Goal: Task Accomplishment & Management: Use online tool/utility

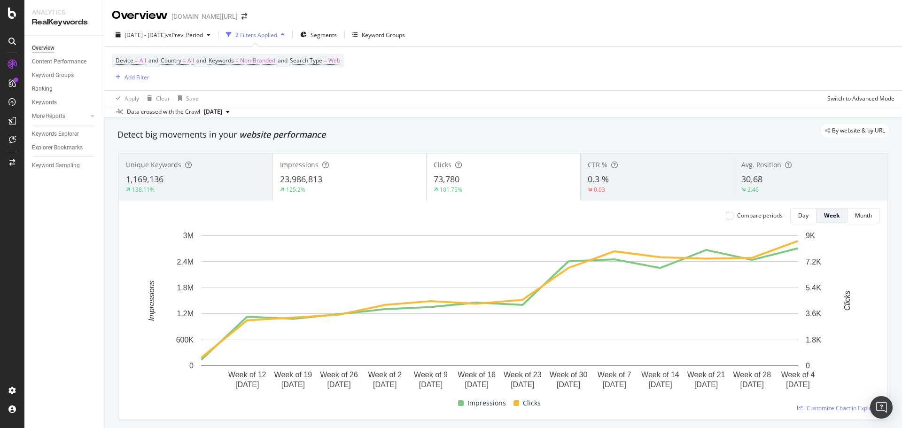
click at [569, 78] on div "Device = All and Country = All and Keywords = Non-Branded and Search Type = Web…" at bounding box center [503, 69] width 783 height 44
click at [460, 96] on div "Apply Clear Save Switch to Advanced Mode" at bounding box center [503, 98] width 798 height 16
click at [42, 99] on div "Keywords" at bounding box center [44, 103] width 25 height 10
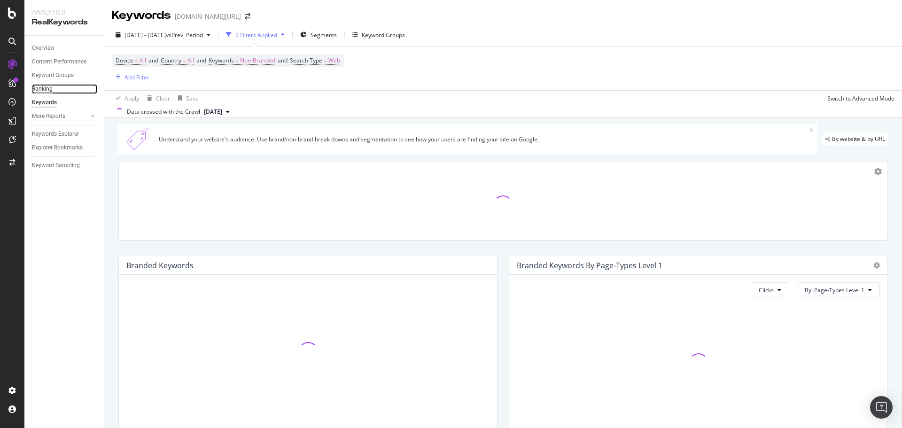
click at [44, 87] on div "Ranking" at bounding box center [42, 89] width 21 height 10
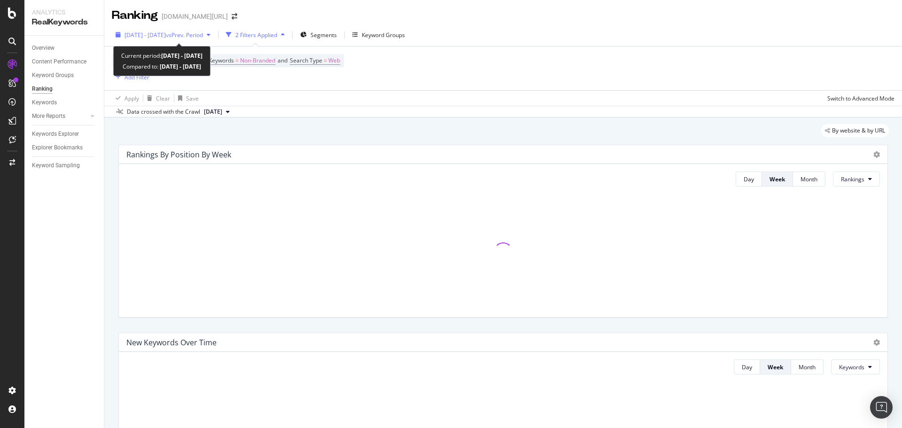
click at [195, 34] on span "vs Prev. Period" at bounding box center [184, 35] width 37 height 8
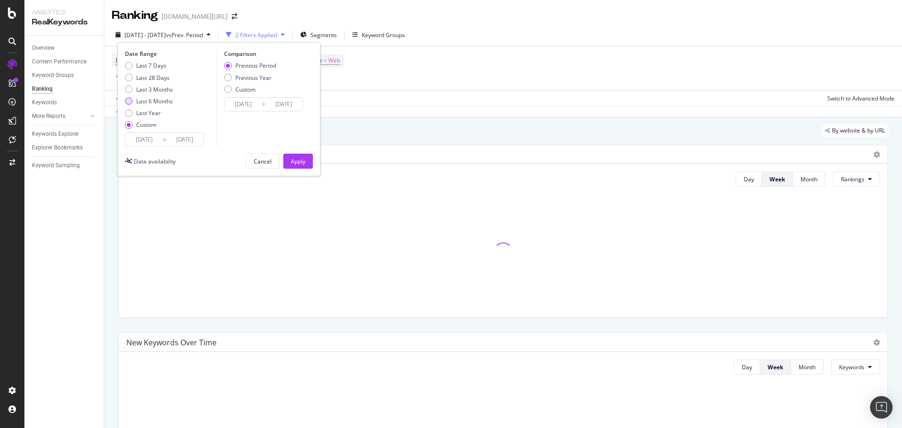
click at [155, 100] on div "Last 6 Months" at bounding box center [154, 101] width 37 height 8
type input "2025/03/14"
type input "2025/09/13"
type input "2024/09/11"
type input "2025/03/13"
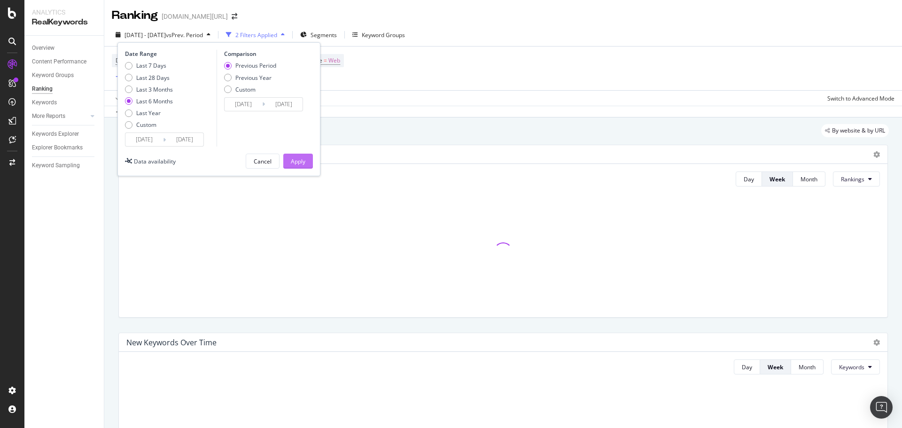
click at [310, 159] on button "Apply" at bounding box center [298, 161] width 30 height 15
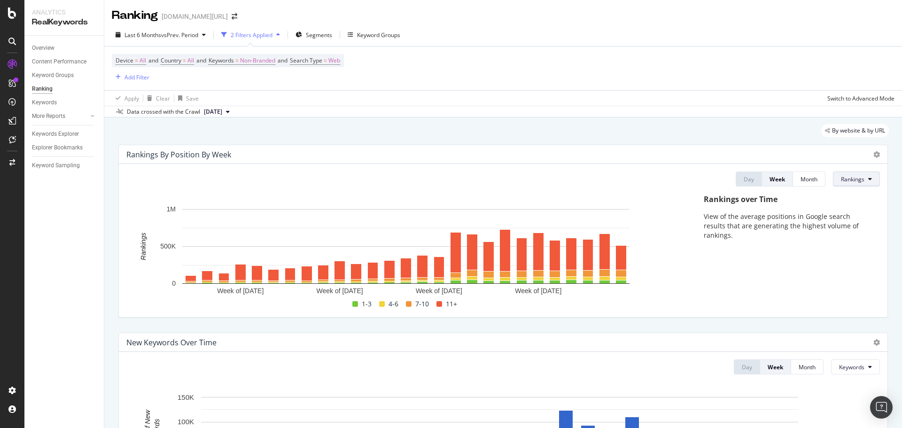
click at [841, 181] on span "Rankings" at bounding box center [852, 179] width 23 height 8
click at [756, 85] on div "Device = All and Country = All and Keywords = Non-Branded and Search Type = Web…" at bounding box center [503, 69] width 783 height 44
click at [46, 105] on div "SiteCrawler" at bounding box center [51, 105] width 33 height 9
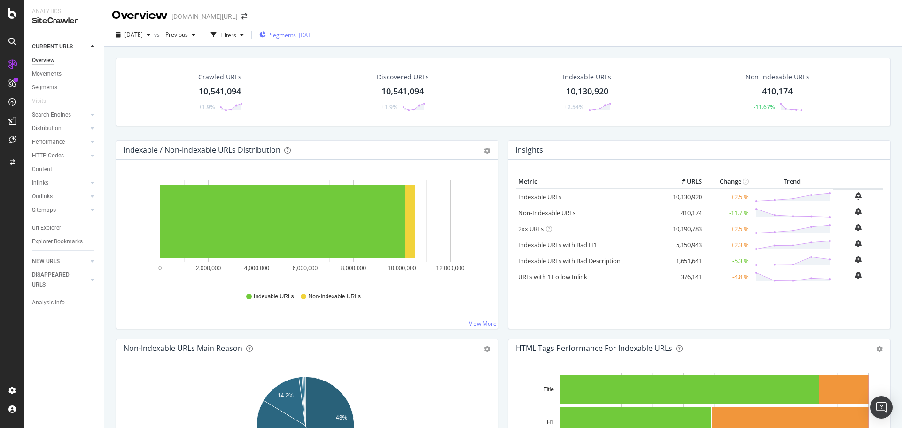
click at [266, 31] on div "button" at bounding box center [262, 35] width 7 height 8
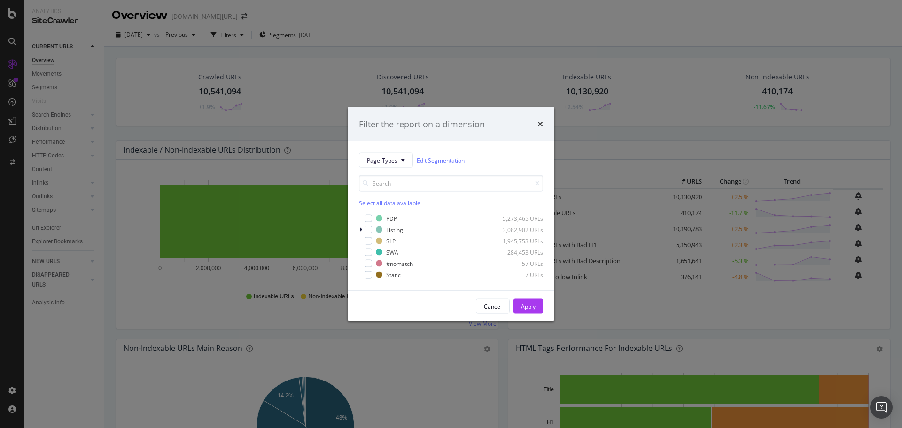
click at [366, 24] on div "Filter the report on a dimension Page-Types Edit Segmentation Select all data a…" at bounding box center [451, 214] width 902 height 428
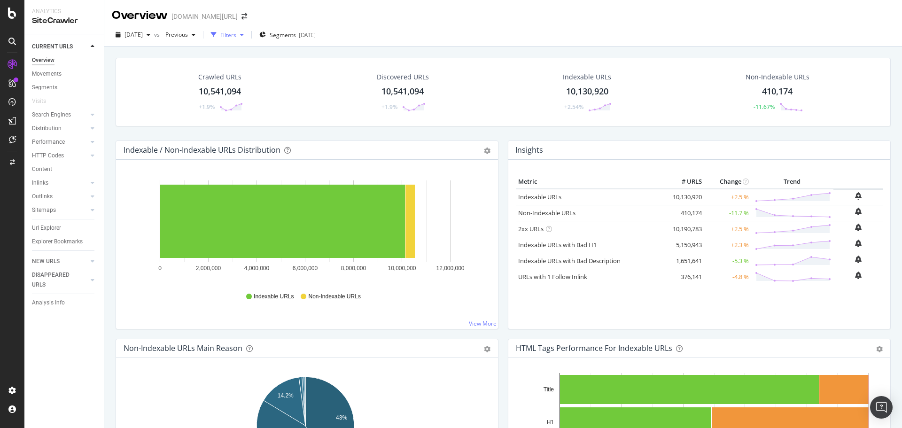
click at [236, 38] on div "Filters" at bounding box center [228, 35] width 16 height 8
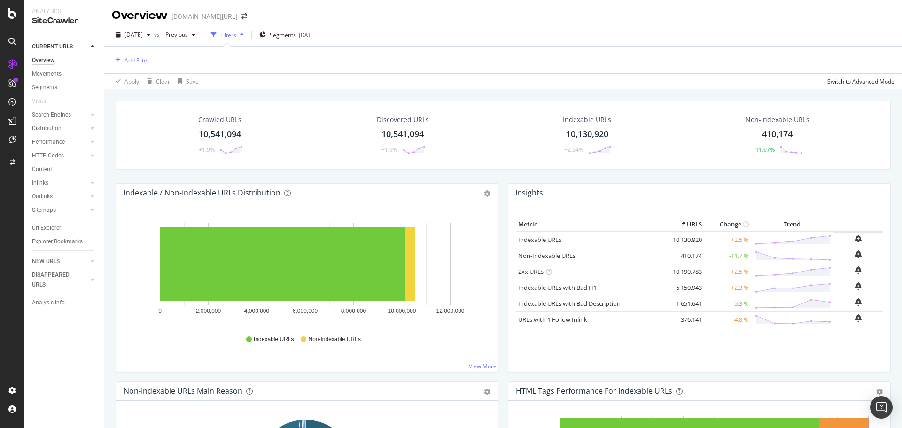
click at [144, 68] on div "Add Filter" at bounding box center [503, 60] width 783 height 27
click at [144, 62] on div "Add Filter" at bounding box center [136, 60] width 25 height 8
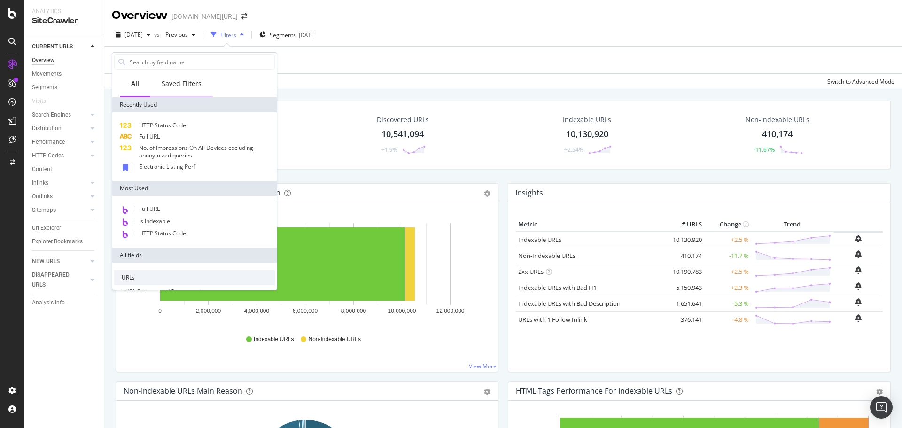
click at [179, 84] on div "Saved Filters" at bounding box center [182, 83] width 40 height 9
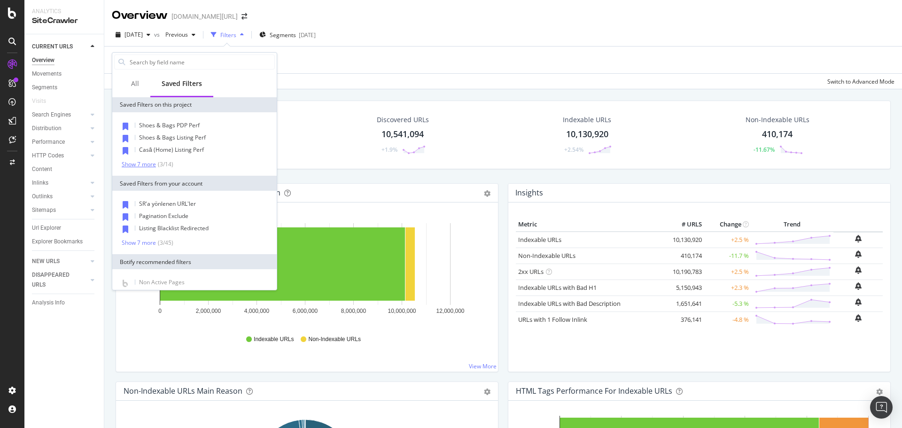
click at [142, 166] on div "Show 7 more" at bounding box center [139, 164] width 34 height 7
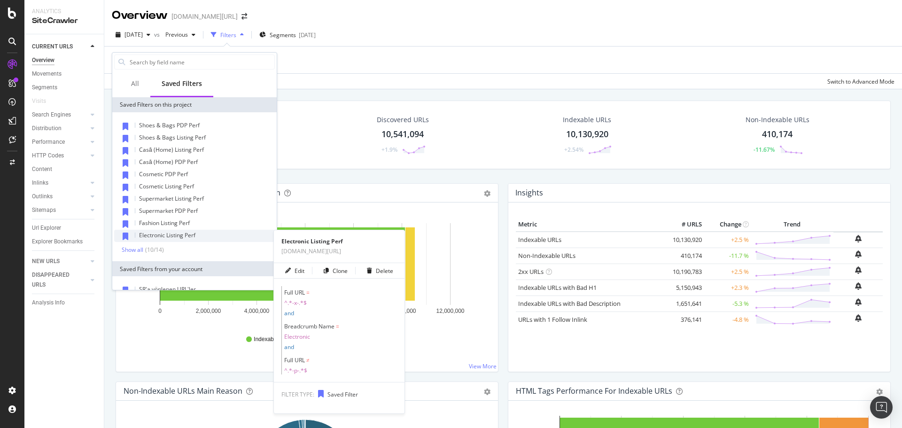
click at [184, 236] on span "Electronic Listing Perf" at bounding box center [167, 235] width 56 height 8
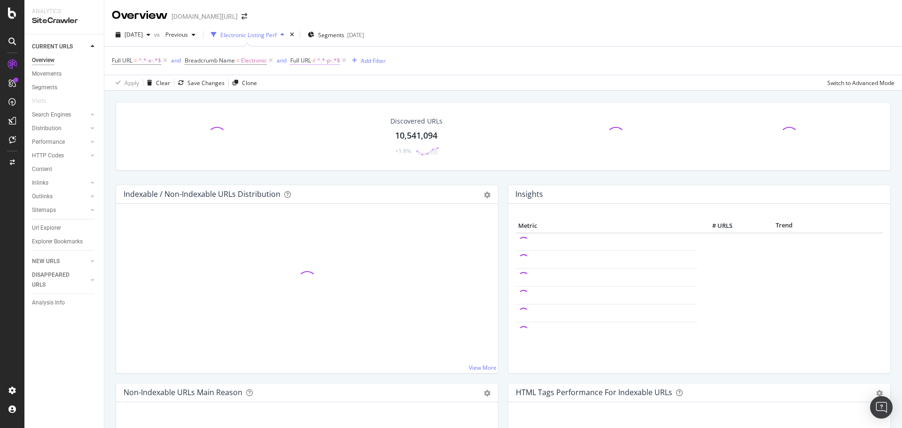
click at [311, 61] on span "Full URL ≠ ^.*-p-.*$" at bounding box center [315, 60] width 50 height 8
click at [147, 65] on span "^.*-x-.*$" at bounding box center [150, 60] width 23 height 13
click at [139, 89] on div "Contains" at bounding box center [171, 82] width 103 height 15
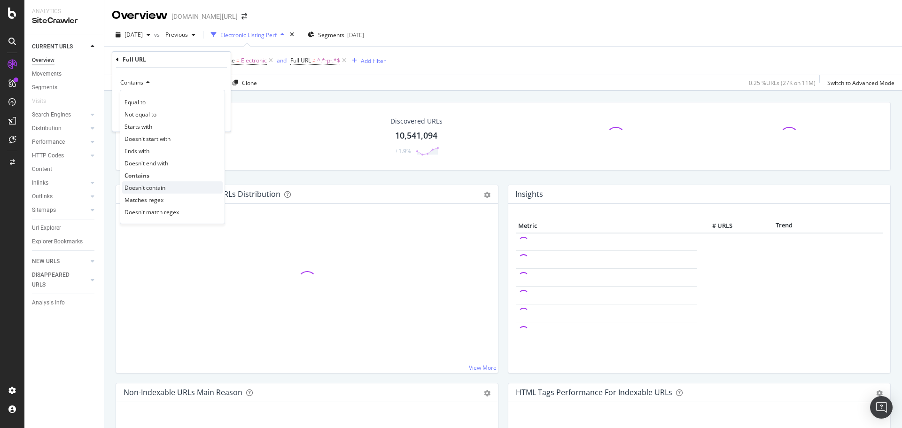
click at [155, 187] on span "Doesn't contain" at bounding box center [144, 188] width 41 height 8
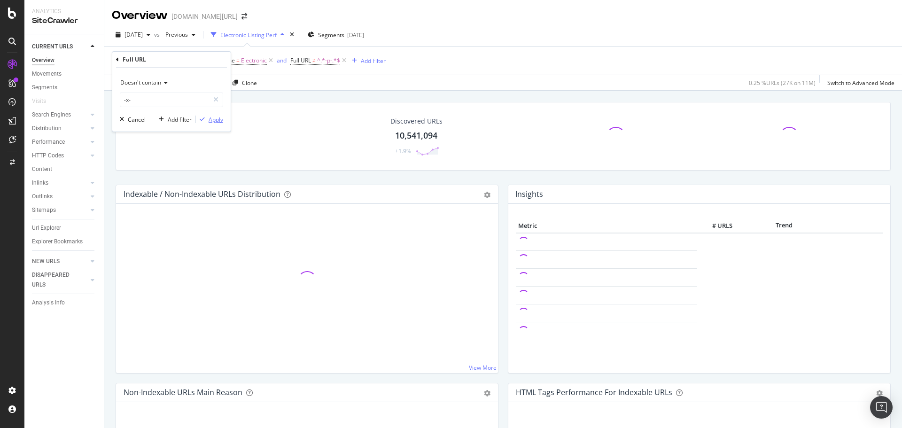
click at [215, 119] on div "Apply" at bounding box center [216, 120] width 15 height 8
click at [309, 63] on span "Full URL" at bounding box center [300, 60] width 21 height 8
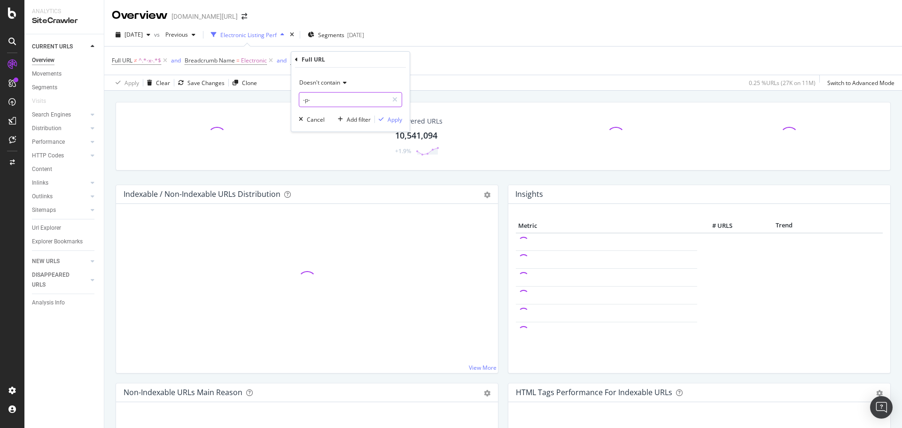
click at [319, 99] on input "-p-" at bounding box center [343, 99] width 89 height 15
click at [323, 86] on span "Doesn't contain" at bounding box center [319, 82] width 41 height 8
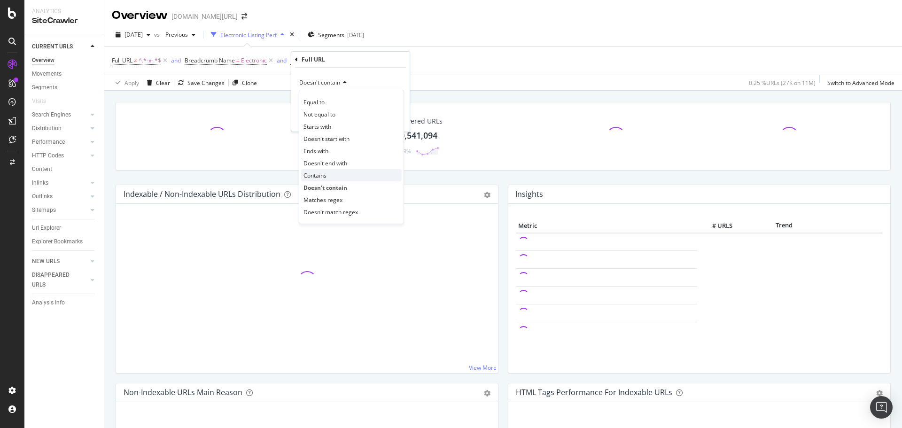
click at [332, 175] on div "Contains" at bounding box center [351, 175] width 101 height 12
click at [391, 116] on div "Apply" at bounding box center [395, 120] width 15 height 8
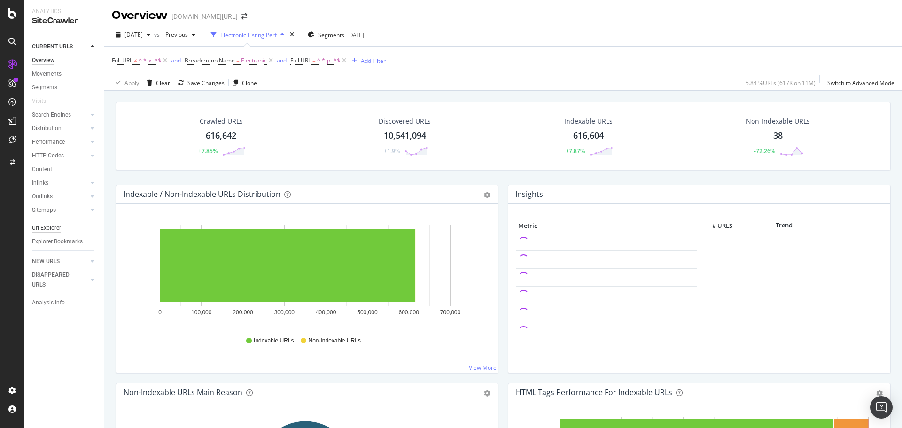
click at [59, 231] on div "Url Explorer" at bounding box center [46, 228] width 29 height 10
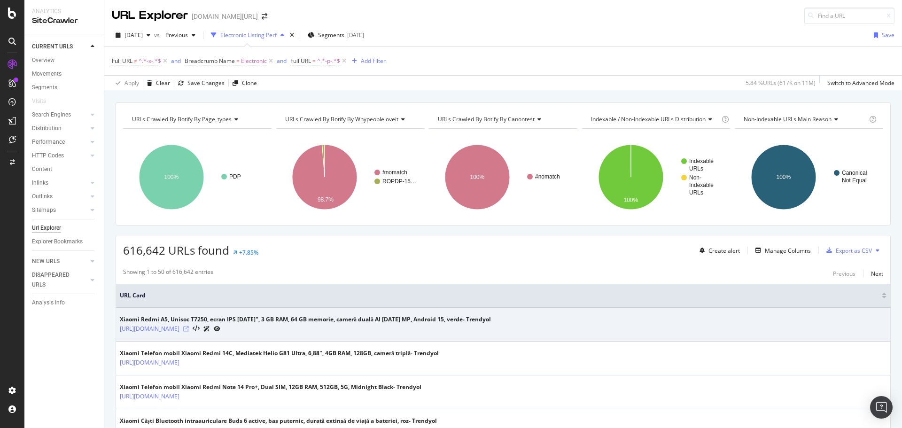
click at [189, 328] on icon at bounding box center [186, 329] width 6 height 6
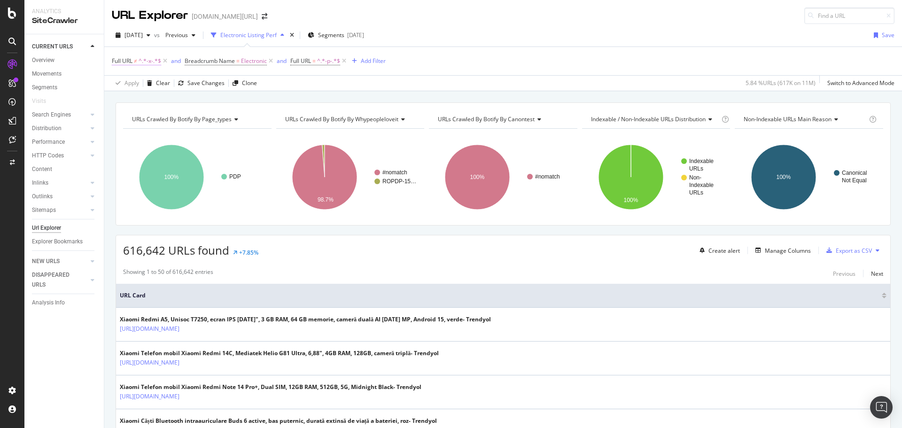
click at [140, 58] on span "^.*-x-.*$" at bounding box center [150, 60] width 23 height 13
click at [166, 84] on icon at bounding box center [164, 83] width 7 height 6
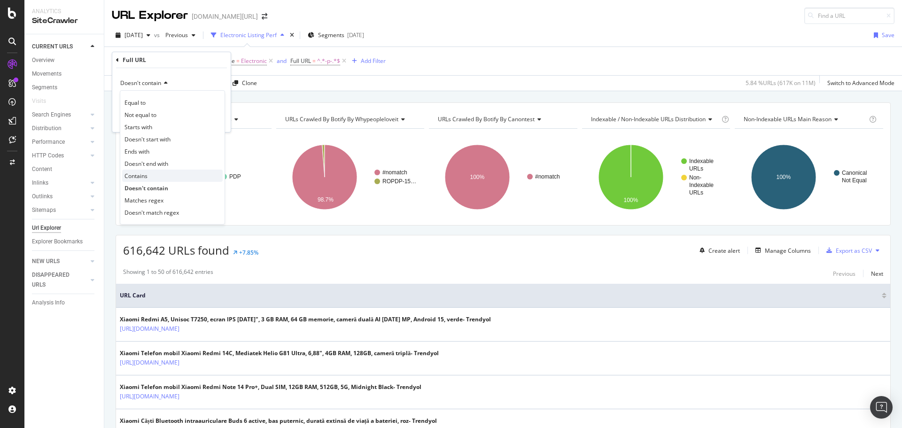
click at [162, 177] on div "Contains" at bounding box center [172, 176] width 101 height 12
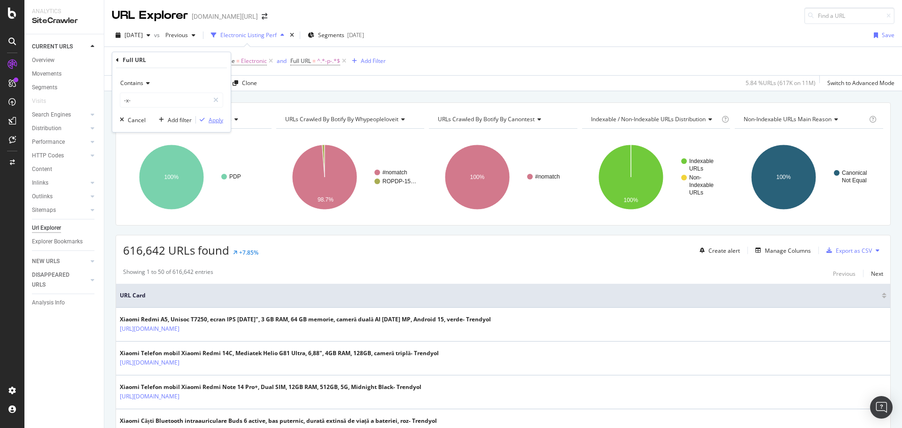
click at [216, 124] on button "Apply" at bounding box center [209, 119] width 27 height 9
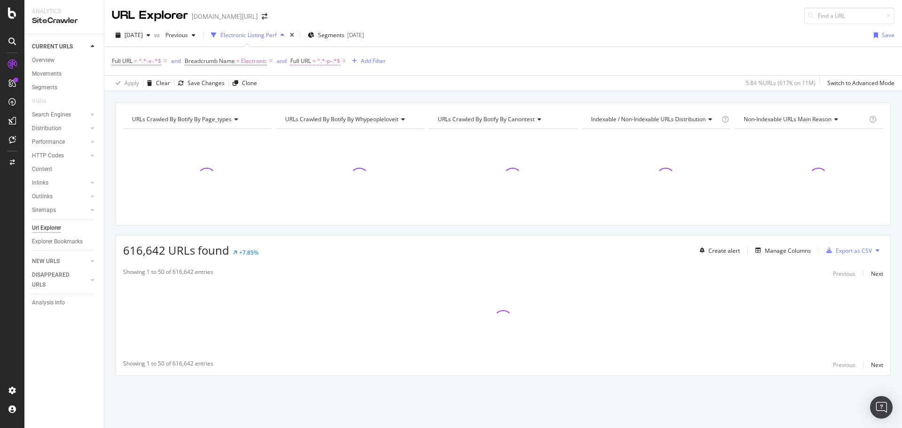
click at [300, 64] on span "Full URL = ^.*-p-.*$" at bounding box center [315, 61] width 50 height 8
click at [308, 78] on div "Contains" at bounding box center [350, 83] width 103 height 15
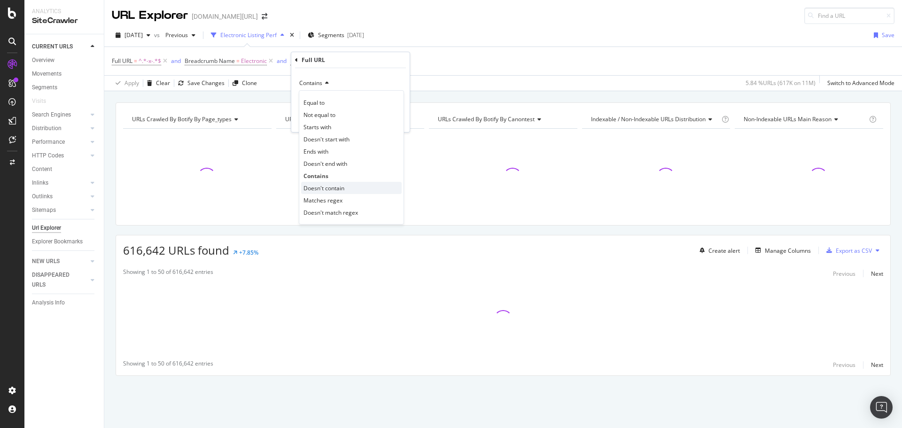
drag, startPoint x: 326, startPoint y: 186, endPoint x: 362, endPoint y: 156, distance: 46.4
click at [326, 186] on span "Doesn't contain" at bounding box center [323, 188] width 41 height 8
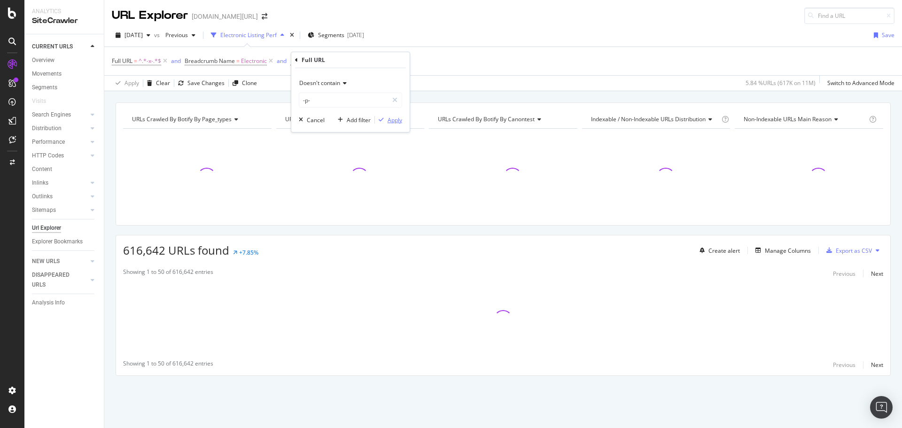
click at [388, 122] on div "Apply" at bounding box center [395, 120] width 15 height 8
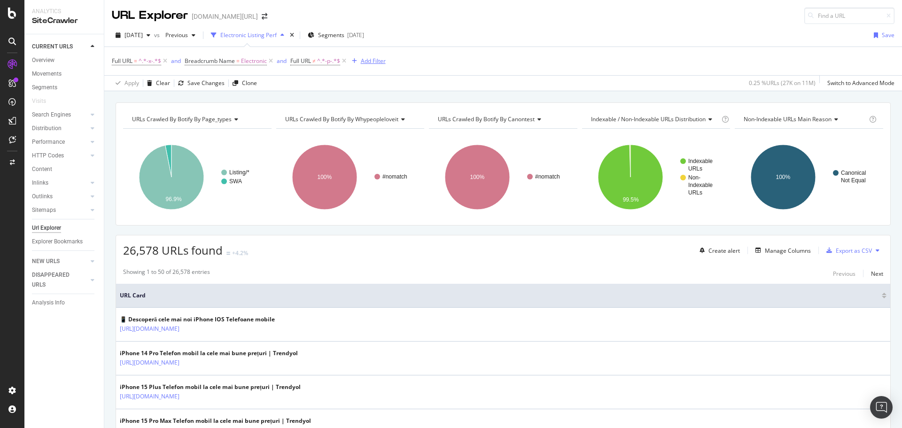
click at [368, 62] on div "Add Filter" at bounding box center [373, 61] width 25 height 8
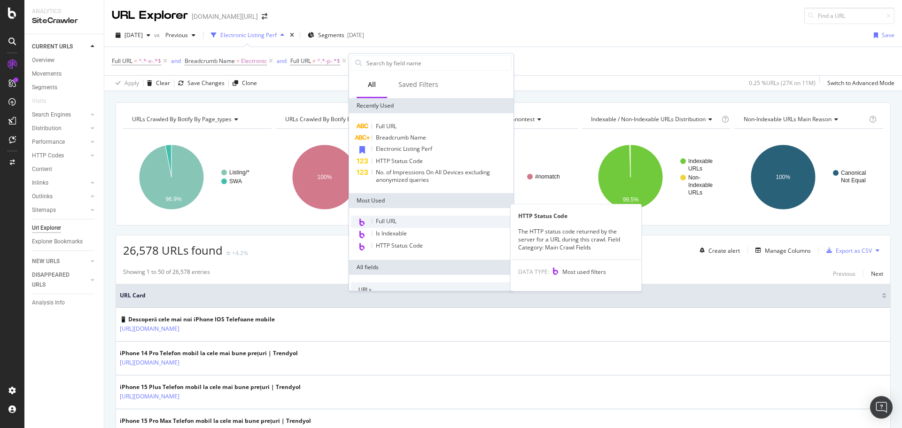
scroll to position [289, 0]
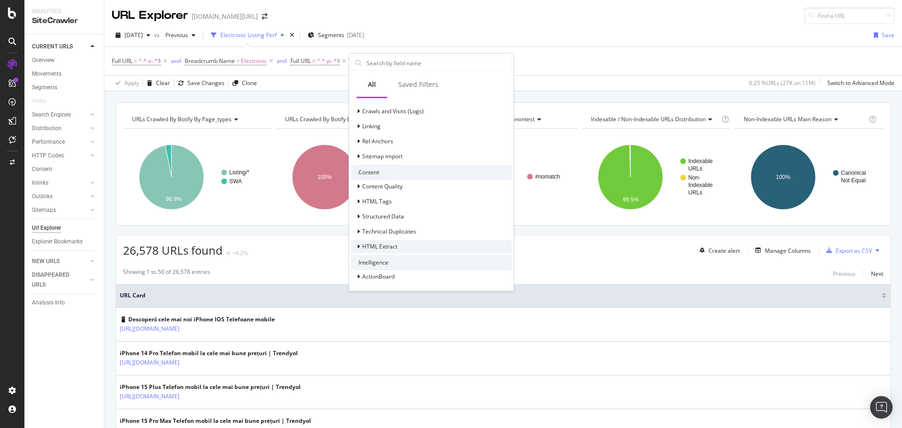
click at [382, 245] on span "HTML Extract" at bounding box center [379, 246] width 35 height 8
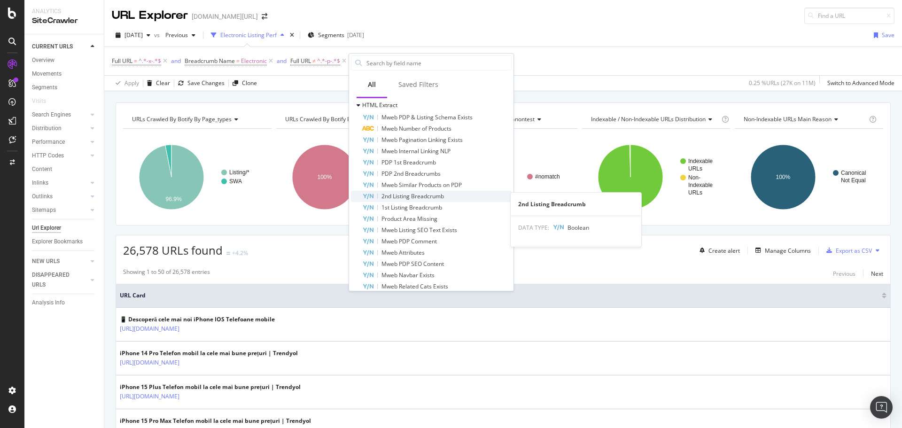
scroll to position [428, 0]
click at [447, 230] on span "Mweb Listing SEO Text Exists" at bounding box center [419, 232] width 76 height 8
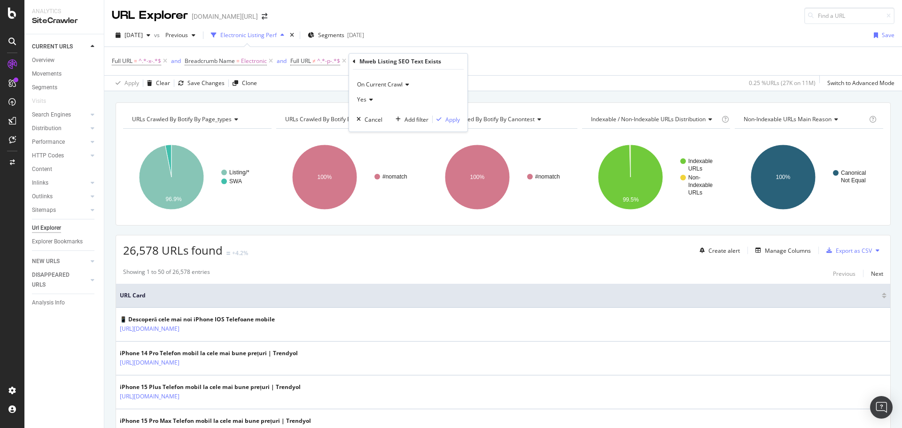
click at [372, 102] on div "Yes" at bounding box center [408, 99] width 103 height 15
click at [370, 130] on div "No" at bounding box center [409, 131] width 101 height 12
click at [446, 119] on div "Apply" at bounding box center [452, 120] width 15 height 8
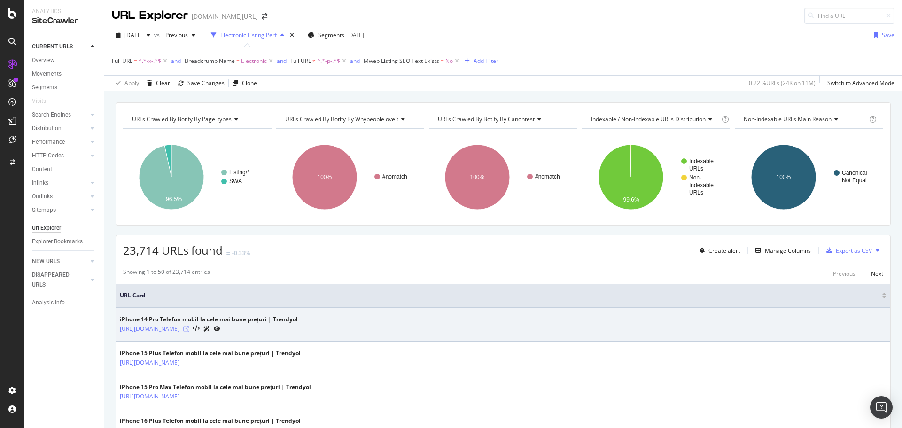
click at [189, 330] on icon at bounding box center [186, 329] width 6 height 6
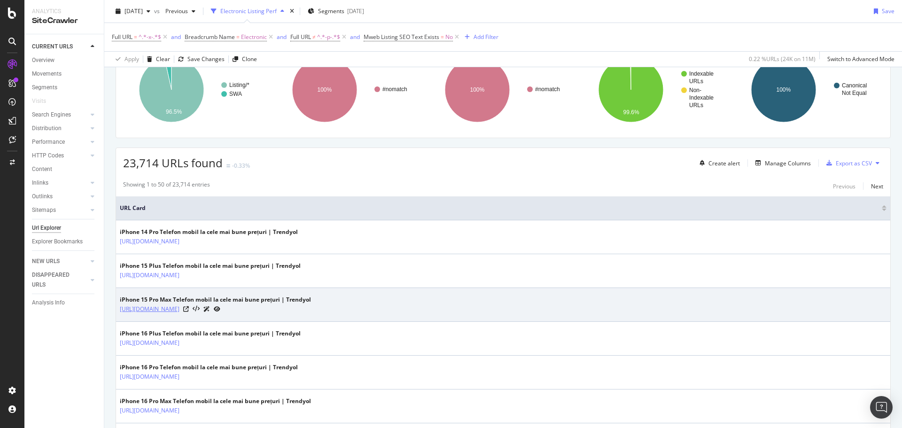
scroll to position [88, 0]
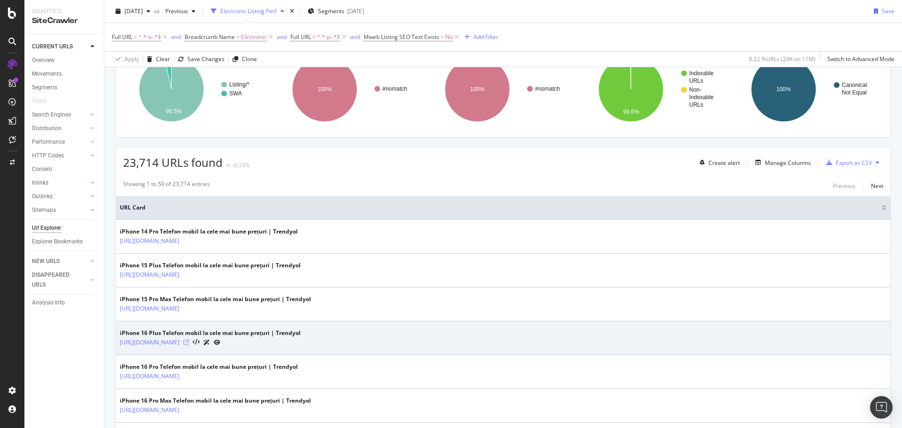
click at [189, 343] on icon at bounding box center [186, 343] width 6 height 6
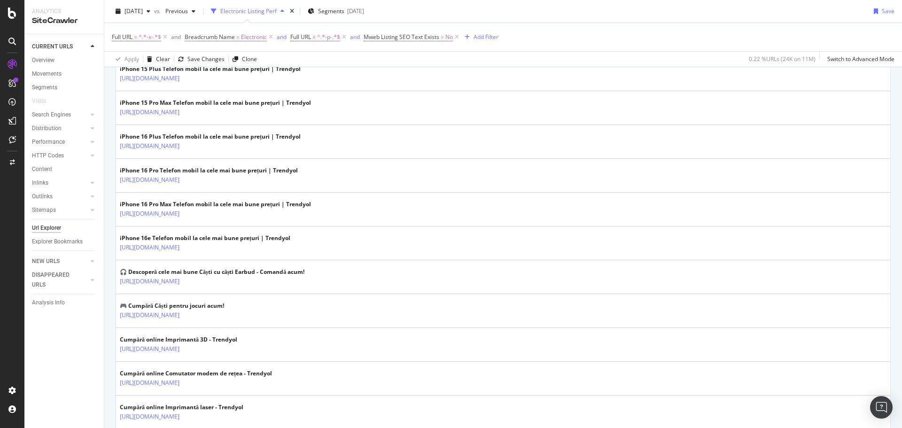
scroll to position [297, 0]
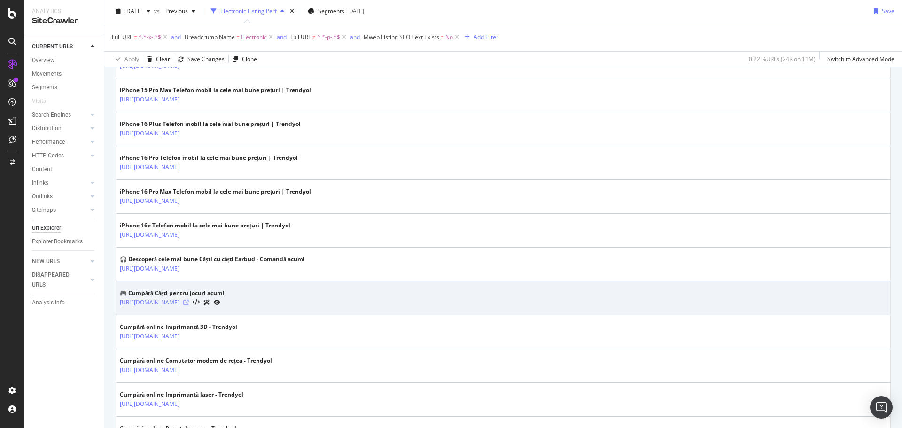
click at [189, 303] on icon at bounding box center [186, 303] width 6 height 6
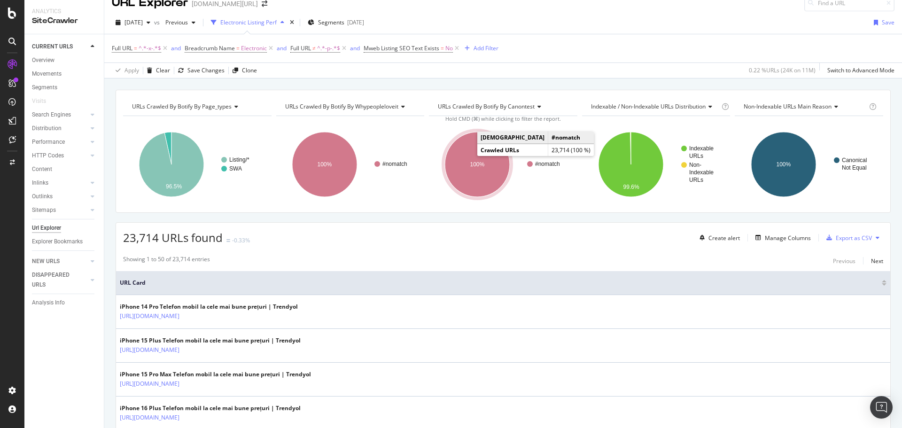
scroll to position [0, 0]
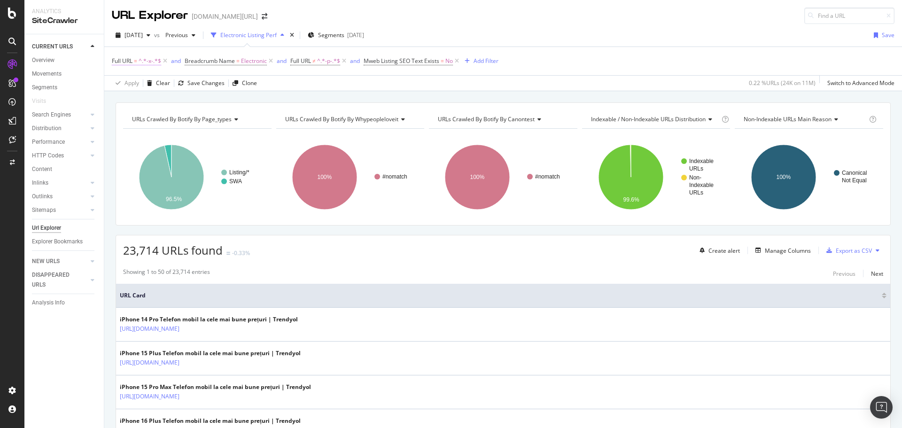
click at [136, 61] on span "=" at bounding box center [135, 61] width 3 height 8
click at [529, 38] on div "2025 Sep. 10th vs Previous Electronic Listing Perf Segments 2025-08-28 Save" at bounding box center [503, 37] width 798 height 19
click at [344, 35] on span "Segments" at bounding box center [331, 35] width 26 height 8
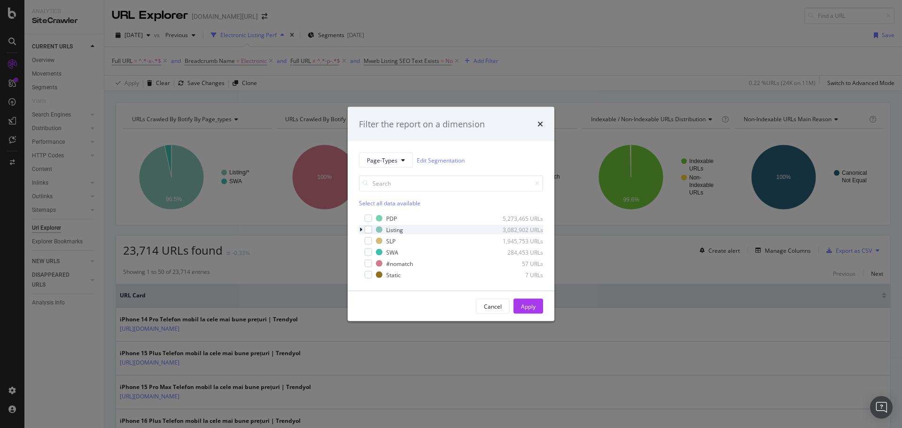
click at [361, 229] on icon "modal" at bounding box center [360, 230] width 3 height 6
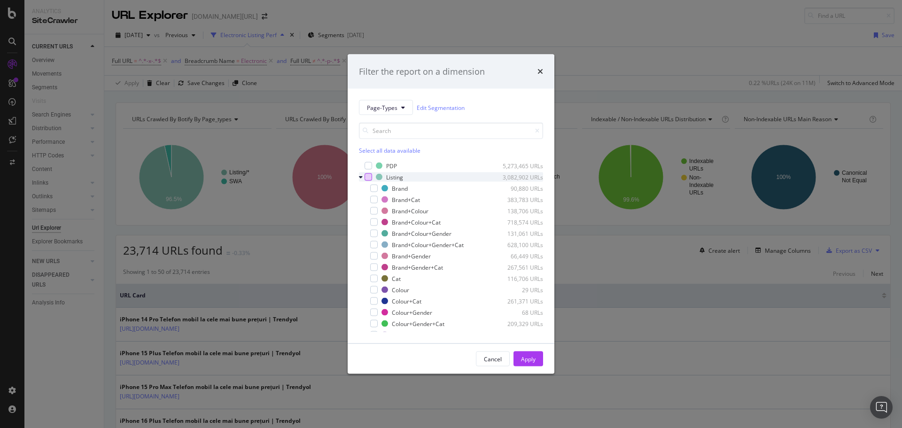
click at [368, 178] on div "modal" at bounding box center [368, 177] width 8 height 8
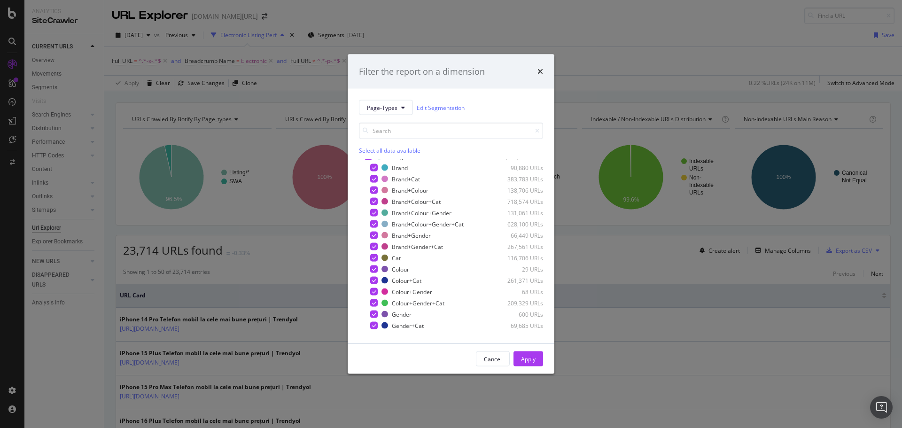
scroll to position [23, 0]
click at [375, 222] on icon "modal" at bounding box center [374, 222] width 4 height 5
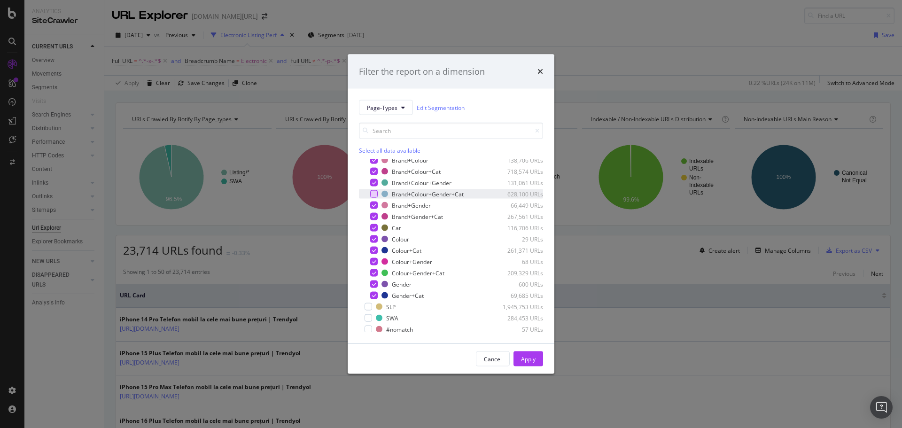
scroll to position [0, 0]
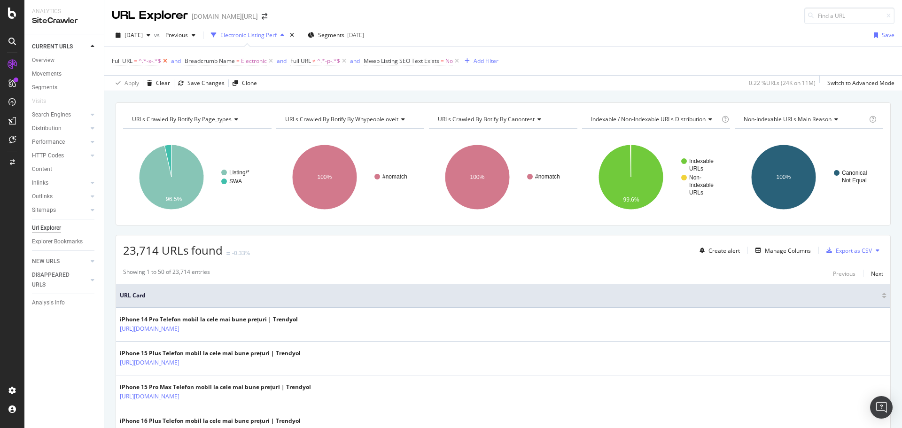
click at [165, 61] on icon at bounding box center [165, 60] width 8 height 9
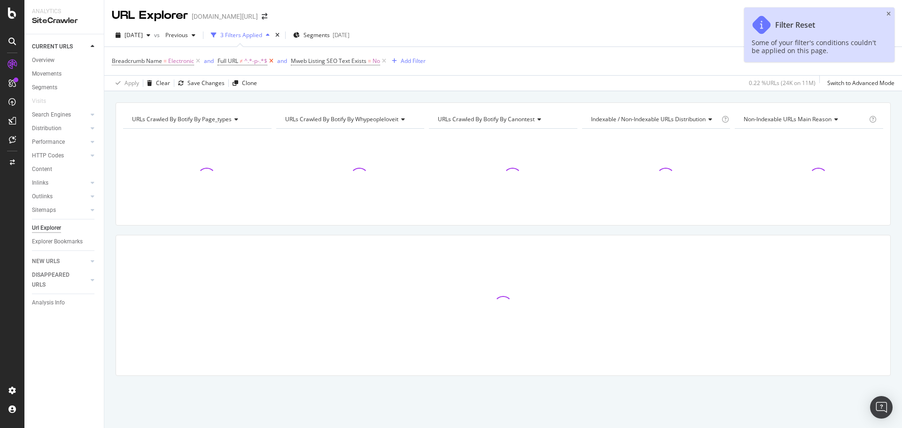
click at [271, 60] on icon at bounding box center [271, 60] width 8 height 9
click at [338, 63] on div "Add Filter" at bounding box center [339, 61] width 25 height 8
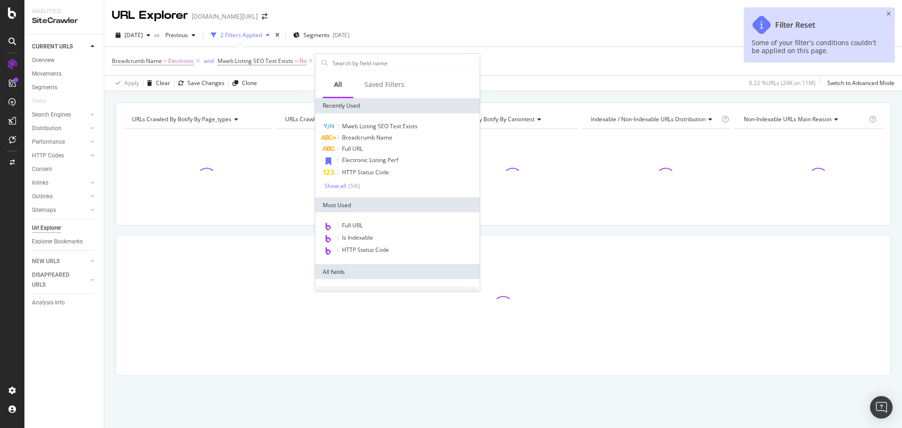
click at [448, 48] on div "Breadcrumb Name = Electronic and Mweb Listing SEO Text Exists = No Add Filter" at bounding box center [503, 61] width 783 height 28
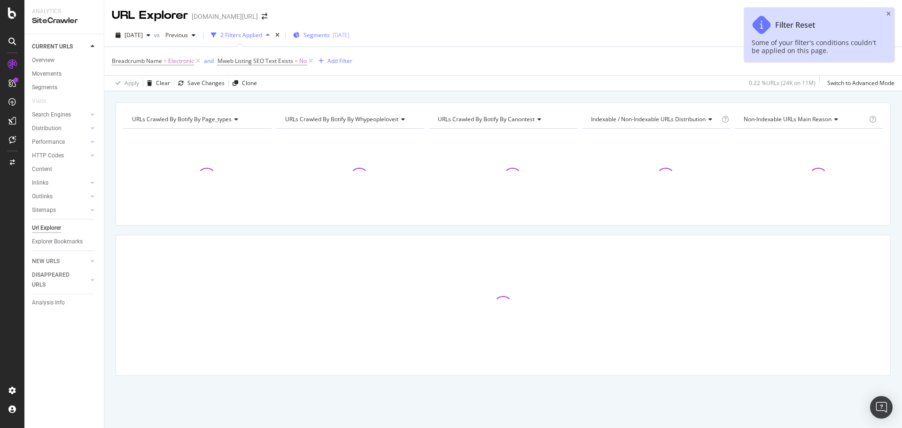
click at [345, 39] on div "Segments 2025-08-28" at bounding box center [321, 35] width 56 height 14
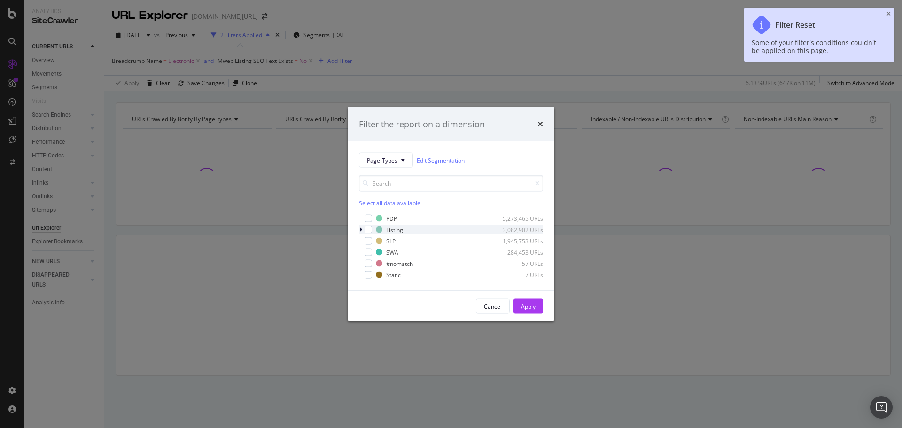
click at [359, 230] on icon "modal" at bounding box center [360, 230] width 3 height 6
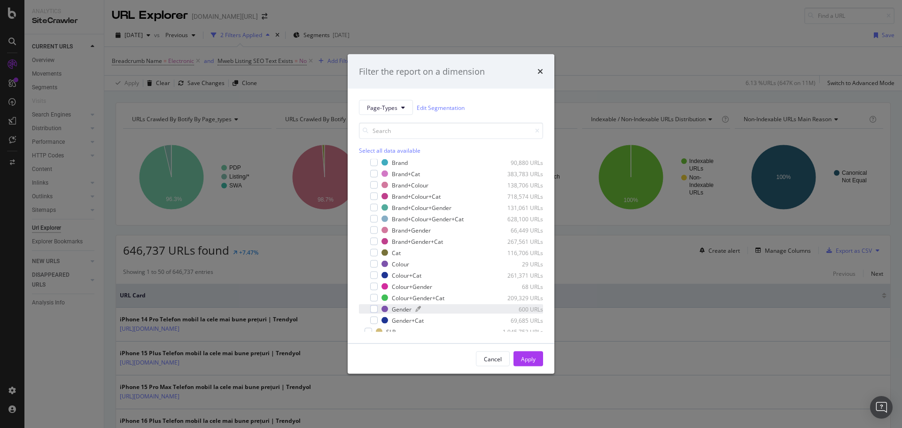
scroll to position [64, 0]
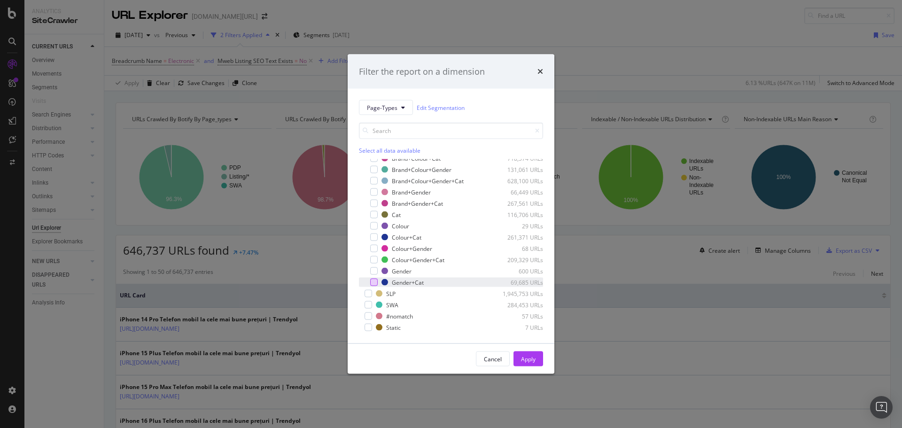
click at [373, 282] on div "modal" at bounding box center [374, 283] width 8 height 8
click at [373, 285] on icon "modal" at bounding box center [374, 284] width 4 height 5
click at [372, 216] on div "modal" at bounding box center [374, 217] width 8 height 8
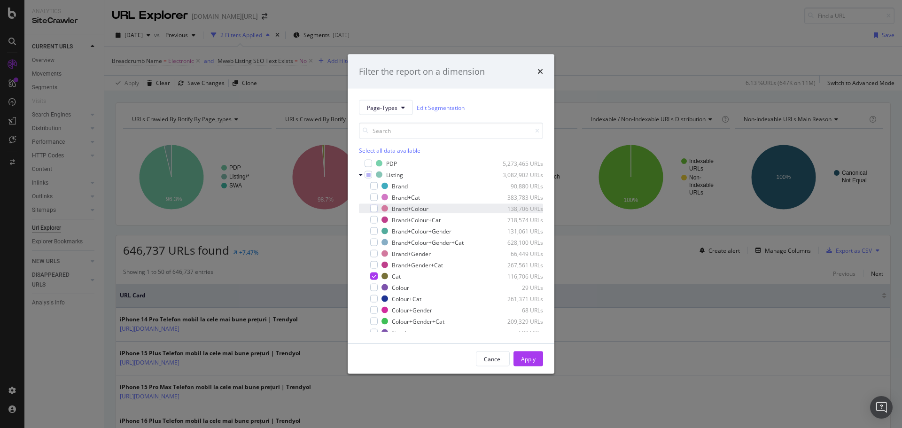
scroll to position [0, 0]
click at [376, 199] on div "modal" at bounding box center [374, 200] width 8 height 8
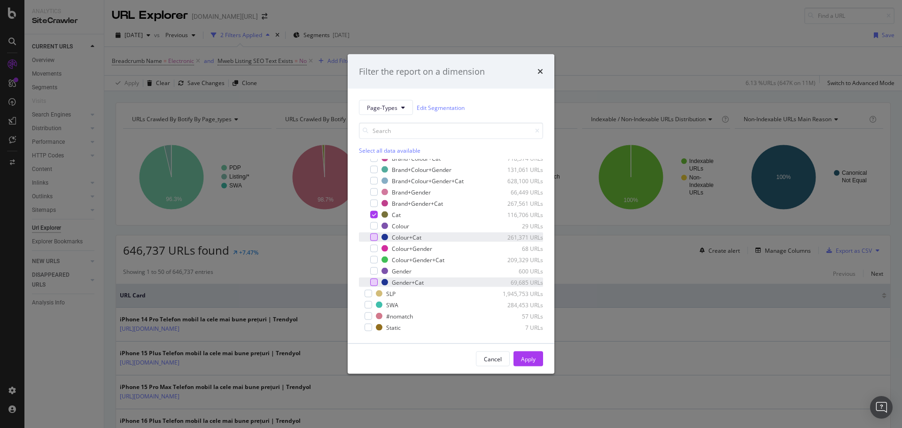
click at [372, 237] on div "modal" at bounding box center [374, 237] width 8 height 8
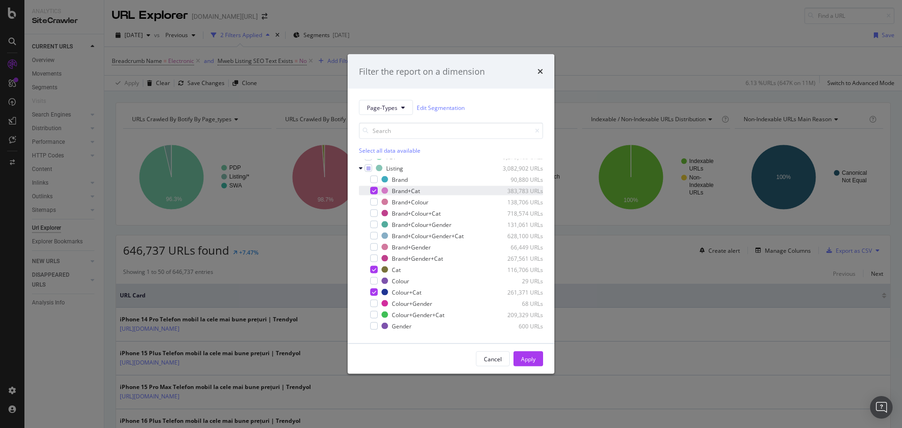
scroll to position [7, 0]
click at [375, 183] on div "modal" at bounding box center [374, 182] width 8 height 8
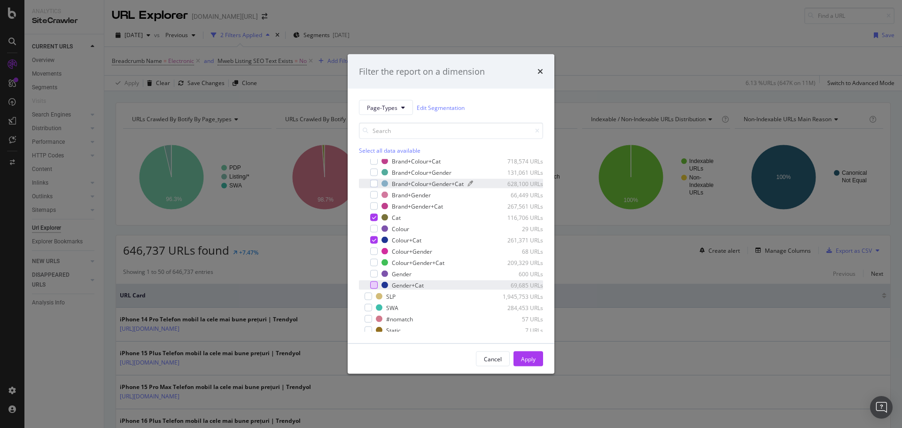
scroll to position [64, 0]
click at [521, 355] on div "Apply" at bounding box center [528, 359] width 15 height 8
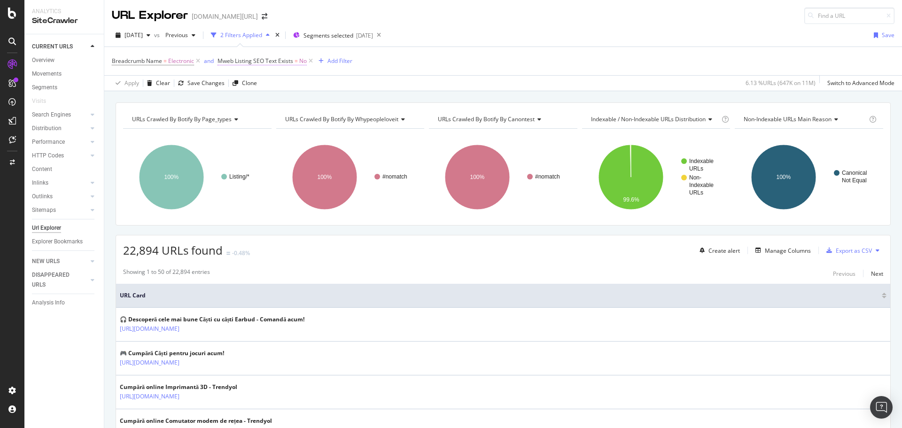
click at [252, 62] on span "Mweb Listing SEO Text Exists" at bounding box center [255, 61] width 76 height 8
click at [493, 58] on div "Breadcrumb Name = Electronic and Mweb Listing SEO Text Exists = No Add Filter" at bounding box center [503, 61] width 783 height 28
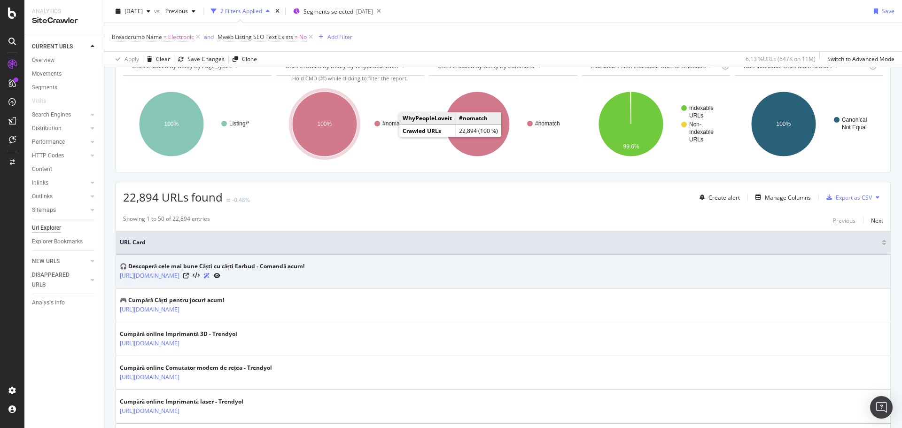
scroll to position [93, 0]
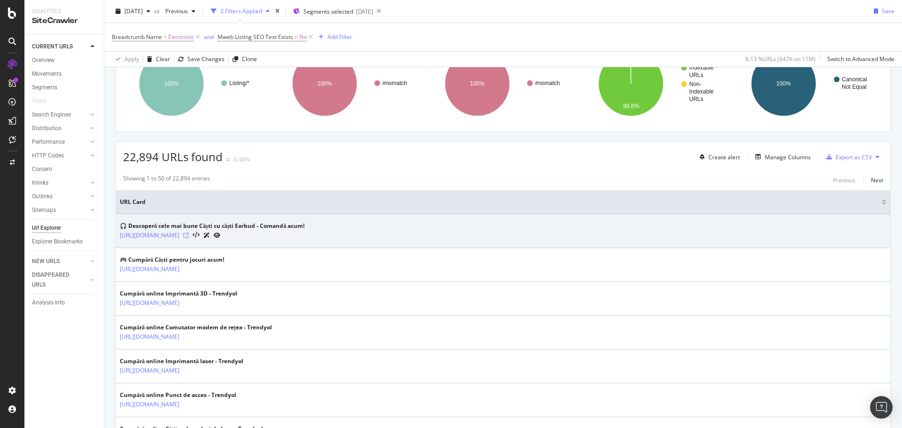
click at [189, 233] on icon at bounding box center [186, 236] width 6 height 6
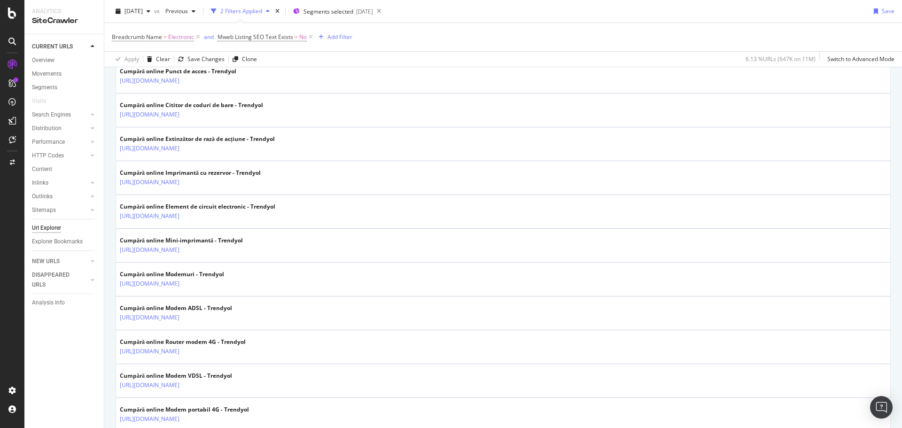
scroll to position [559, 0]
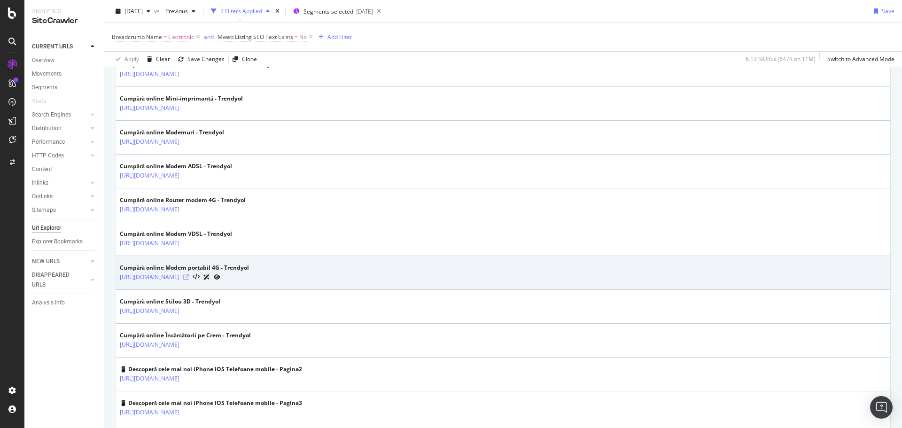
click at [189, 278] on icon at bounding box center [186, 277] width 6 height 6
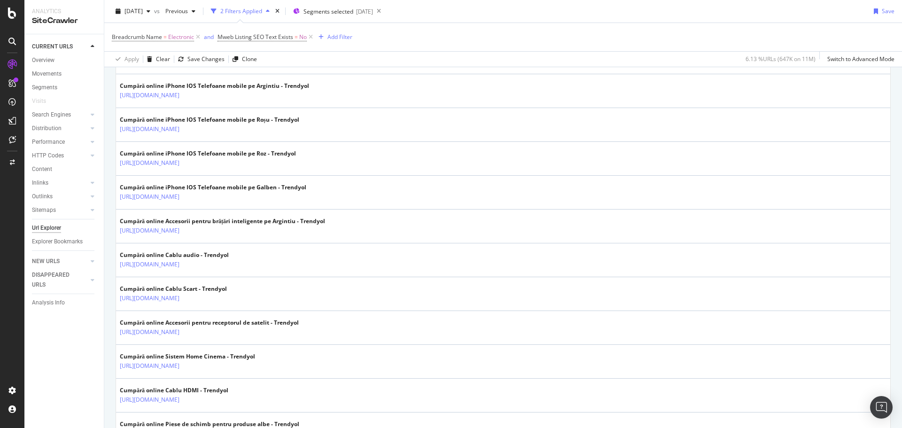
scroll to position [1190, 0]
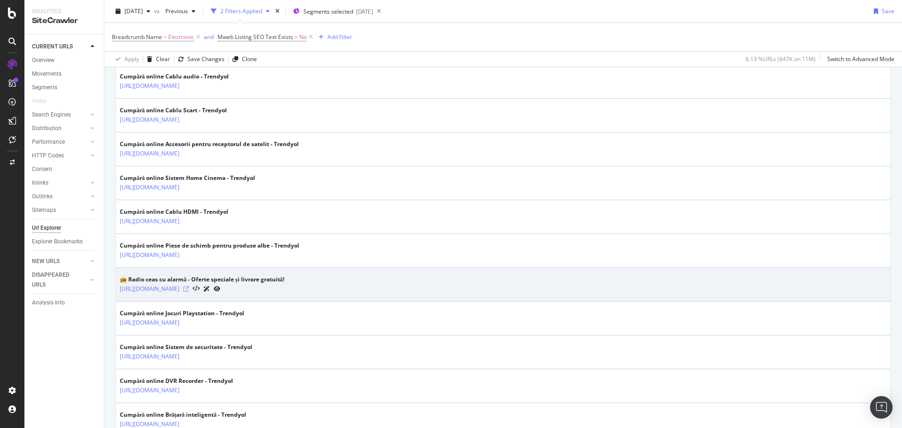
click at [189, 289] on icon at bounding box center [186, 289] width 6 height 6
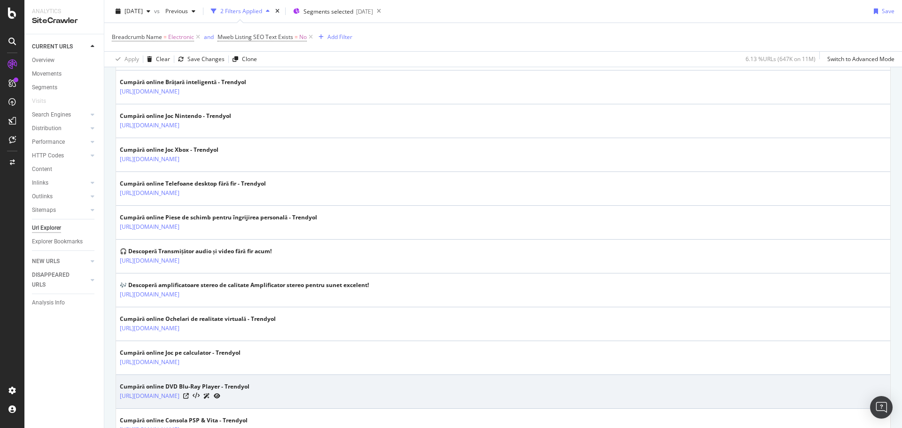
scroll to position [1625, 0]
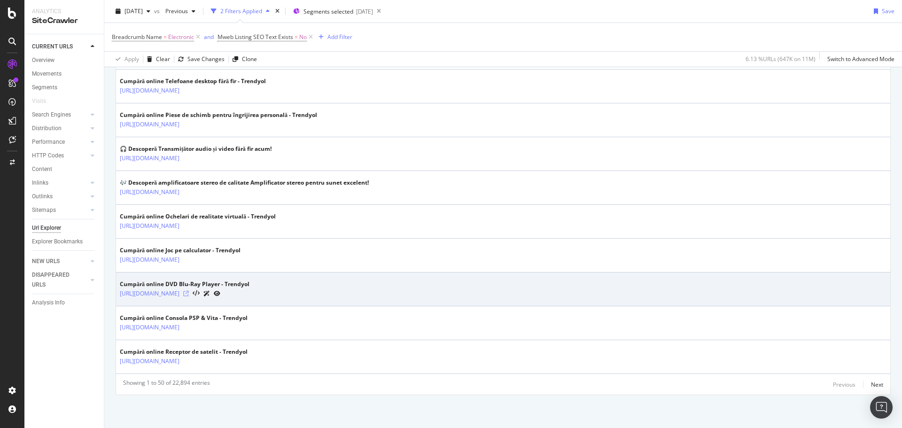
click at [189, 292] on icon at bounding box center [186, 294] width 6 height 6
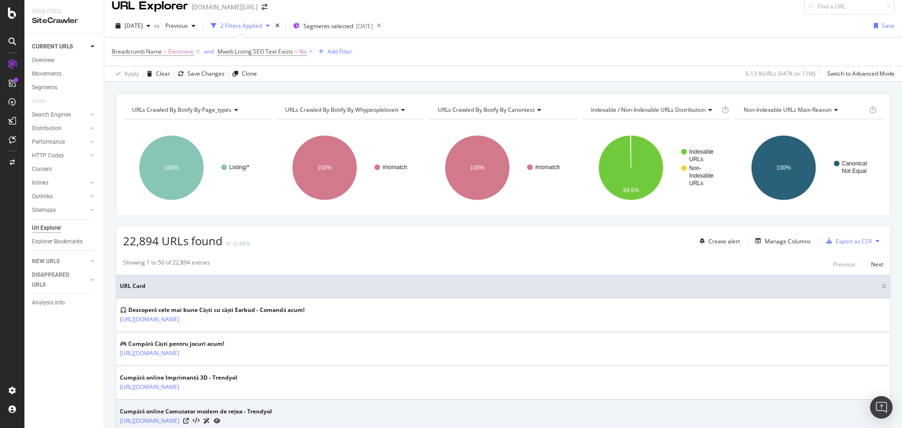
scroll to position [0, 0]
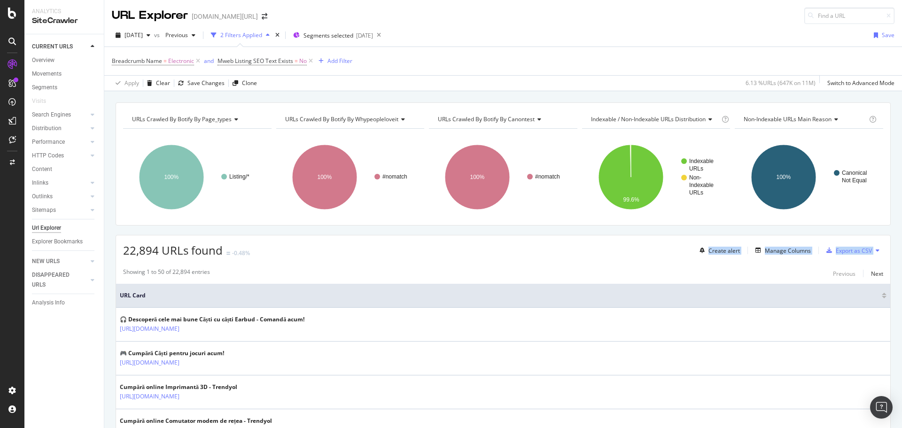
drag, startPoint x: 400, startPoint y: 262, endPoint x: 335, endPoint y: 250, distance: 65.8
click at [375, 253] on div "22,894 URLs found -0.48% Create alert Manage Columns Export as CSV" at bounding box center [503, 246] width 774 height 23
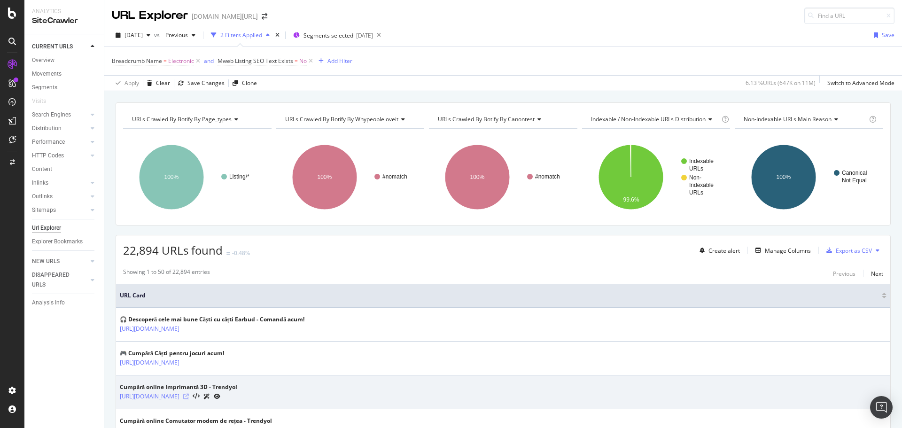
click at [189, 397] on icon at bounding box center [186, 397] width 6 height 6
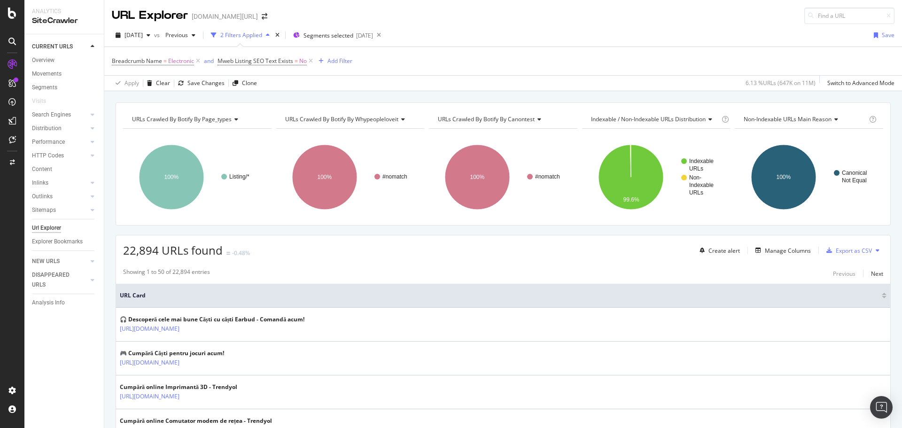
click at [763, 256] on div "Create alert Manage Columns Export as CSV" at bounding box center [789, 250] width 187 height 16
click at [765, 250] on div "Manage Columns" at bounding box center [788, 251] width 46 height 8
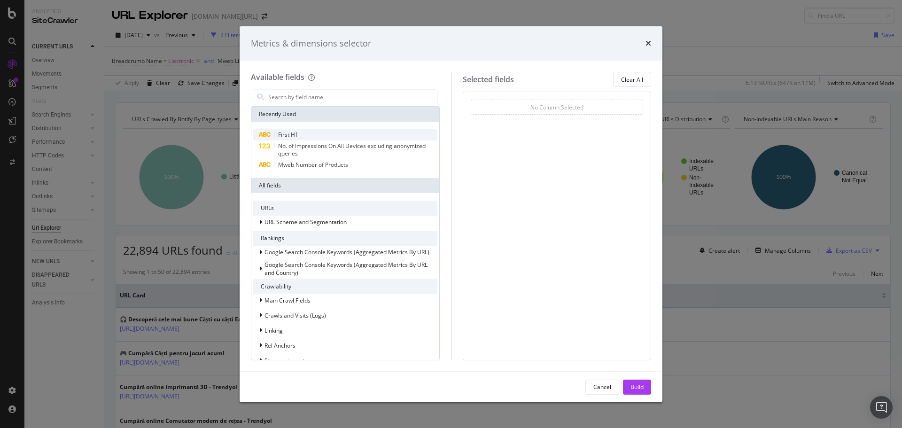
click at [375, 131] on div "First H1" at bounding box center [345, 134] width 184 height 11
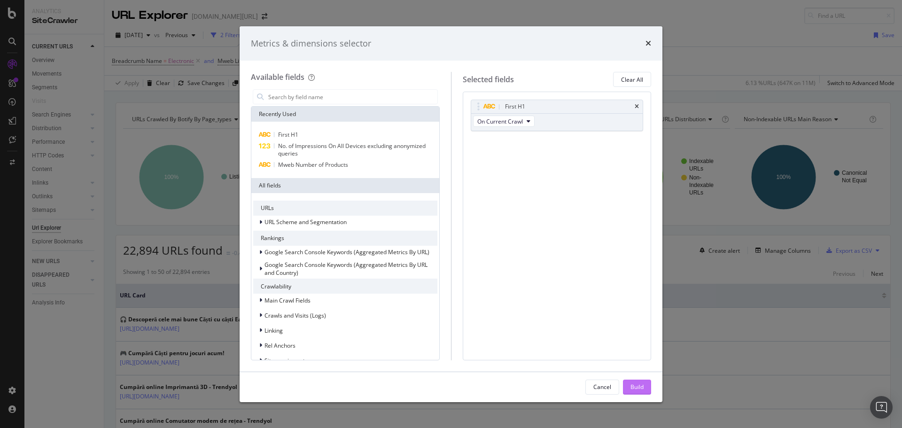
click at [632, 381] on div "Build" at bounding box center [636, 387] width 13 height 14
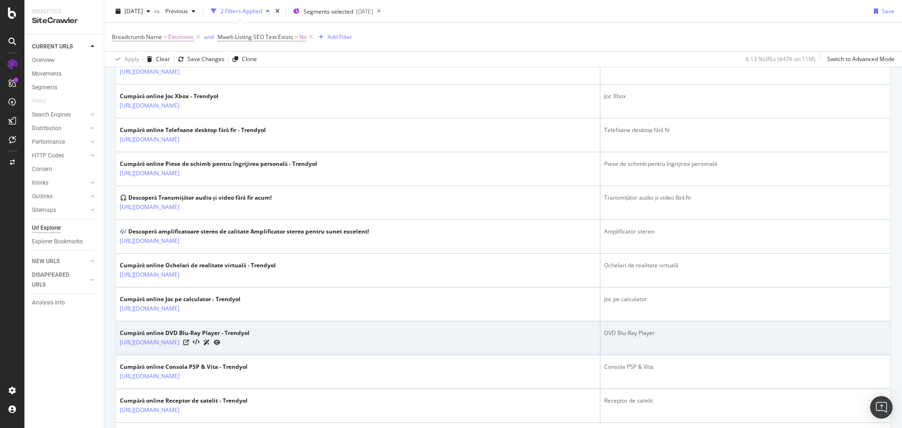
scroll to position [1626, 0]
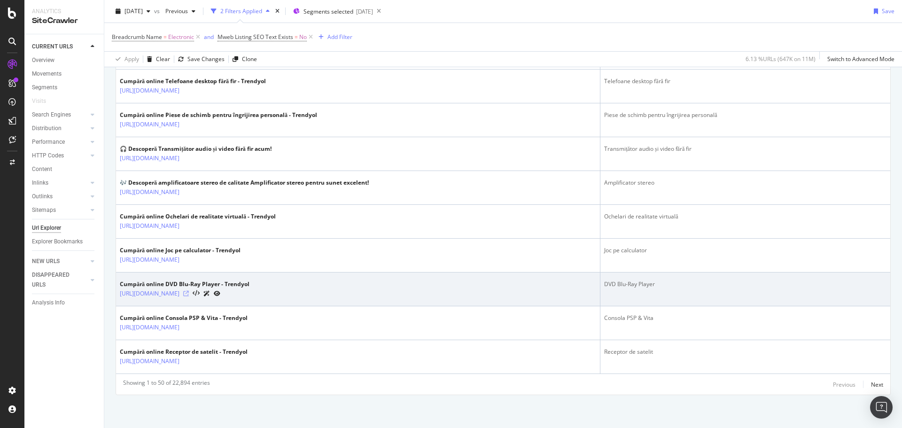
click at [189, 294] on icon at bounding box center [186, 294] width 6 height 6
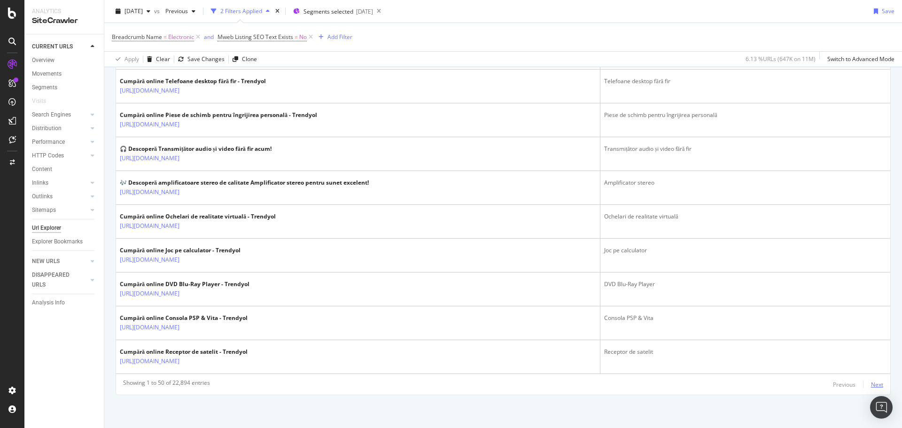
click at [871, 383] on div "Next" at bounding box center [877, 384] width 12 height 8
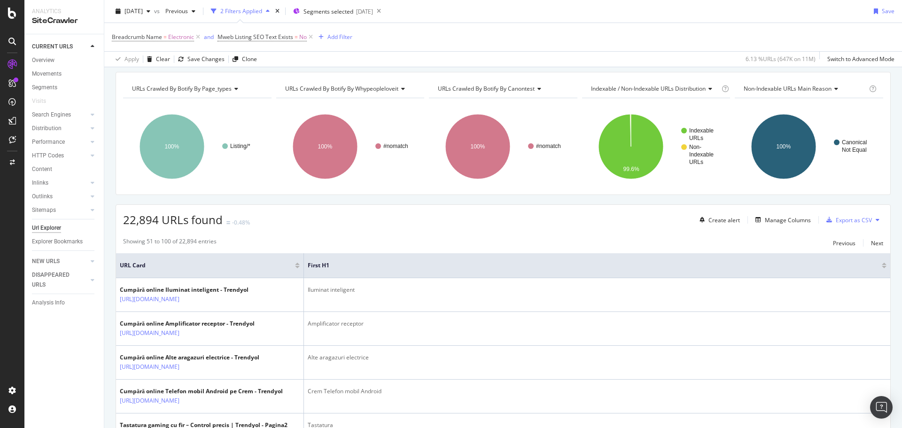
scroll to position [0, 0]
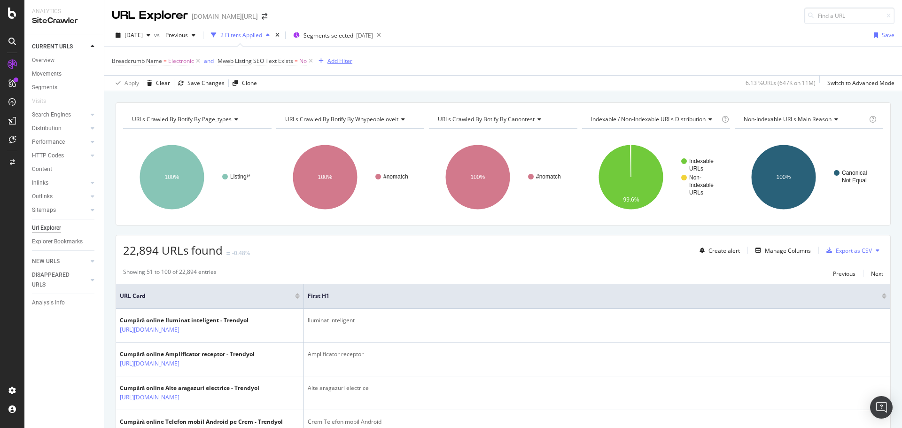
click at [319, 58] on icon "button" at bounding box center [320, 61] width 5 height 6
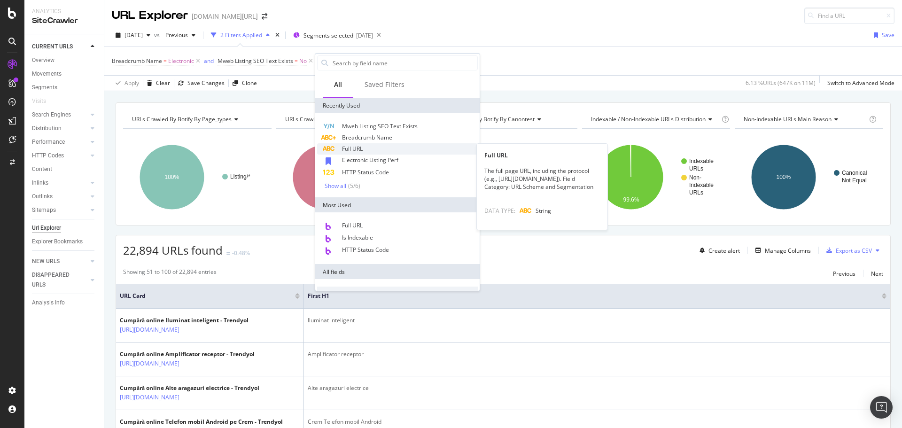
click at [360, 147] on span "Full URL" at bounding box center [352, 149] width 21 height 8
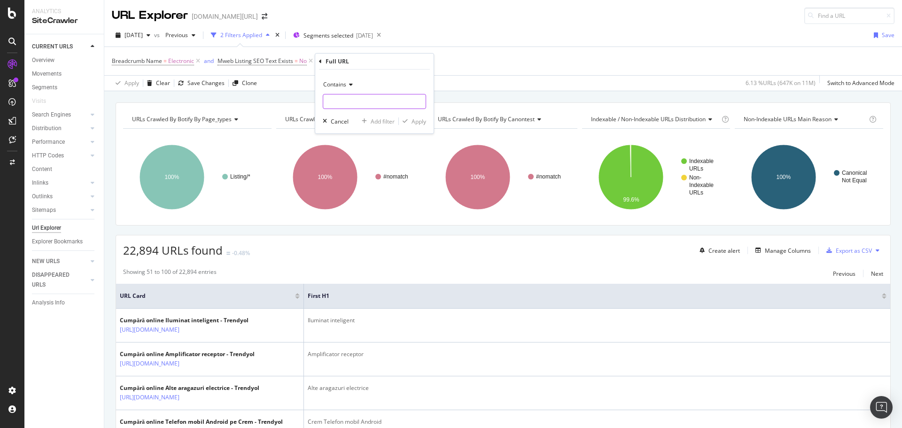
click at [355, 103] on input "text" at bounding box center [374, 101] width 102 height 15
type input "pi="
click at [341, 90] on div "Contains" at bounding box center [374, 84] width 103 height 15
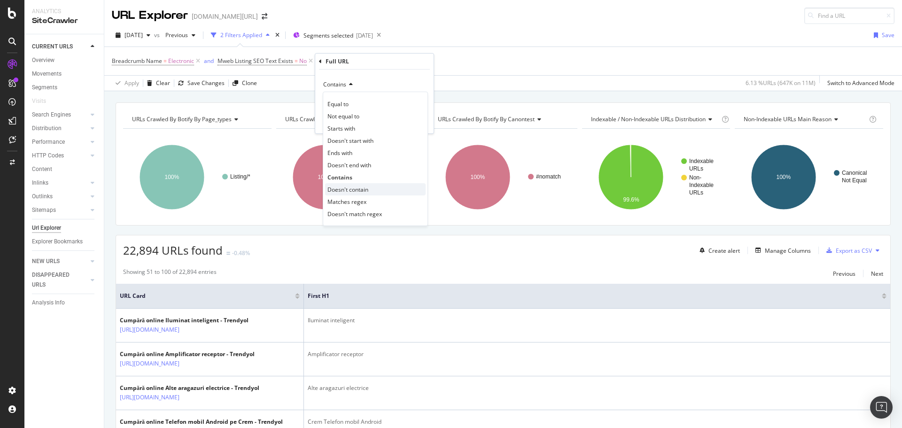
click at [353, 186] on span "Doesn't contain" at bounding box center [347, 190] width 41 height 8
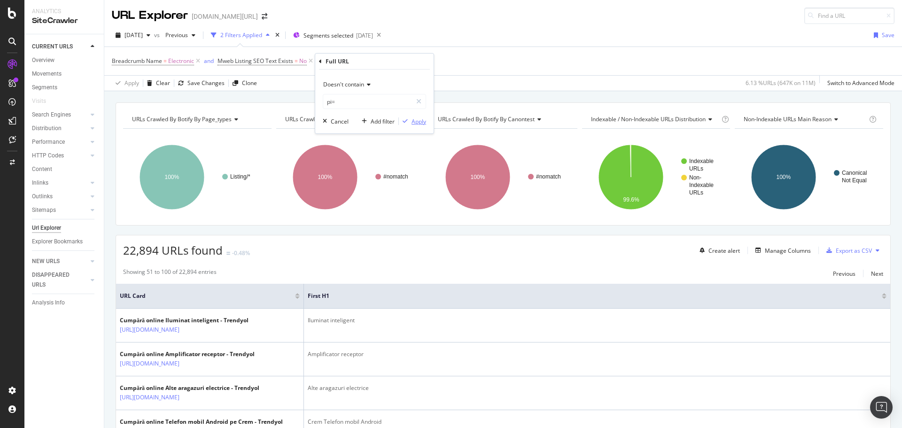
click at [414, 121] on div "Apply" at bounding box center [418, 121] width 15 height 8
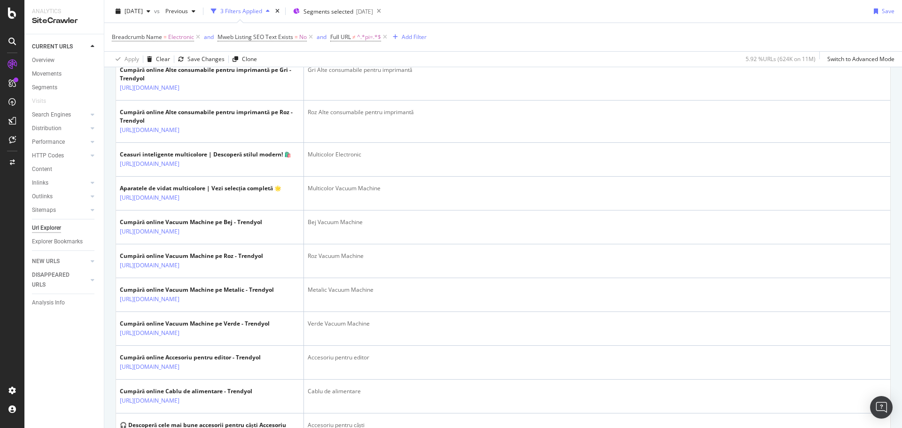
scroll to position [2026, 0]
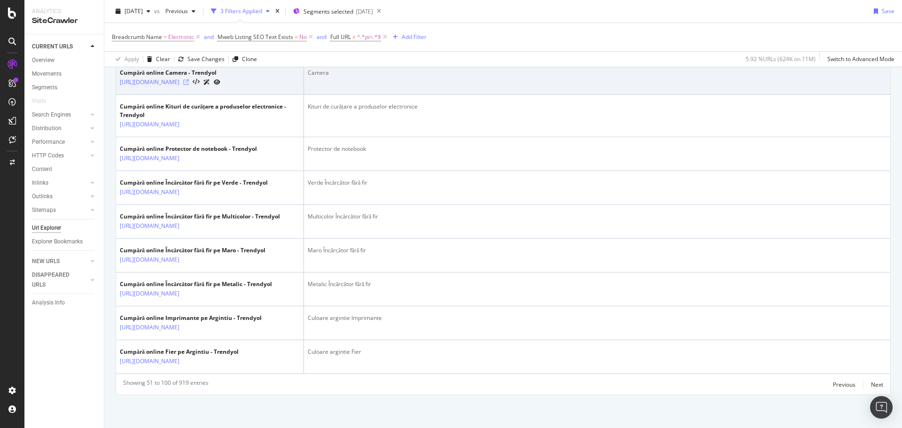
click at [189, 85] on icon at bounding box center [186, 82] width 6 height 6
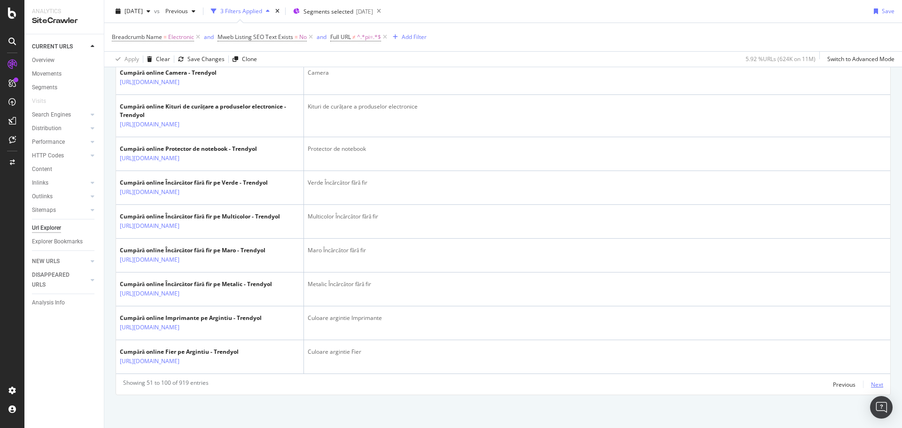
click at [871, 383] on div "Next" at bounding box center [877, 384] width 12 height 8
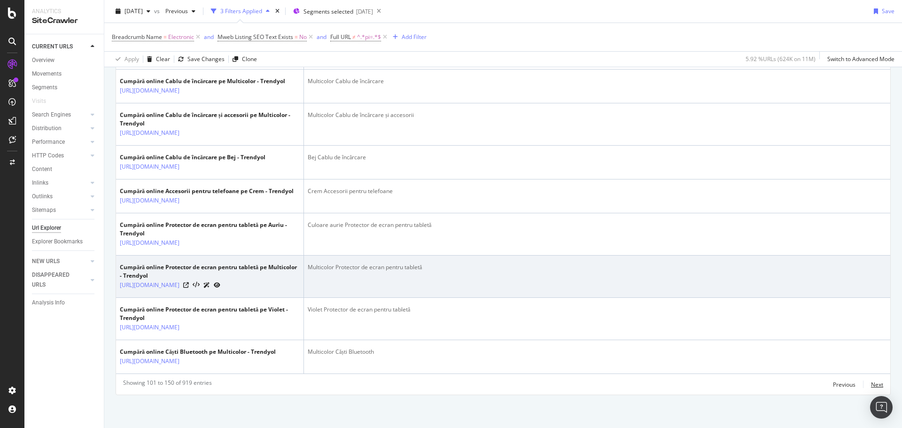
scroll to position [2216, 0]
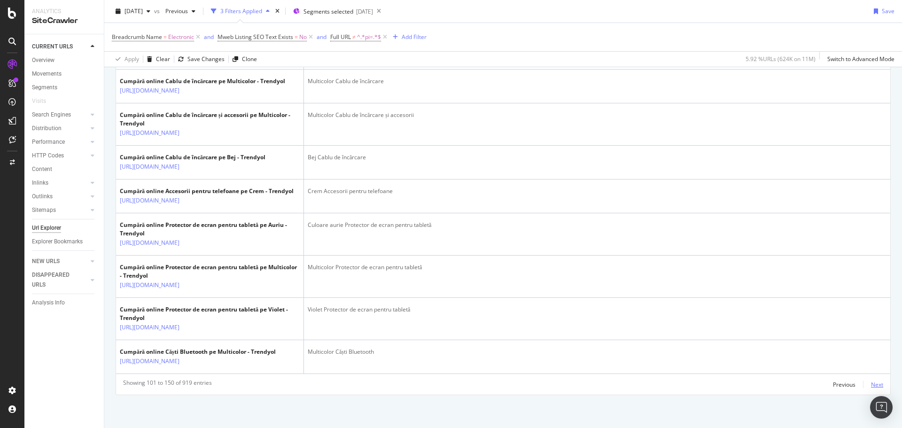
click at [871, 381] on div "Next" at bounding box center [877, 384] width 12 height 8
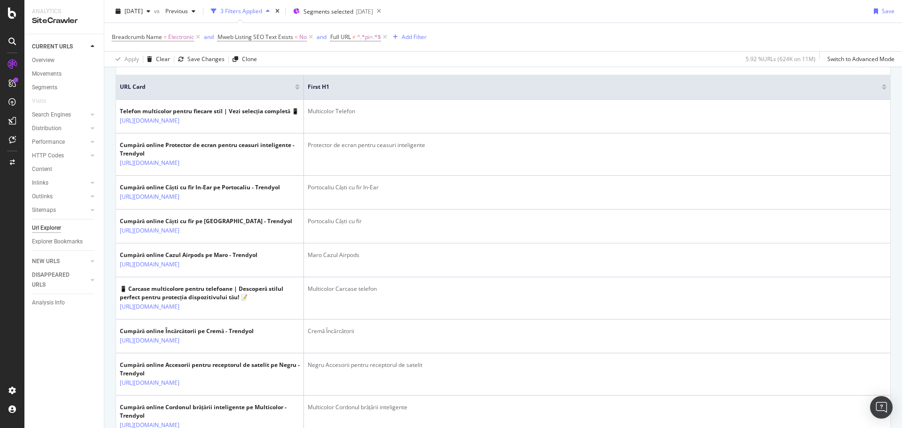
scroll to position [0, 0]
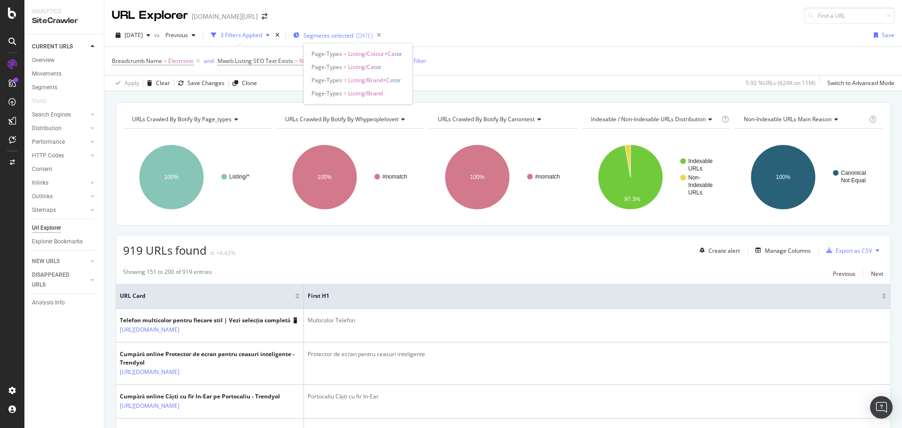
click at [373, 34] on div "2025-08-28" at bounding box center [364, 35] width 17 height 8
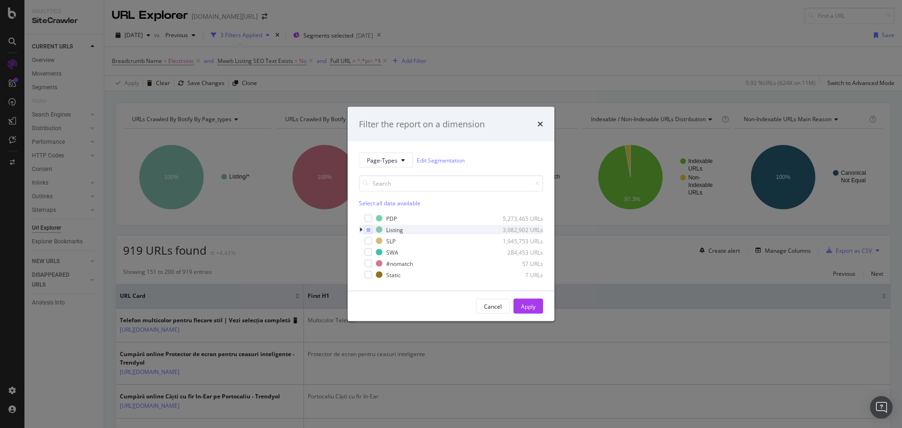
click at [362, 230] on icon "modal" at bounding box center [360, 230] width 3 height 6
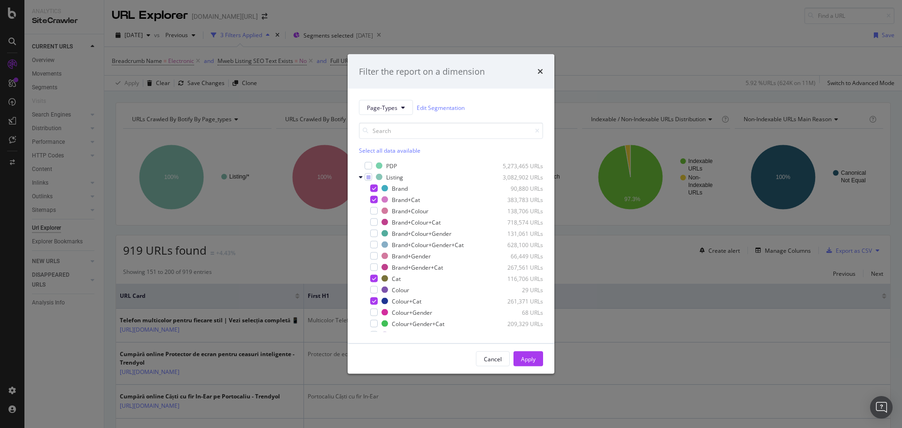
click at [595, 44] on div "Filter the report on a dimension Page-Types Edit Segmentation Select all data a…" at bounding box center [451, 214] width 902 height 428
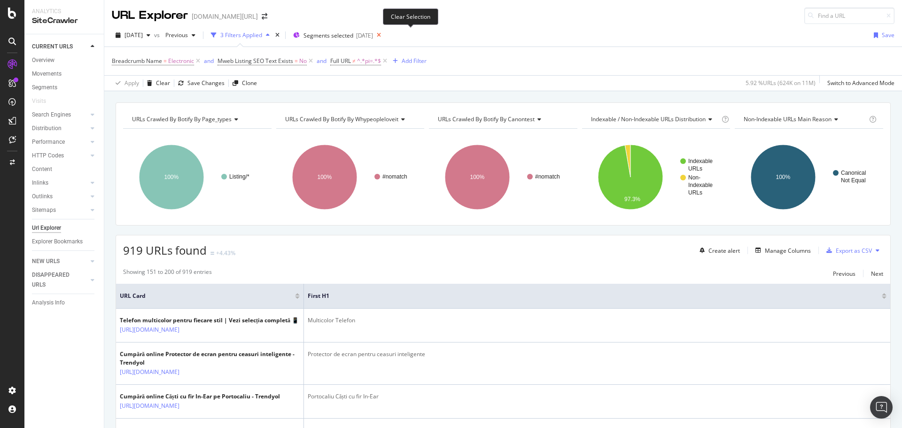
click at [385, 35] on icon at bounding box center [379, 35] width 12 height 13
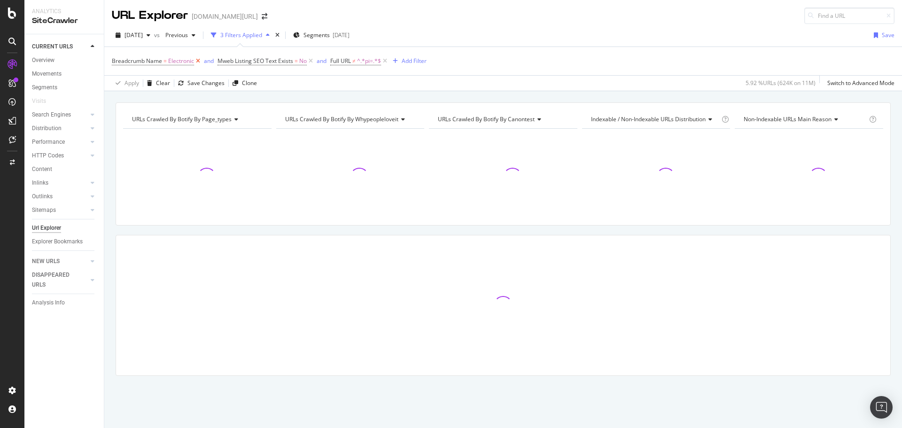
click at [199, 61] on icon at bounding box center [198, 60] width 8 height 9
click at [346, 40] on div "Segments 2025-08-28" at bounding box center [321, 35] width 56 height 14
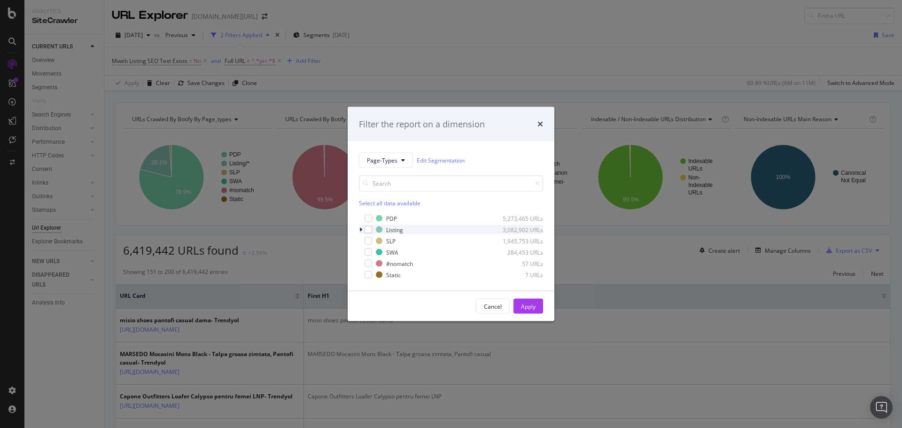
click at [363, 231] on div "modal" at bounding box center [362, 229] width 6 height 9
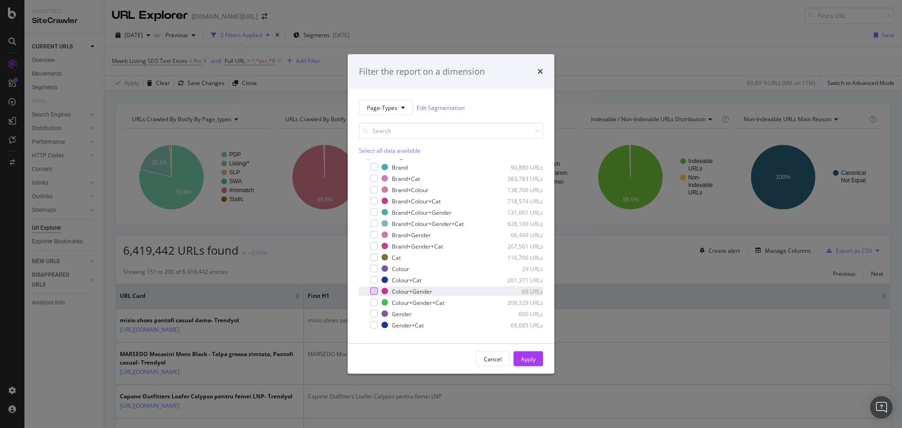
scroll to position [64, 0]
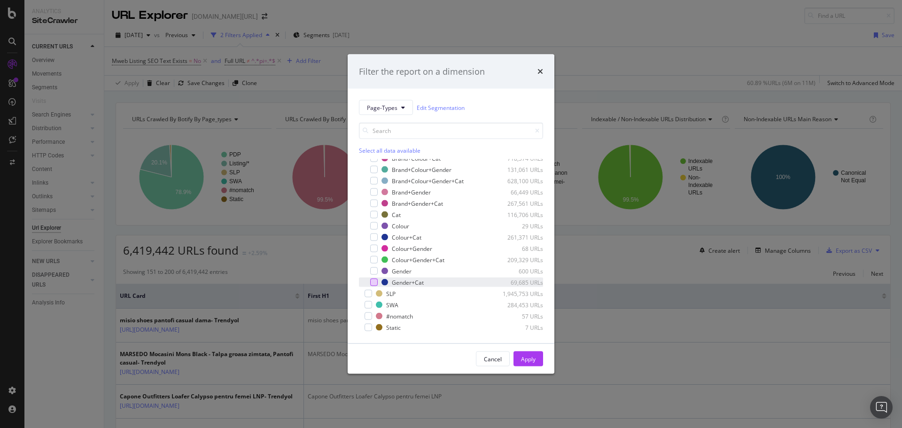
click at [375, 280] on div "modal" at bounding box center [374, 283] width 8 height 8
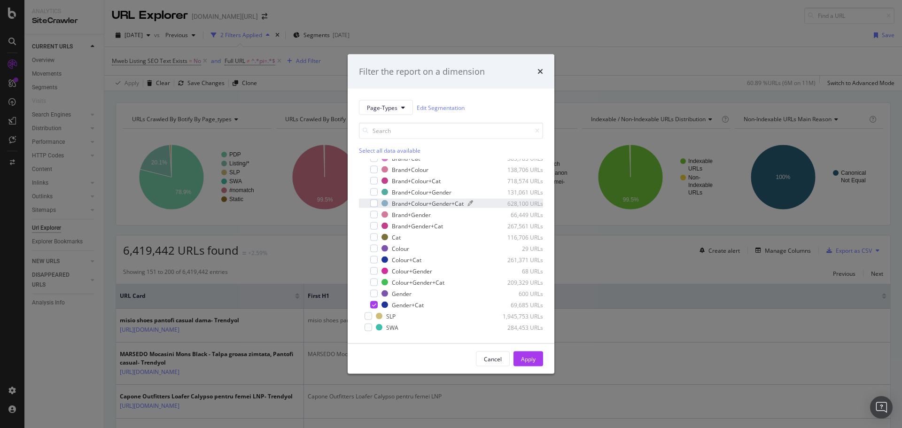
scroll to position [0, 0]
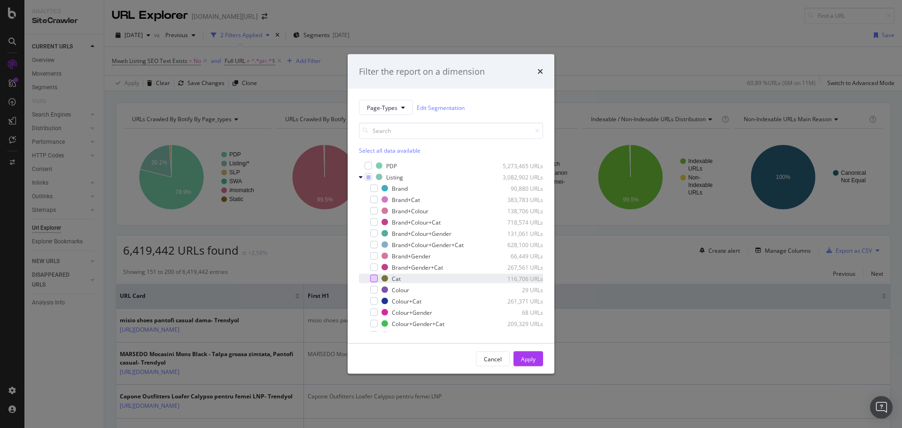
click at [374, 280] on div "modal" at bounding box center [374, 279] width 8 height 8
click at [372, 266] on div "modal" at bounding box center [374, 268] width 8 height 8
click at [372, 198] on div "modal" at bounding box center [374, 200] width 8 height 8
click at [370, 304] on div "modal" at bounding box center [374, 301] width 8 height 8
click at [375, 189] on div "modal" at bounding box center [374, 189] width 8 height 8
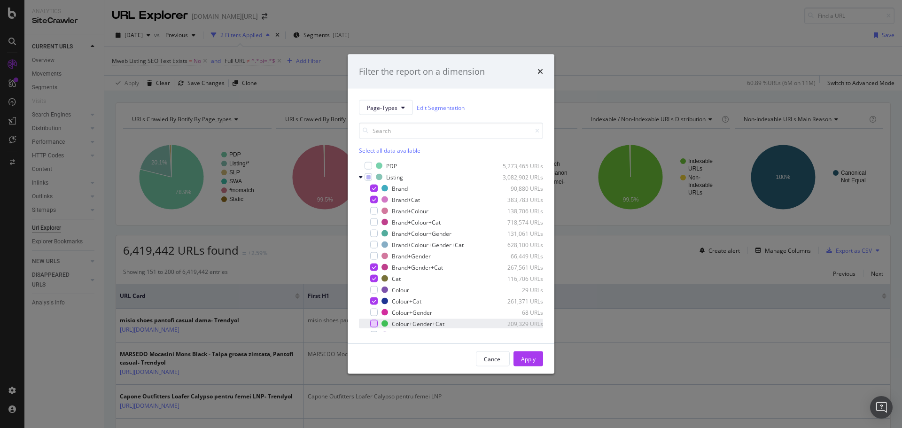
click at [373, 324] on div "modal" at bounding box center [374, 324] width 8 height 8
click at [527, 359] on div "Apply" at bounding box center [528, 359] width 15 height 8
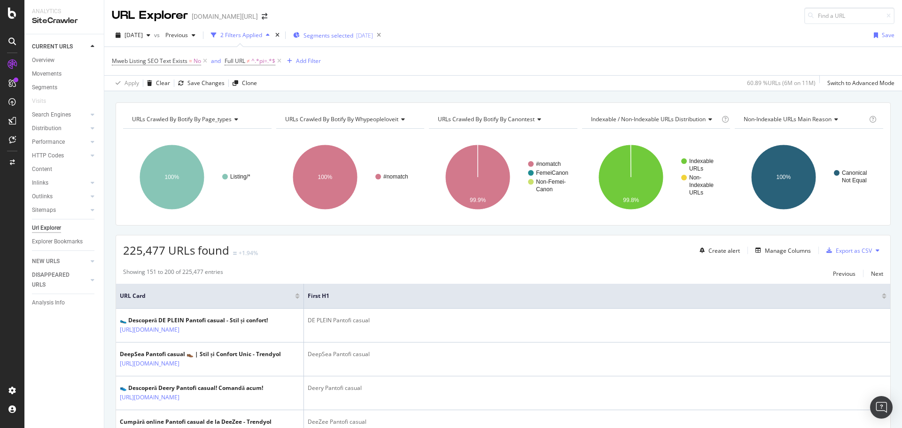
click at [347, 35] on span "Segments selected" at bounding box center [328, 35] width 50 height 8
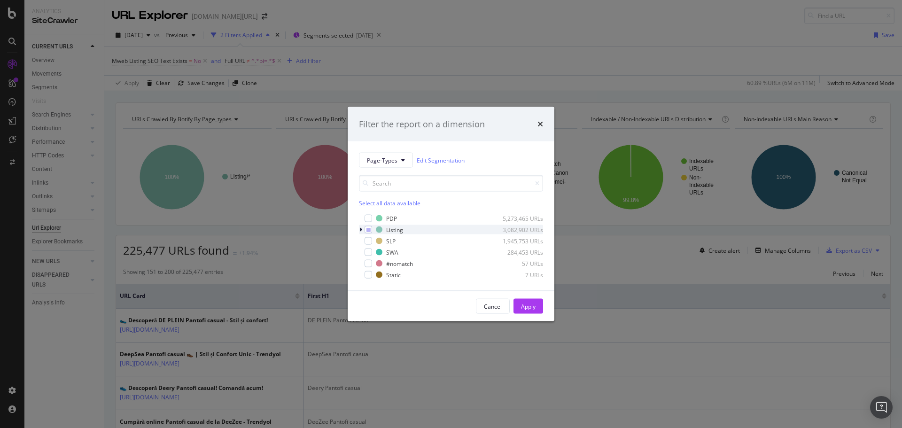
click at [360, 228] on icon "modal" at bounding box center [360, 230] width 3 height 6
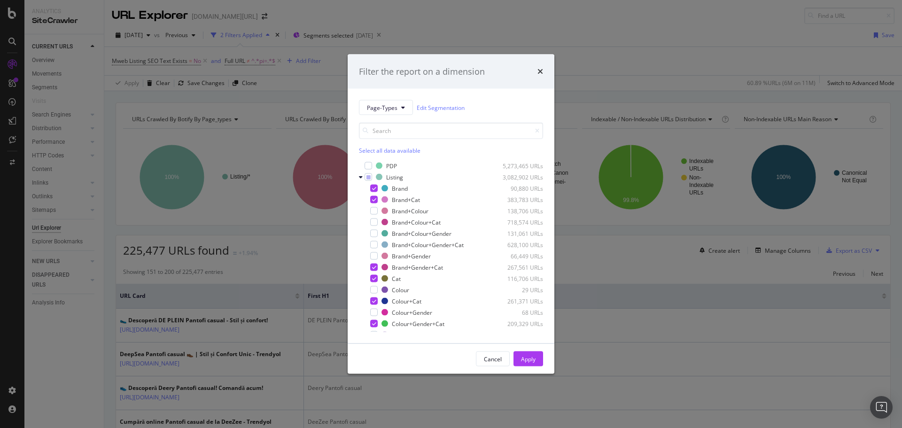
click at [373, 189] on icon "modal" at bounding box center [374, 188] width 4 height 5
click at [374, 196] on div "modal" at bounding box center [374, 200] width 8 height 8
click at [370, 178] on icon "modal" at bounding box center [368, 177] width 4 height 5
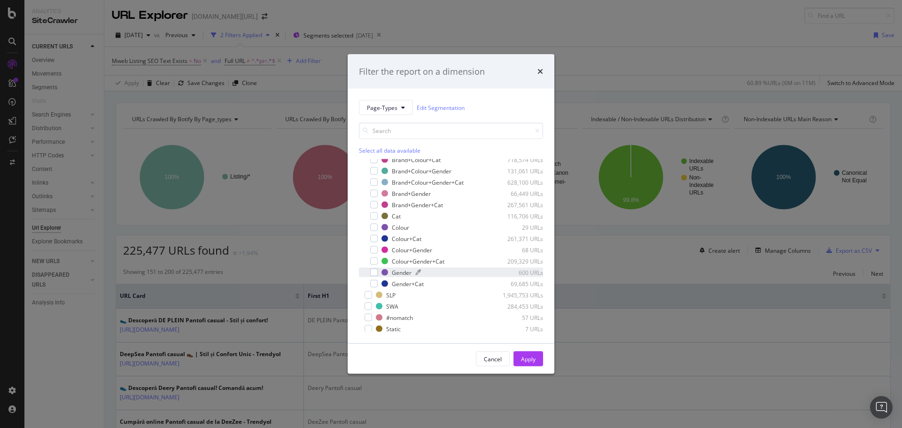
scroll to position [64, 0]
click at [373, 282] on div "modal" at bounding box center [374, 283] width 8 height 8
click at [376, 217] on div "modal" at bounding box center [374, 215] width 8 height 8
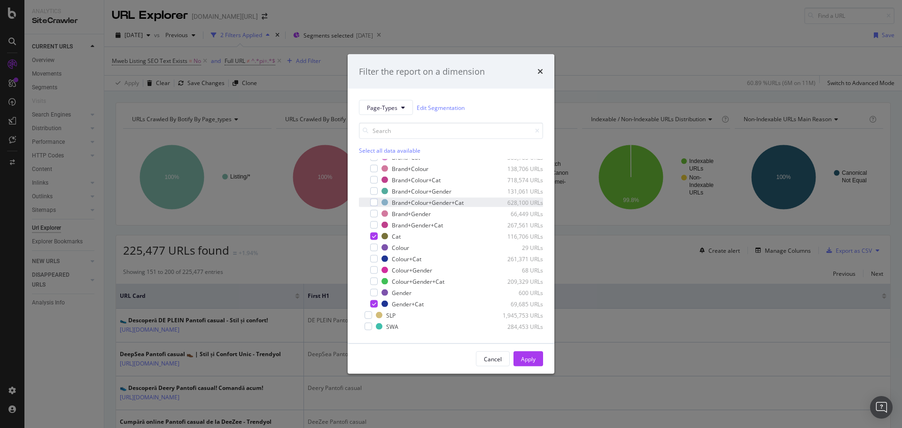
scroll to position [0, 0]
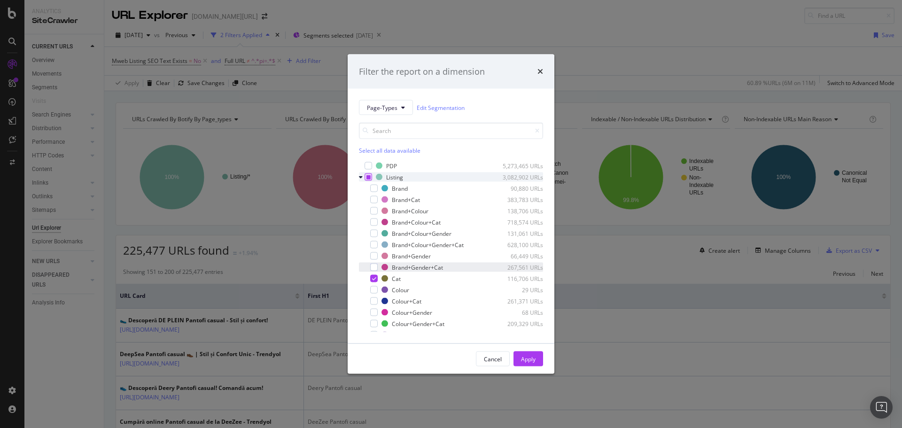
click at [369, 267] on div "modal" at bounding box center [367, 267] width 6 height 9
click at [527, 362] on div "Apply" at bounding box center [528, 359] width 15 height 8
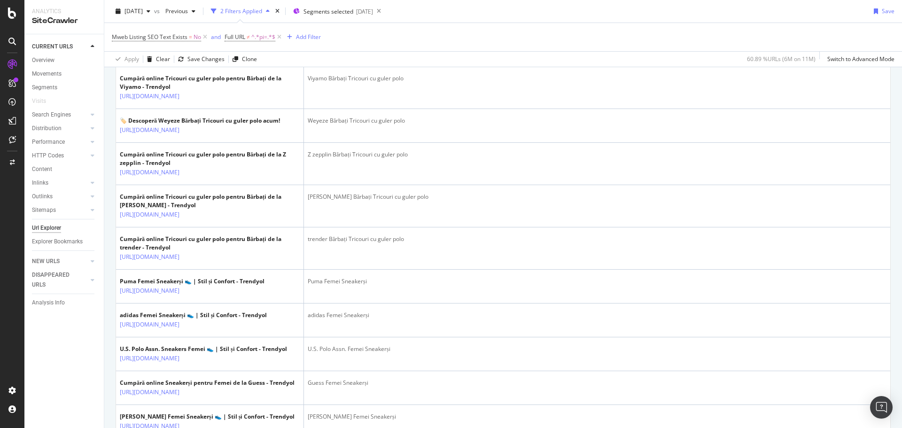
scroll to position [1355, 0]
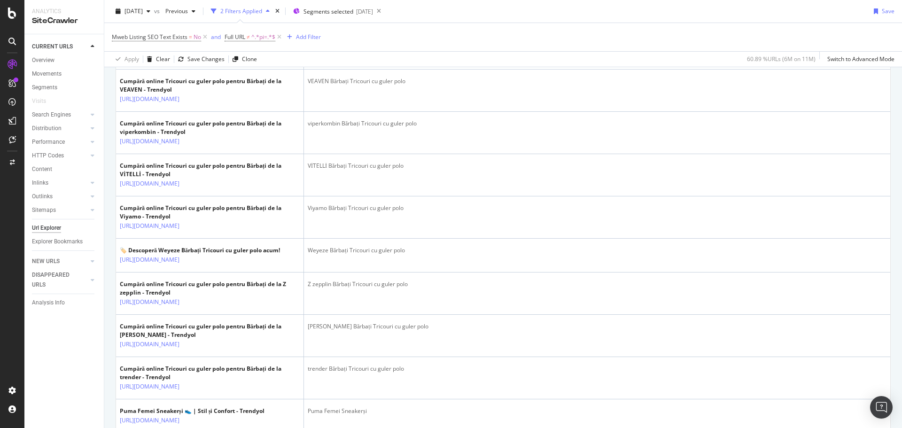
click at [189, 17] on icon at bounding box center [186, 15] width 6 height 6
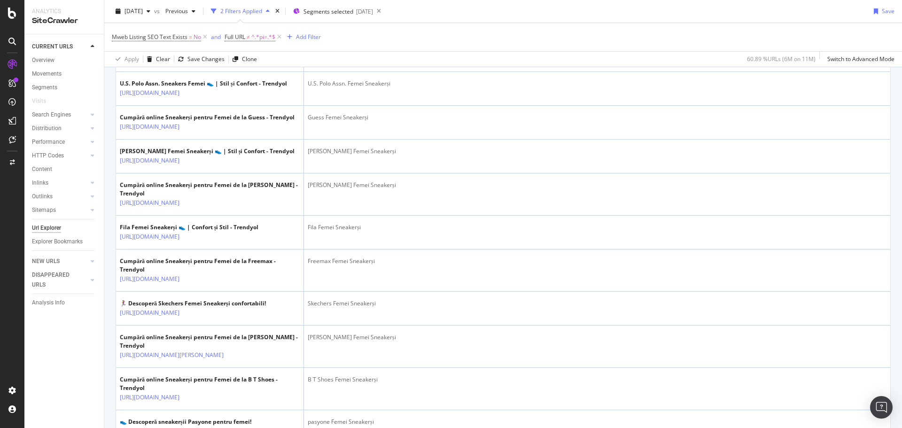
scroll to position [1820, 0]
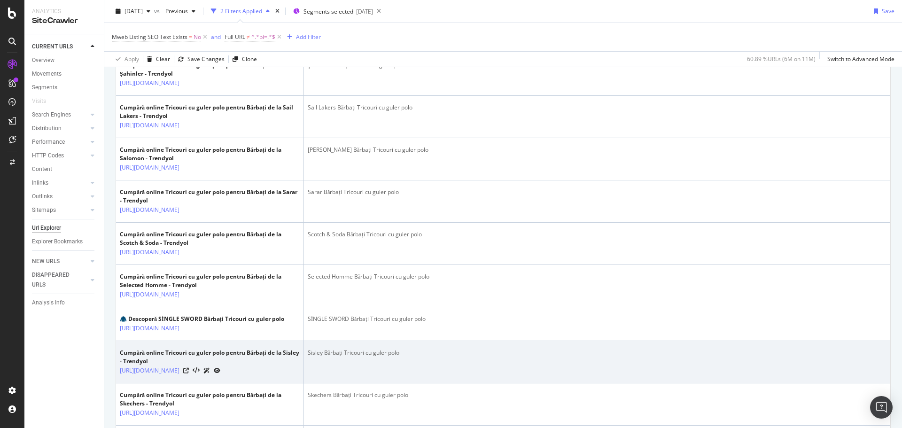
scroll to position [0, 0]
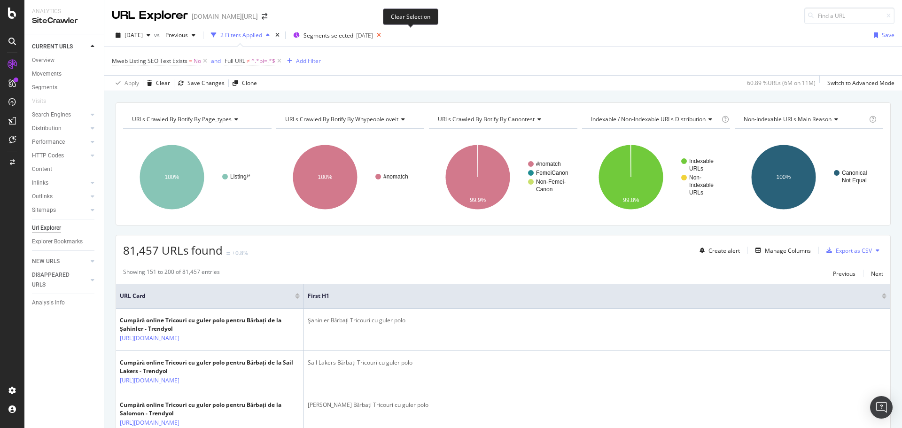
click at [385, 35] on icon at bounding box center [379, 35] width 12 height 13
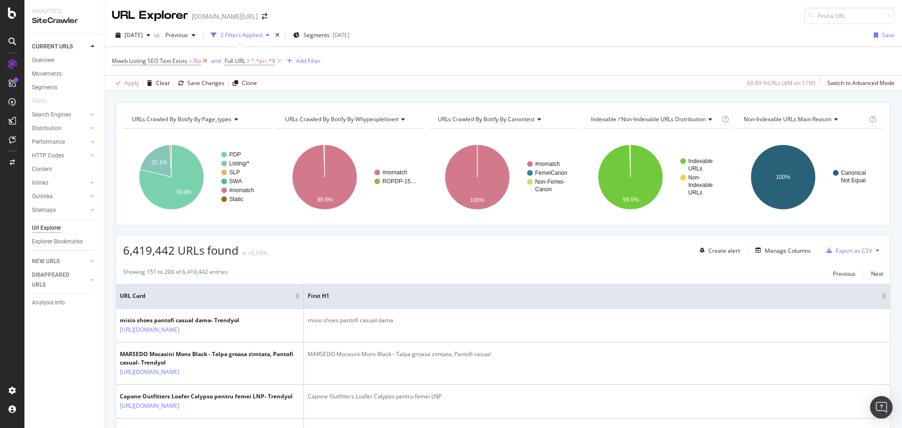
drag, startPoint x: 279, startPoint y: 60, endPoint x: 207, endPoint y: 62, distance: 72.4
click at [280, 60] on icon at bounding box center [279, 60] width 8 height 9
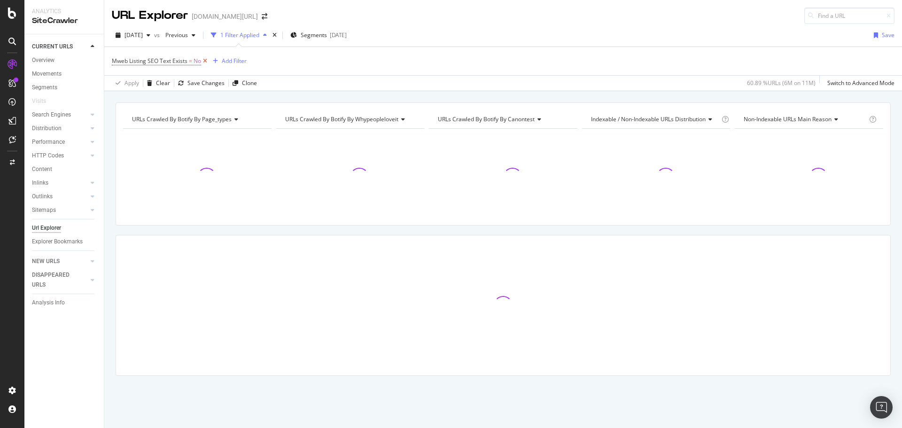
click at [206, 62] on icon at bounding box center [205, 60] width 8 height 9
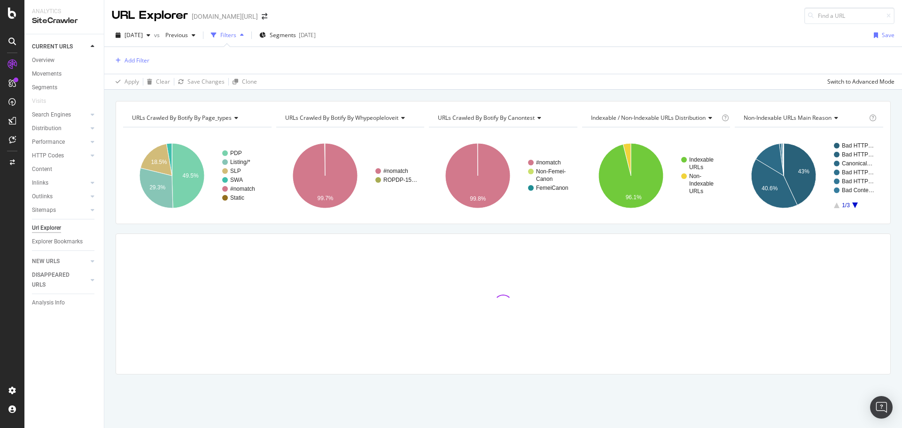
click at [153, 66] on div "Add Filter" at bounding box center [503, 60] width 783 height 27
click at [151, 63] on div "Add Filter" at bounding box center [503, 60] width 783 height 27
click at [145, 62] on div "Add Filter" at bounding box center [136, 60] width 25 height 8
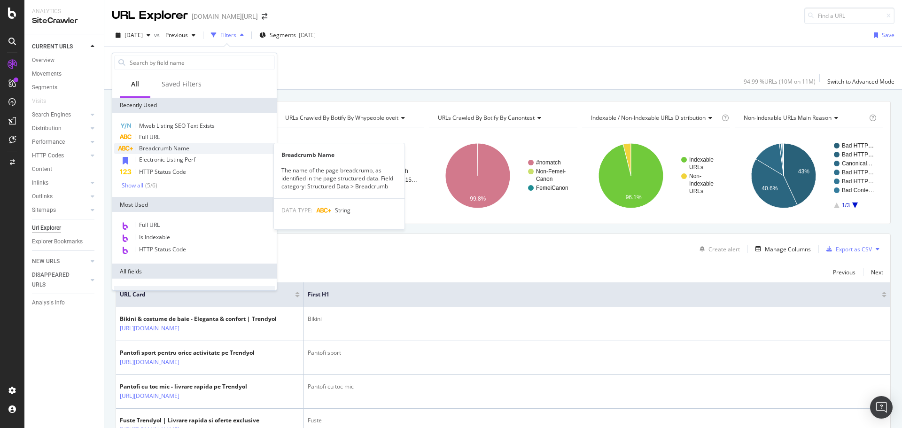
click at [165, 143] on div "Breadcrumb Name" at bounding box center [194, 148] width 161 height 11
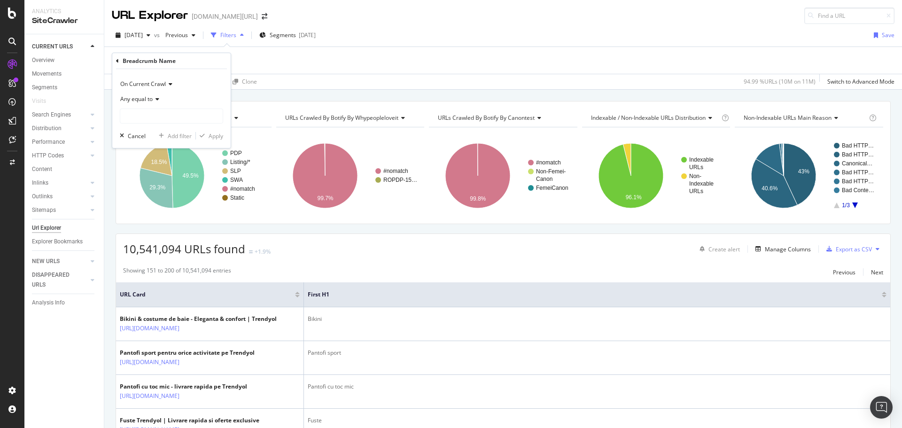
click at [119, 62] on div "Breadcrumb Name" at bounding box center [171, 61] width 111 height 16
click at [119, 61] on div "Breadcrumb Name" at bounding box center [171, 61] width 111 height 16
click at [117, 61] on icon at bounding box center [117, 61] width 3 height 6
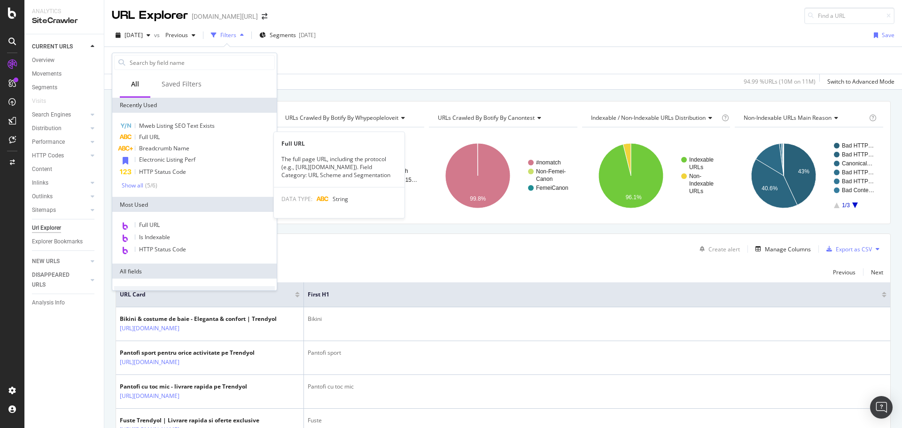
click at [147, 134] on span "Full URL" at bounding box center [149, 137] width 21 height 8
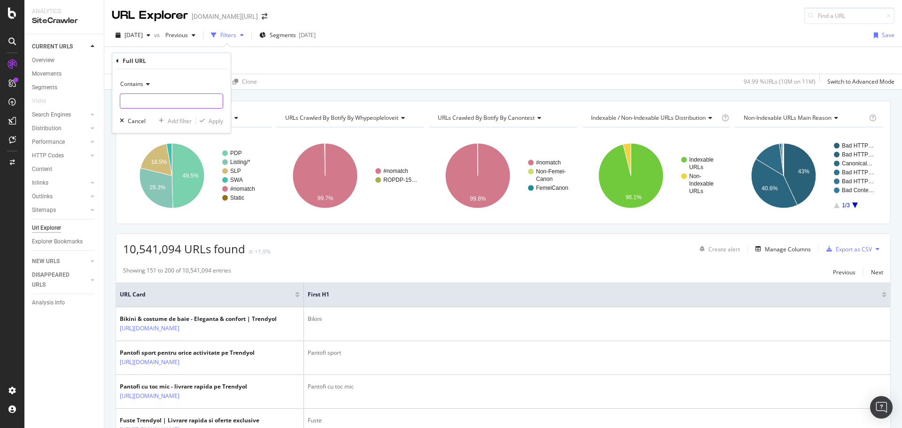
click at [171, 101] on input "text" at bounding box center [171, 100] width 102 height 15
type input "pi="
click at [137, 93] on div "Contains pi=" at bounding box center [171, 93] width 103 height 32
click at [134, 87] on span "Contains" at bounding box center [131, 84] width 23 height 8
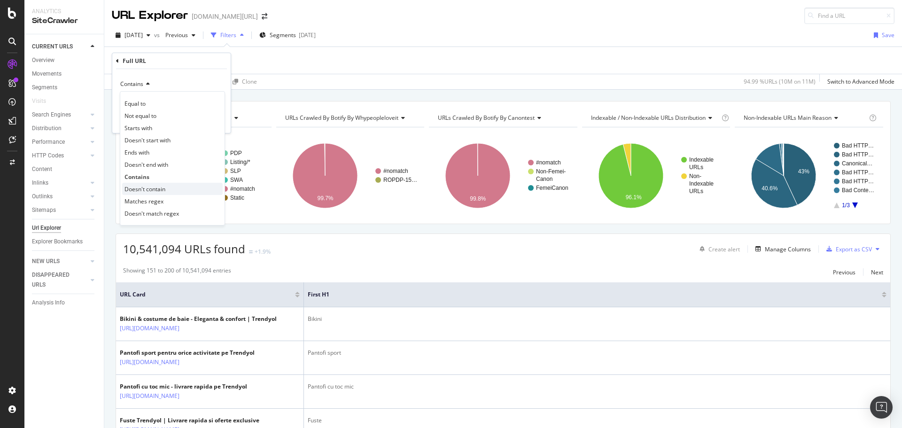
click at [143, 192] on span "Doesn't contain" at bounding box center [144, 189] width 41 height 8
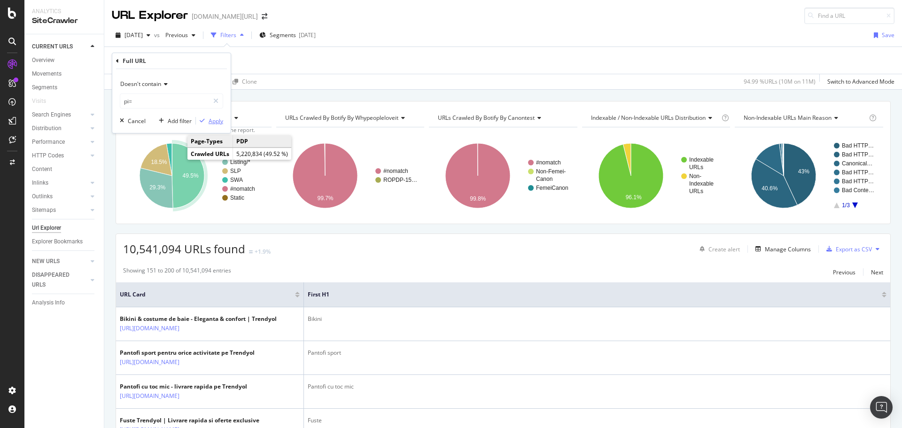
click at [207, 123] on div "button" at bounding box center [202, 121] width 13 height 6
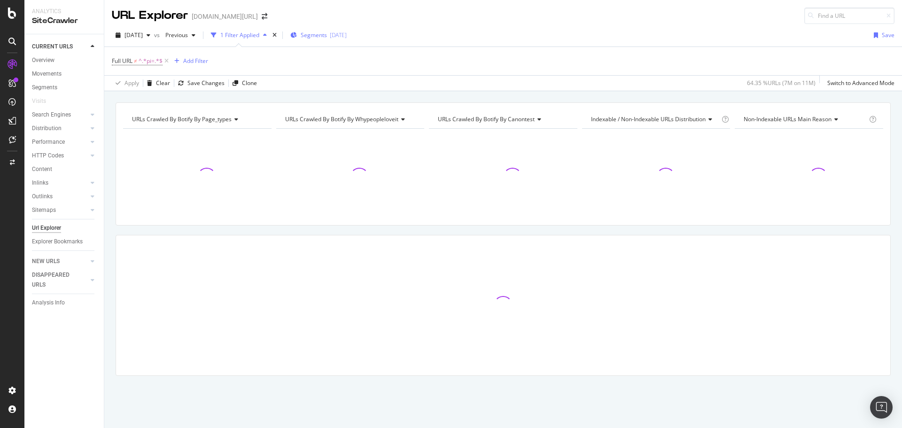
click at [327, 31] on span "Segments" at bounding box center [314, 35] width 26 height 8
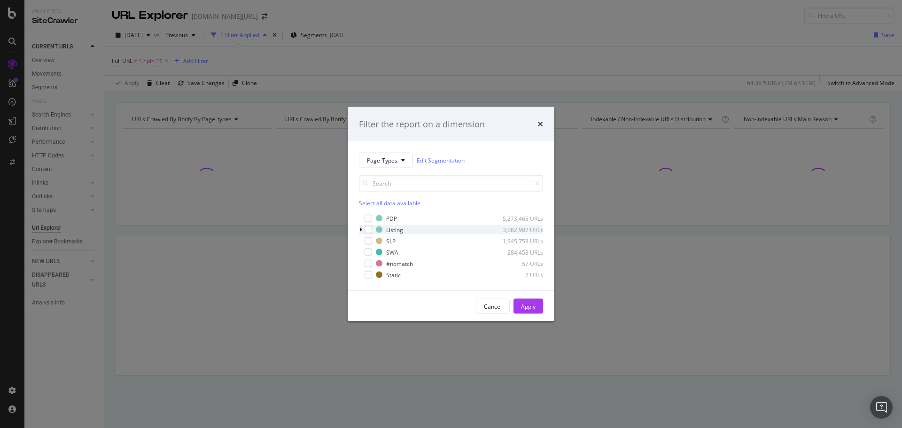
click at [362, 229] on icon "modal" at bounding box center [360, 230] width 3 height 6
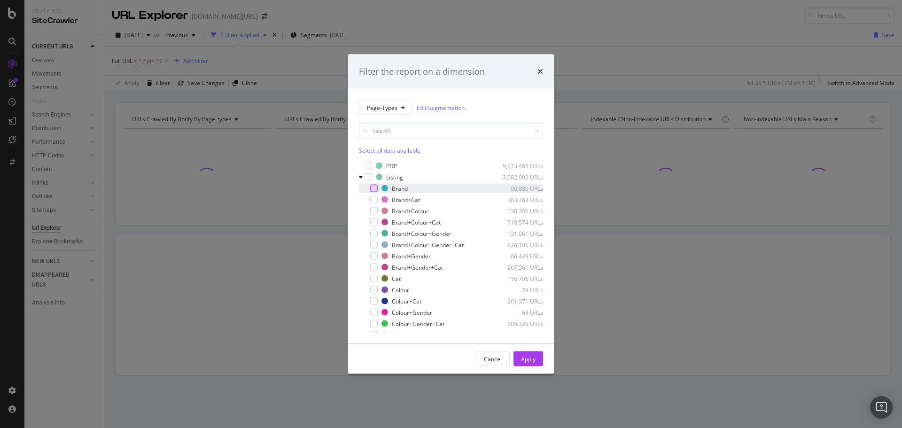
click at [376, 190] on div "modal" at bounding box center [374, 189] width 8 height 8
drag, startPoint x: 521, startPoint y: 356, endPoint x: 522, endPoint y: 344, distance: 11.8
click at [521, 356] on div "Apply" at bounding box center [528, 359] width 15 height 8
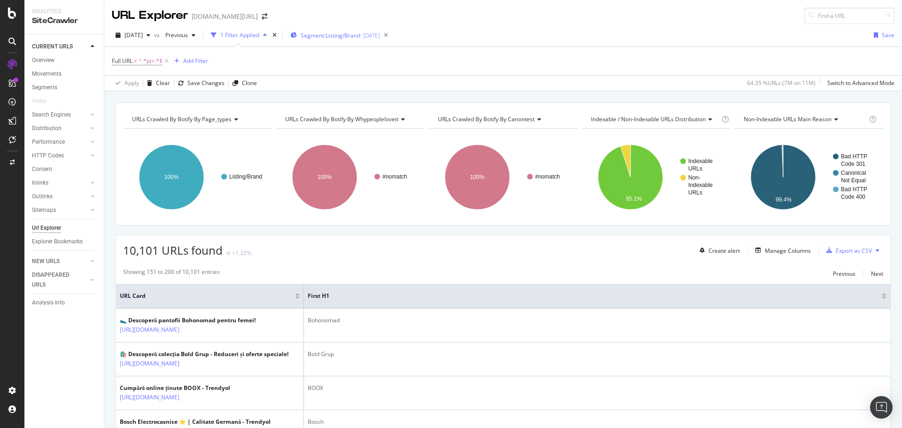
click at [358, 42] on button "Segment: Listing/Brand 2025-08-28" at bounding box center [333, 35] width 93 height 15
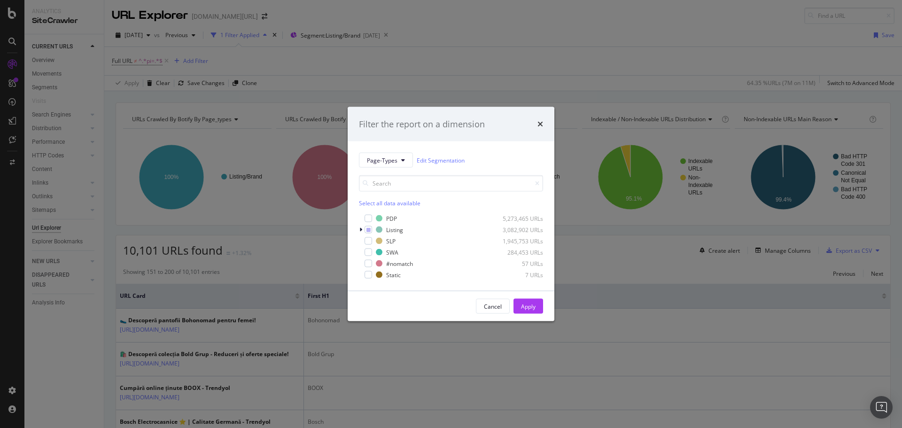
click at [360, 224] on div "PDP 5,273,465 URLs Listing 3,082,902 URLs SLP 1,945,753 URLs SWA 284,453 URLs #…" at bounding box center [451, 247] width 184 height 66
click at [361, 227] on icon "modal" at bounding box center [360, 230] width 3 height 6
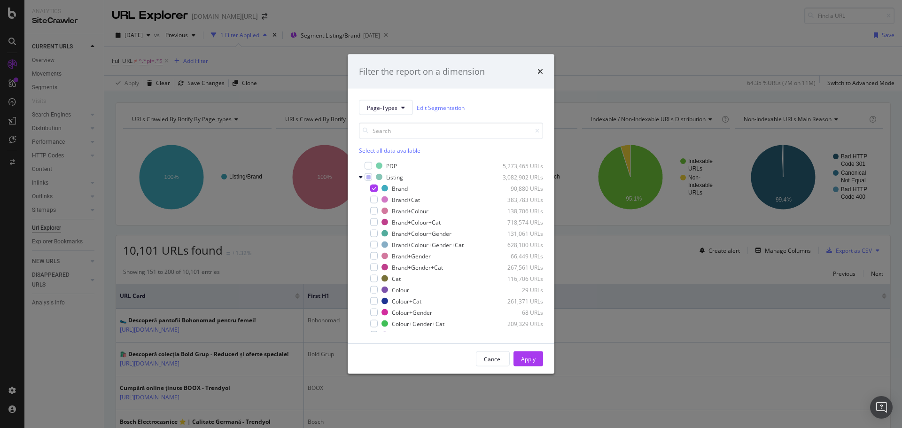
click at [608, 34] on div "Filter the report on a dimension Page-Types Edit Segmentation Select all data a…" at bounding box center [451, 214] width 902 height 428
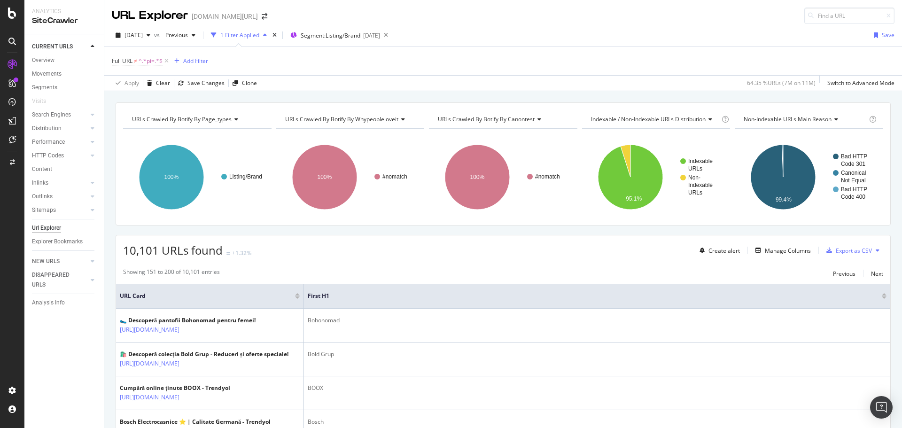
click at [537, 58] on div "Full URL ≠ ^.*pi=.*$ Add Filter" at bounding box center [503, 61] width 783 height 28
click at [357, 34] on span "Segment: Listing/Brand" at bounding box center [331, 35] width 60 height 8
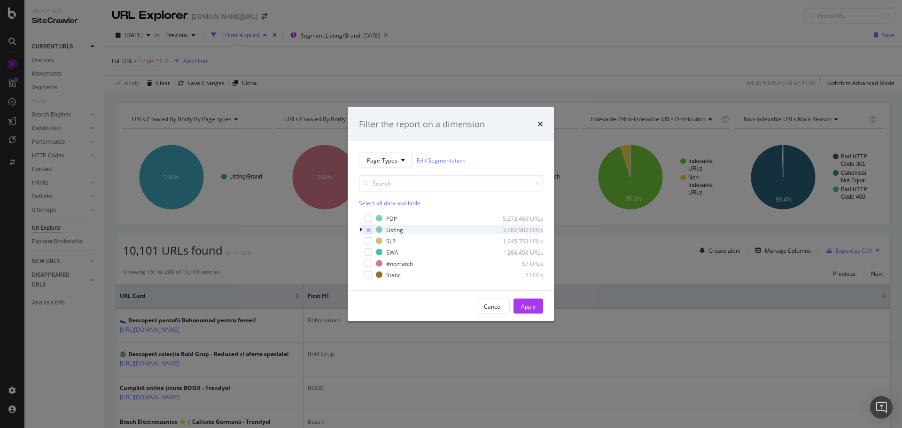
click at [360, 230] on icon "modal" at bounding box center [360, 230] width 3 height 6
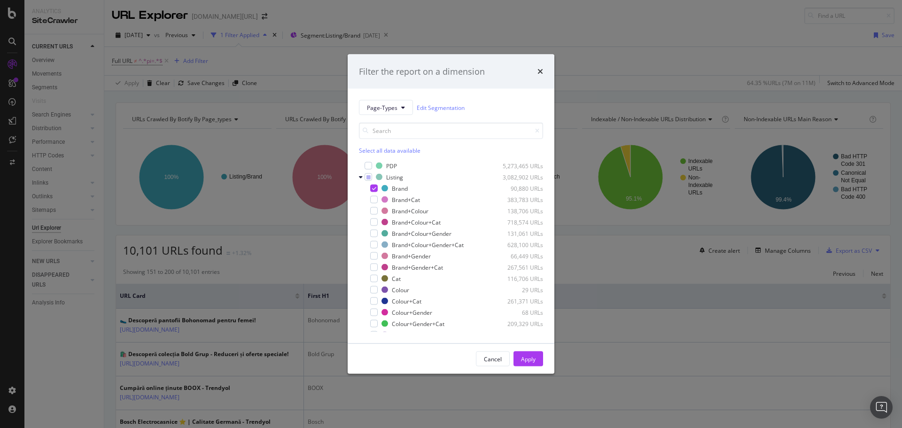
click at [615, 49] on div "Filter the report on a dimension Page-Types Edit Segmentation Select all data a…" at bounding box center [451, 214] width 902 height 428
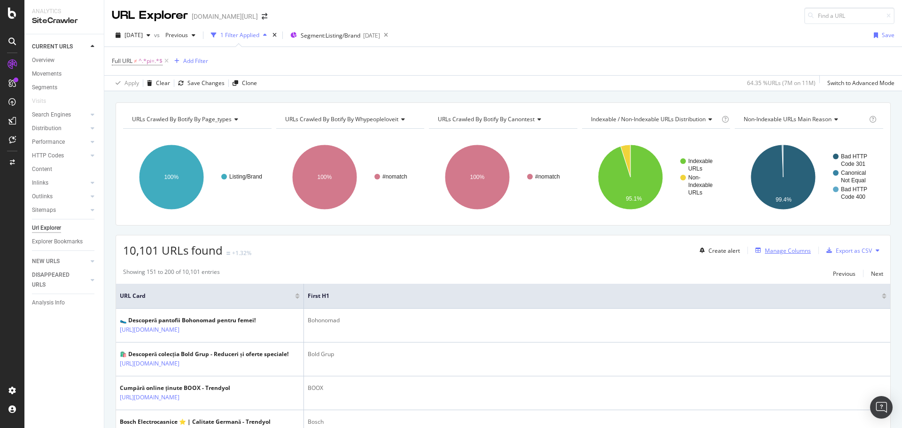
click at [765, 247] on div "Manage Columns" at bounding box center [788, 251] width 46 height 8
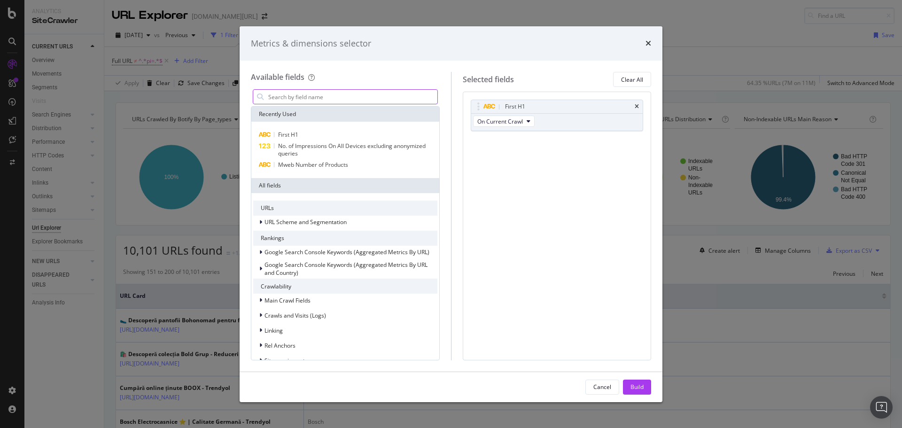
click at [339, 95] on input "modal" at bounding box center [352, 97] width 170 height 14
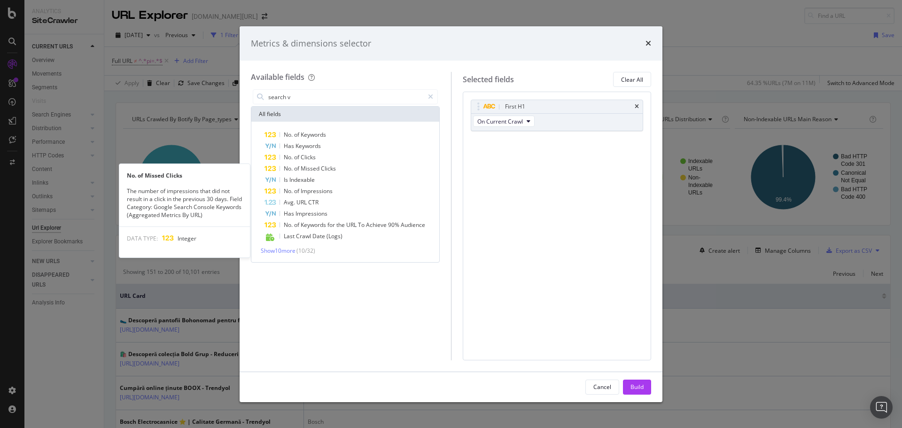
type input "search vo"
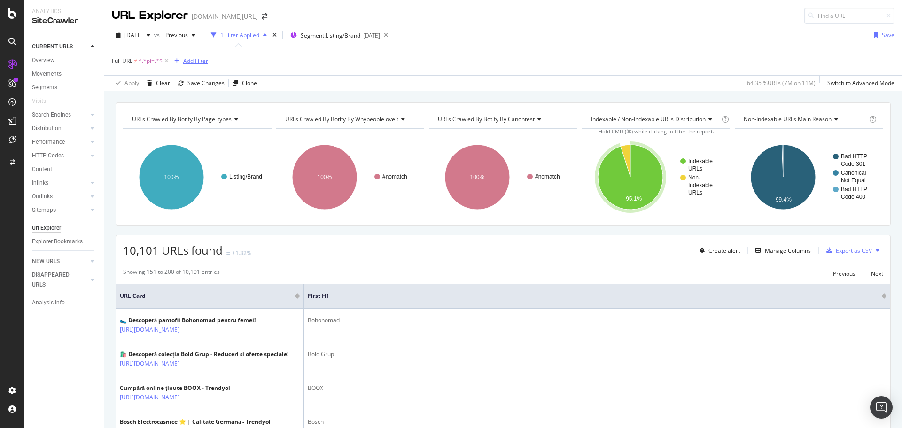
click at [205, 64] on div "Add Filter" at bounding box center [195, 61] width 25 height 8
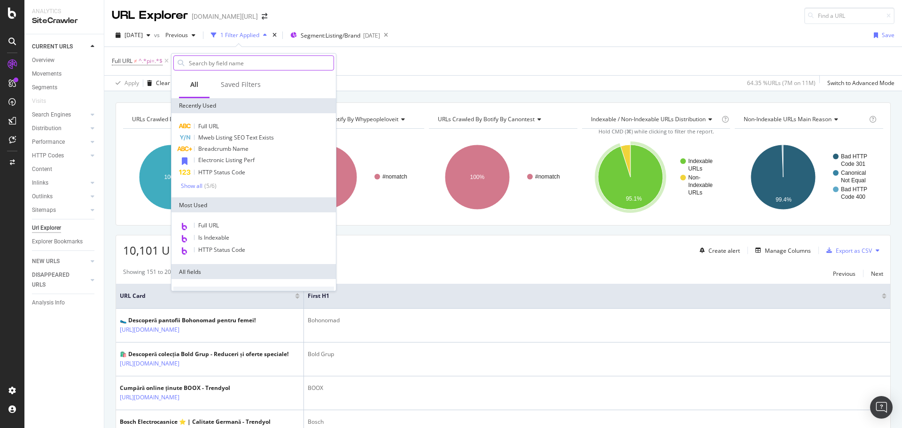
click at [268, 64] on input "text" at bounding box center [261, 63] width 146 height 14
type input "semrush"
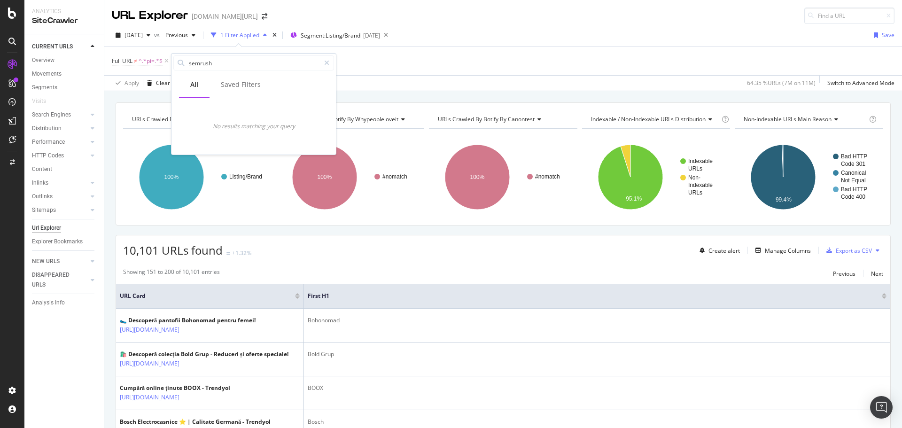
click at [788, 256] on div "Create alert Manage Columns Export as CSV" at bounding box center [789, 250] width 187 height 16
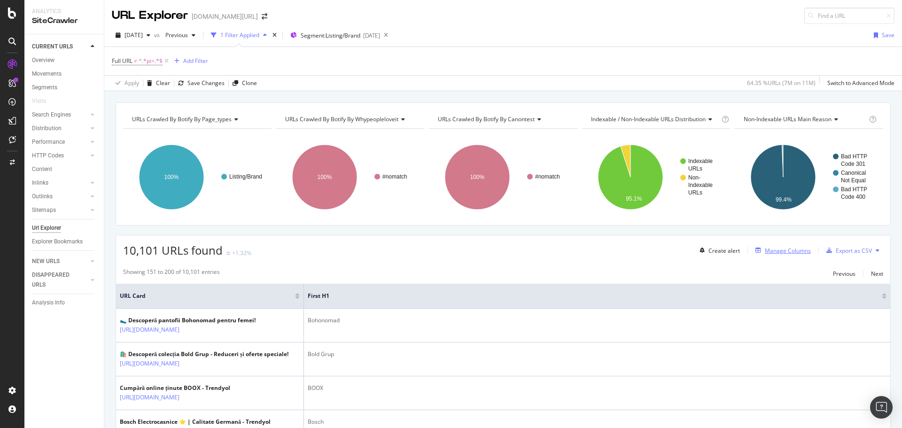
click at [783, 252] on div "Manage Columns" at bounding box center [788, 251] width 46 height 8
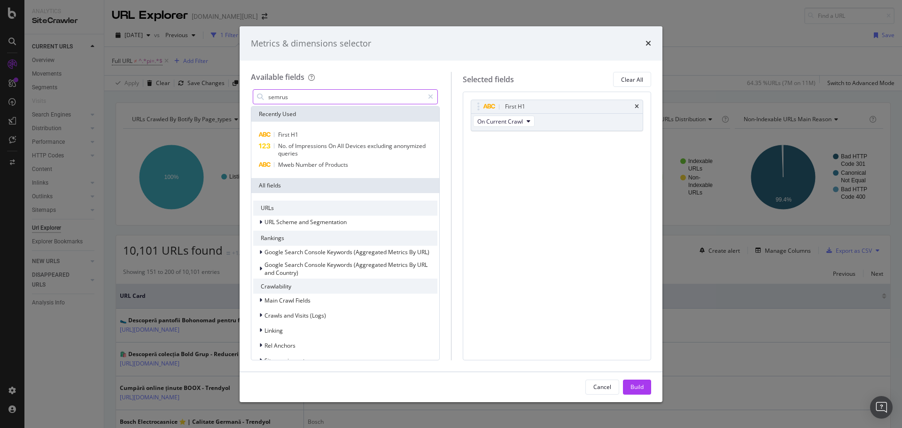
type input "semrush"
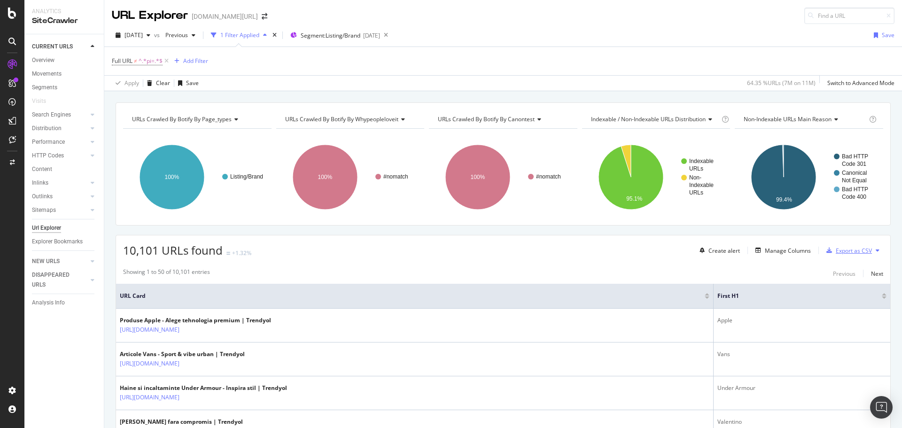
click at [839, 254] on div "Export as CSV" at bounding box center [854, 251] width 36 height 8
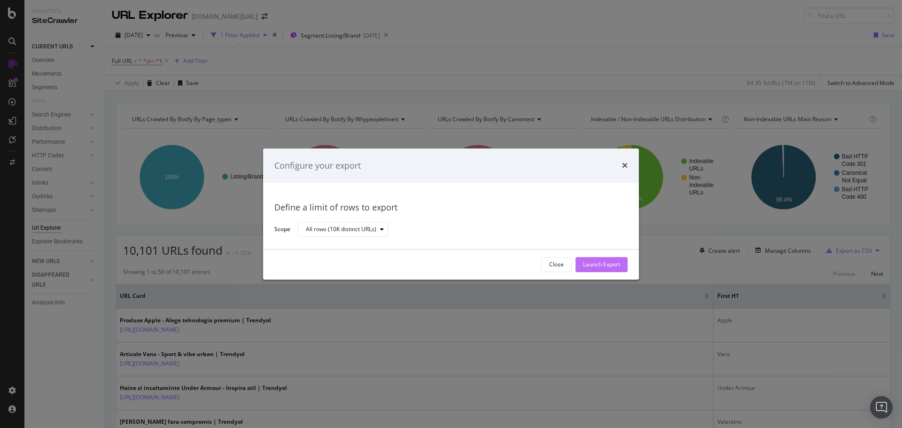
click at [618, 262] on div "Launch Export" at bounding box center [601, 265] width 37 height 8
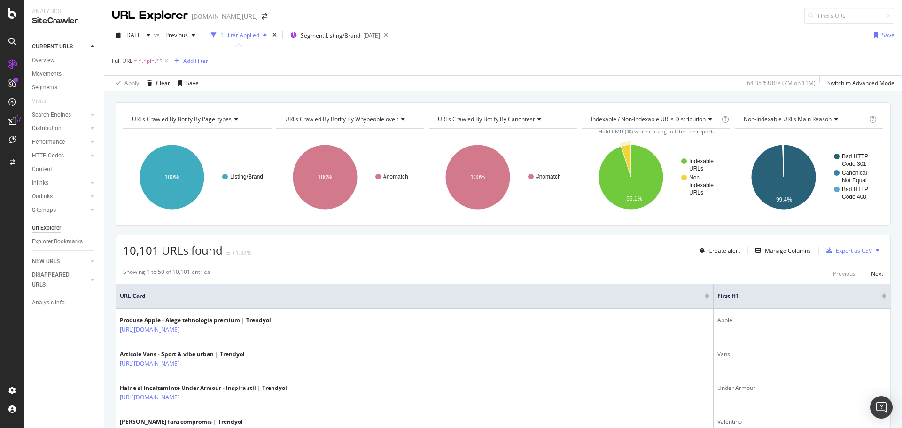
click at [637, 32] on div "2025 Sep. 10th vs Previous 1 Filter Applied Segment: Listing/Brand 2025-08-28 S…" at bounding box center [503, 37] width 798 height 19
drag, startPoint x: 56, startPoint y: 163, endPoint x: 72, endPoint y: 152, distance: 18.6
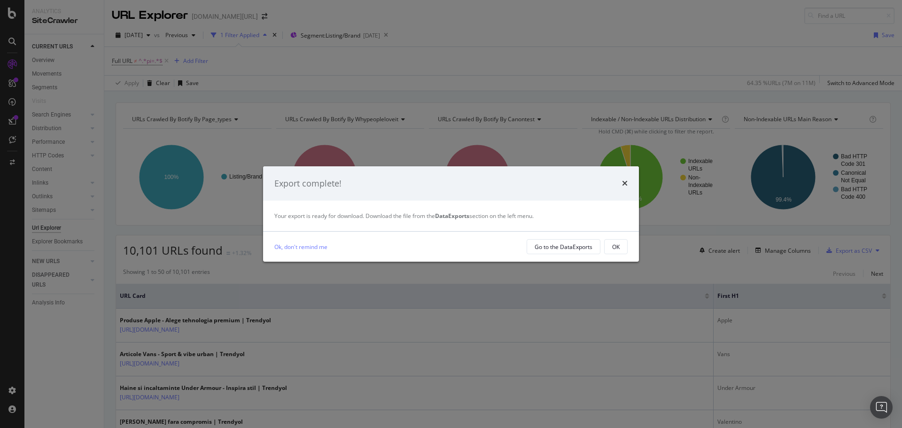
click at [626, 178] on div "times" at bounding box center [625, 184] width 6 height 12
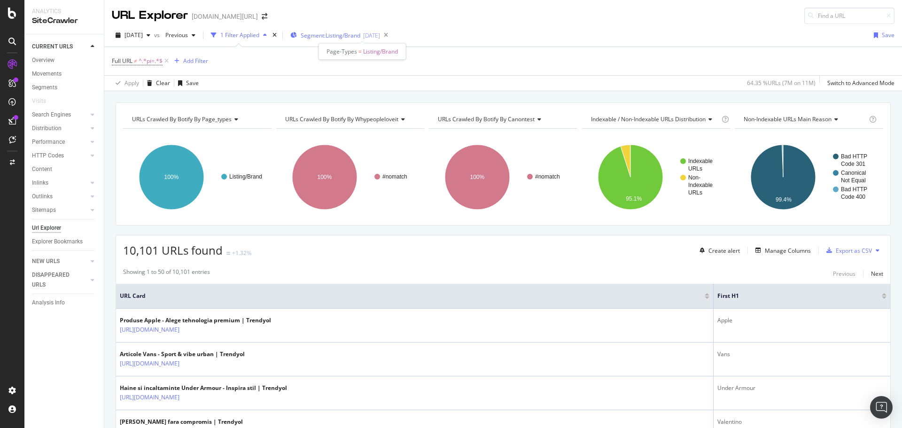
click at [348, 35] on span "Segment: Listing/Brand" at bounding box center [331, 35] width 60 height 8
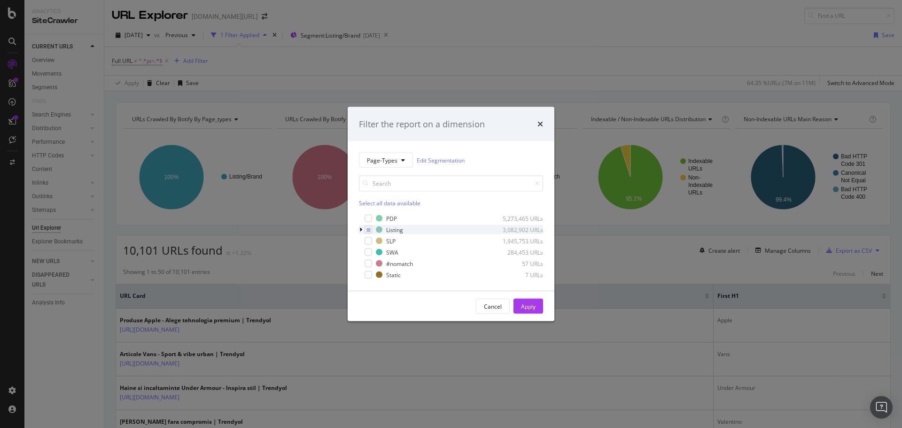
click at [362, 229] on icon "modal" at bounding box center [360, 230] width 3 height 6
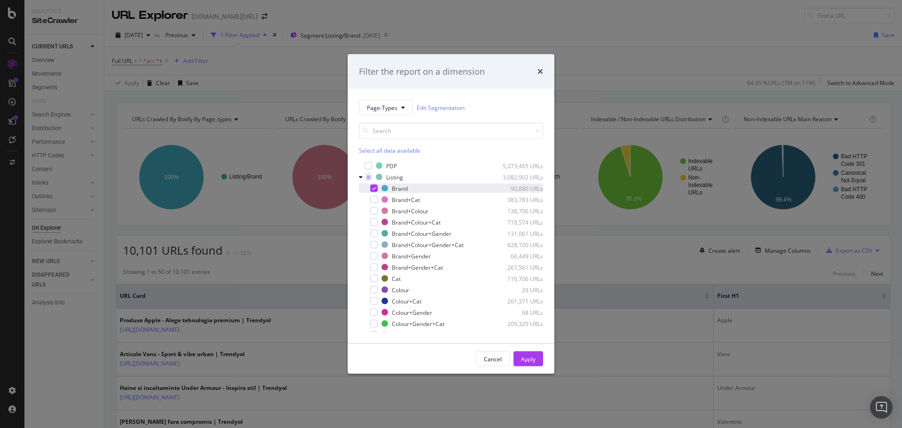
click at [372, 190] on icon "modal" at bounding box center [374, 188] width 4 height 5
click at [376, 267] on div "modal" at bounding box center [374, 268] width 8 height 8
click at [374, 202] on div "modal" at bounding box center [374, 200] width 8 height 8
click at [377, 243] on div "modal" at bounding box center [374, 245] width 8 height 8
click at [526, 360] on div "Apply" at bounding box center [528, 359] width 15 height 8
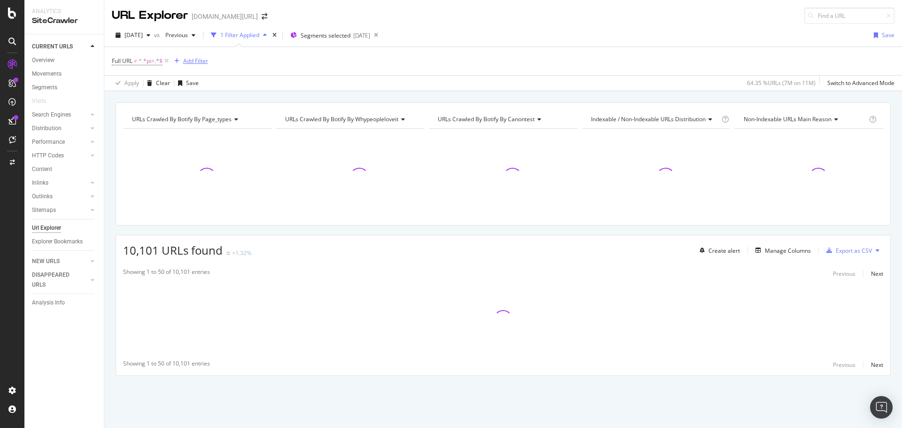
click at [189, 64] on div "Add Filter" at bounding box center [195, 61] width 25 height 8
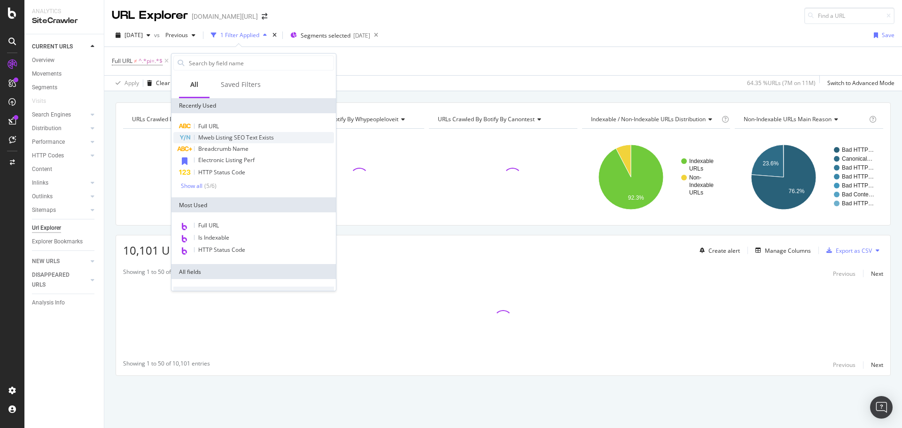
click at [243, 136] on span "Mweb Listing SEO Text Exists" at bounding box center [236, 137] width 76 height 8
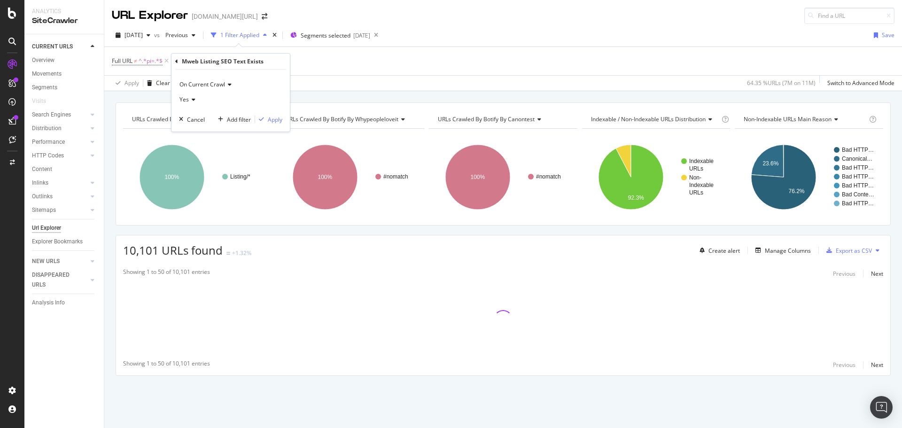
click at [199, 97] on div "Yes" at bounding box center [230, 99] width 103 height 15
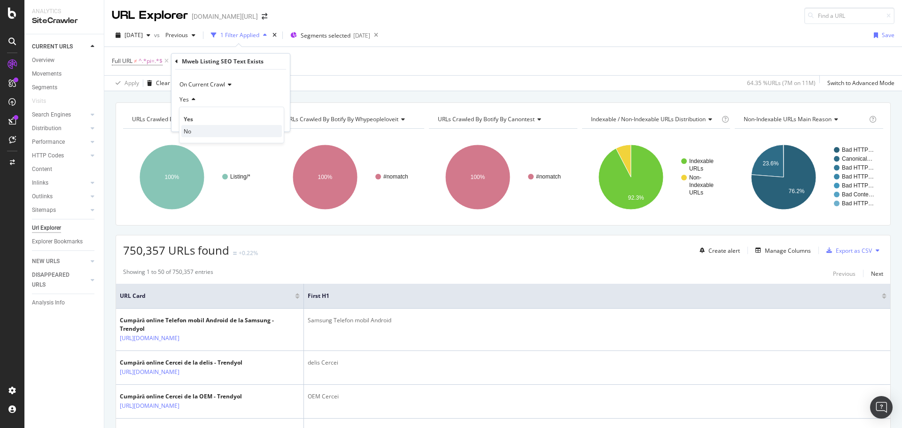
click at [206, 130] on div "No" at bounding box center [231, 131] width 101 height 12
click at [278, 121] on div "Apply" at bounding box center [275, 120] width 15 height 8
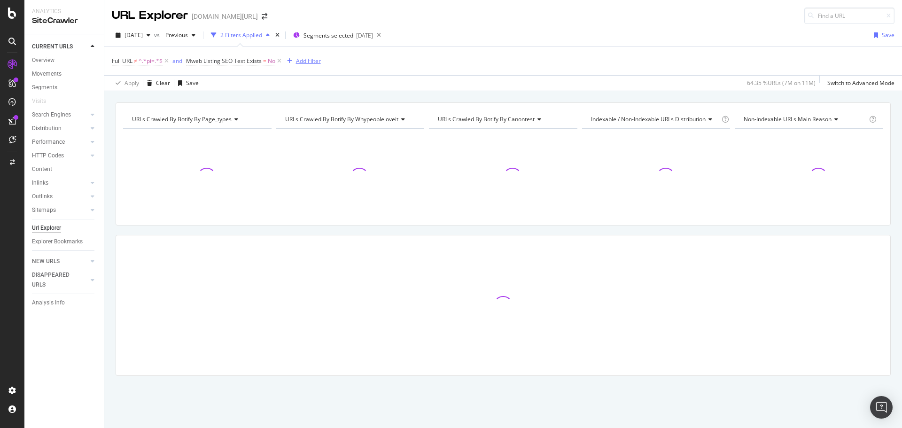
click at [318, 61] on div "Add Filter" at bounding box center [308, 61] width 25 height 8
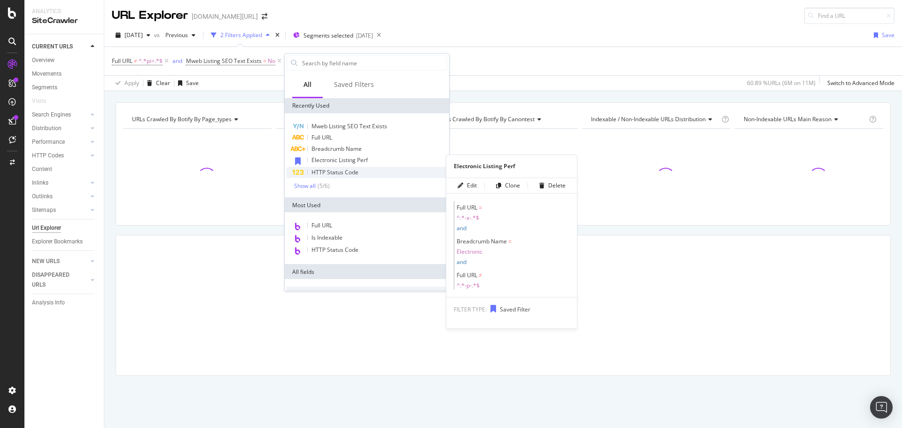
click at [336, 172] on span "HTTP Status Code" at bounding box center [334, 172] width 47 height 8
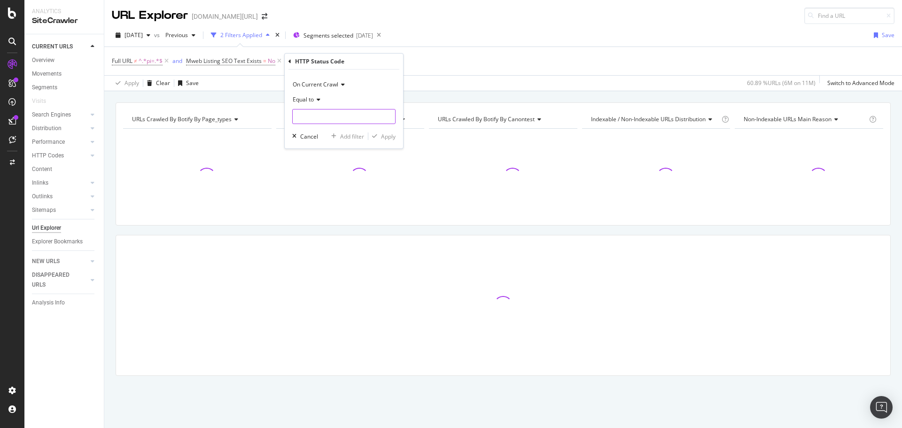
click at [310, 117] on input "number" at bounding box center [343, 116] width 103 height 15
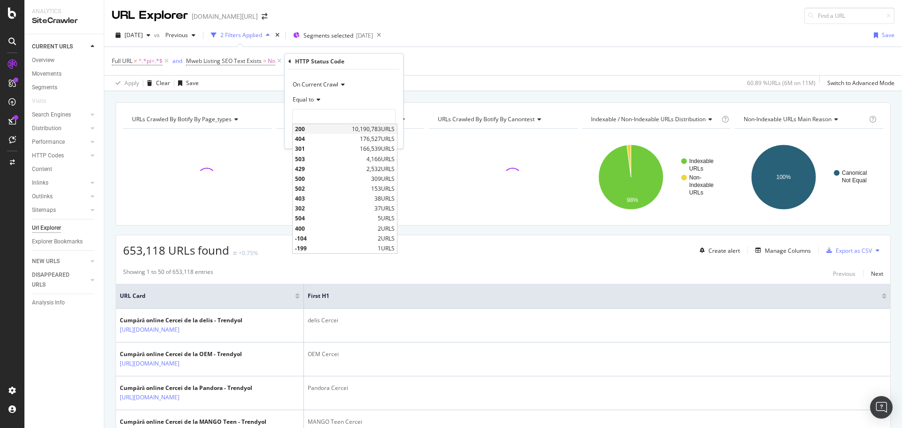
click at [332, 130] on span "200" at bounding box center [322, 129] width 54 height 8
type input "200"
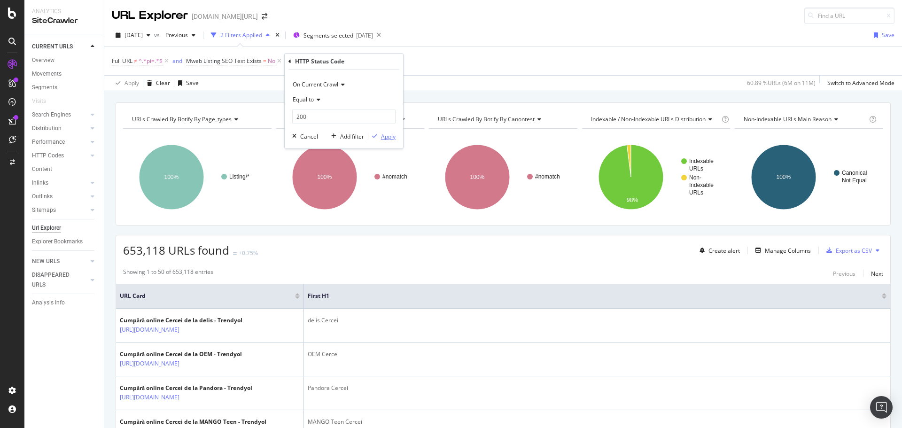
click at [386, 138] on div "Apply" at bounding box center [388, 136] width 15 height 8
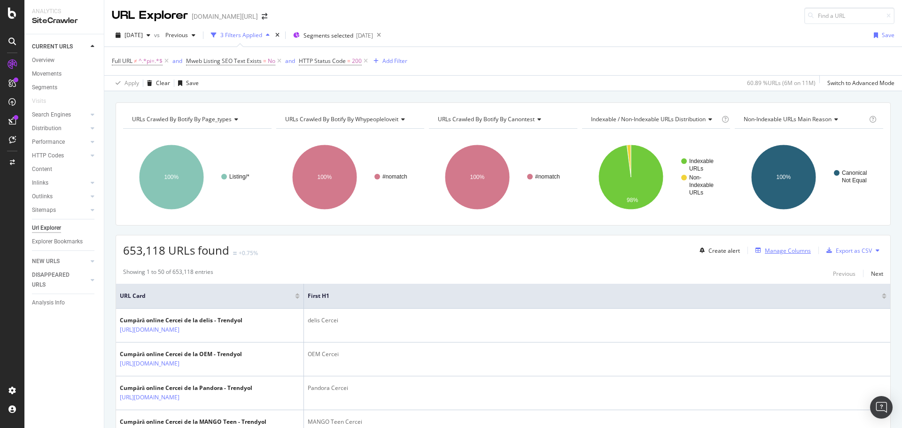
click at [775, 256] on button "Manage Columns" at bounding box center [781, 250] width 59 height 11
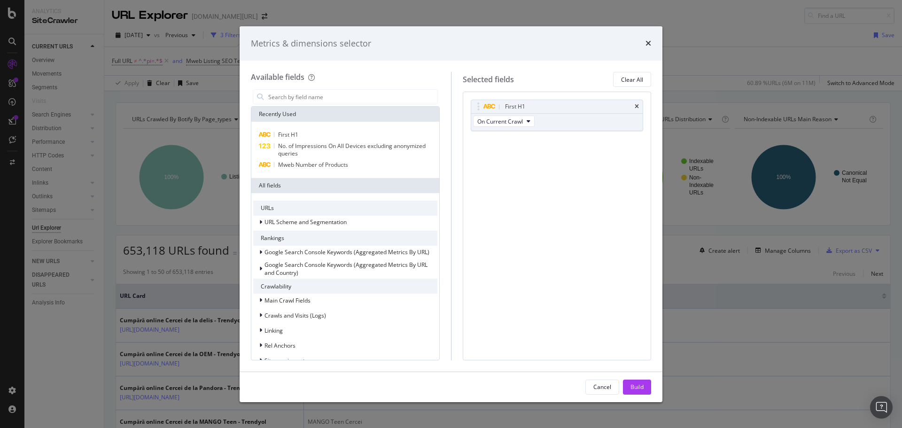
click at [649, 43] on icon "times" at bounding box center [648, 43] width 6 height 8
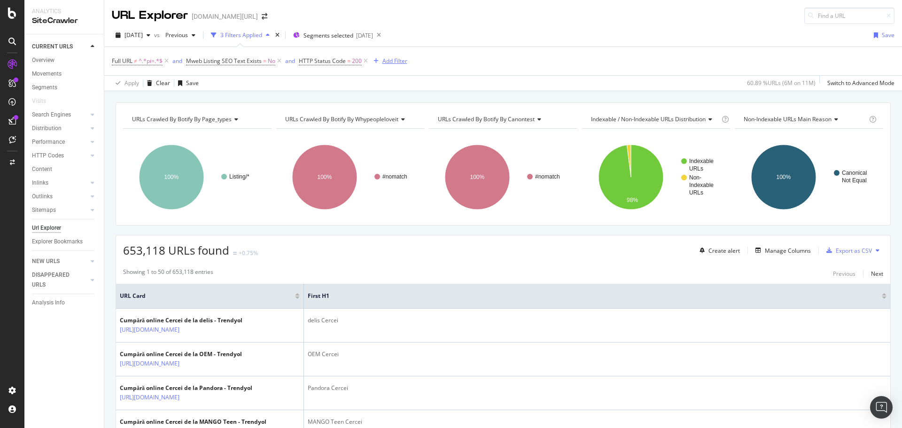
click at [401, 61] on div "Add Filter" at bounding box center [394, 61] width 25 height 8
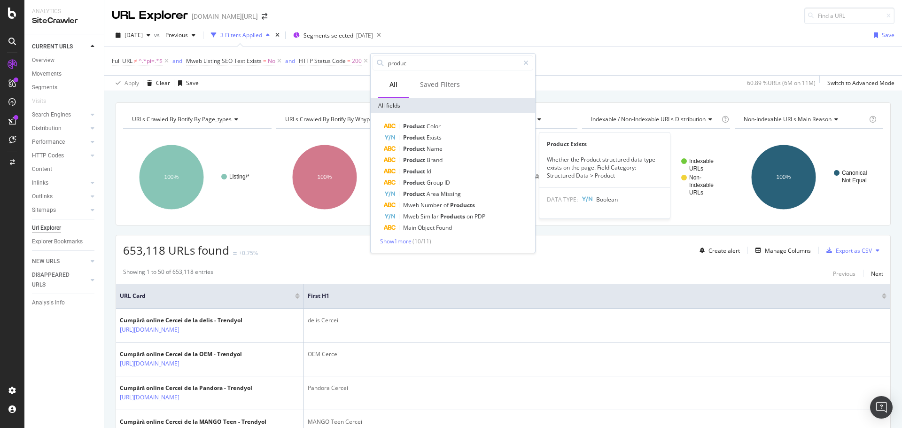
type input "product"
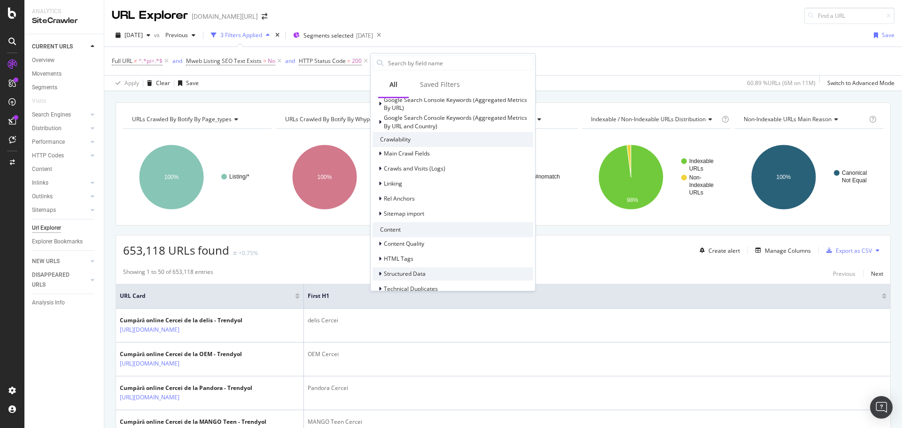
scroll to position [293, 0]
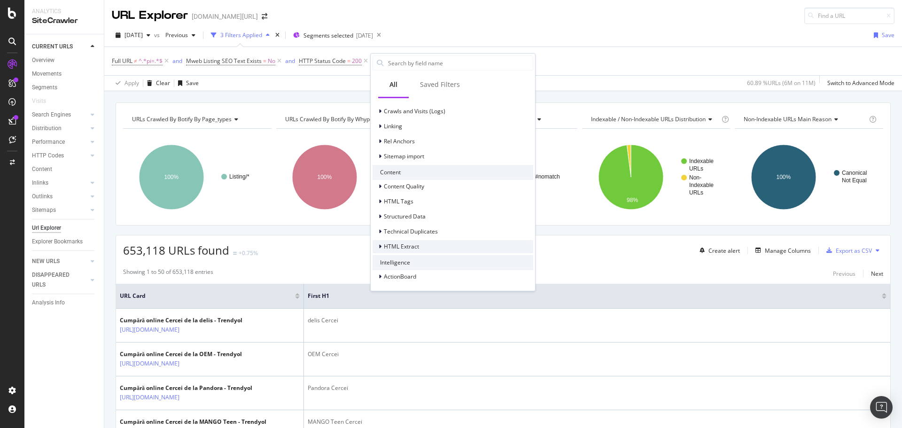
click at [387, 248] on span "HTML Extract" at bounding box center [401, 246] width 35 height 8
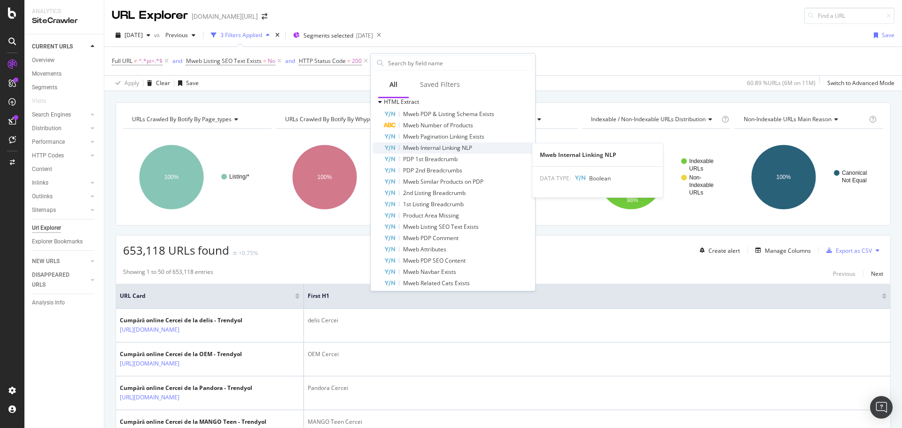
scroll to position [437, 0]
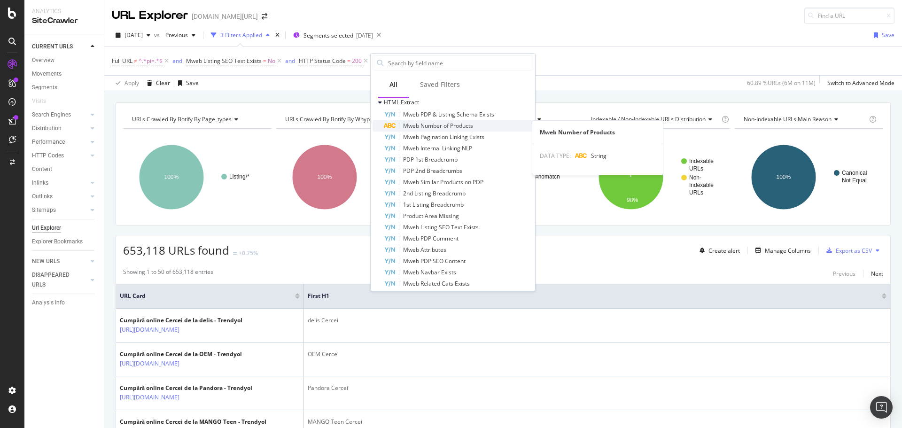
click at [434, 128] on span "Mweb Number of Products" at bounding box center [438, 126] width 70 height 8
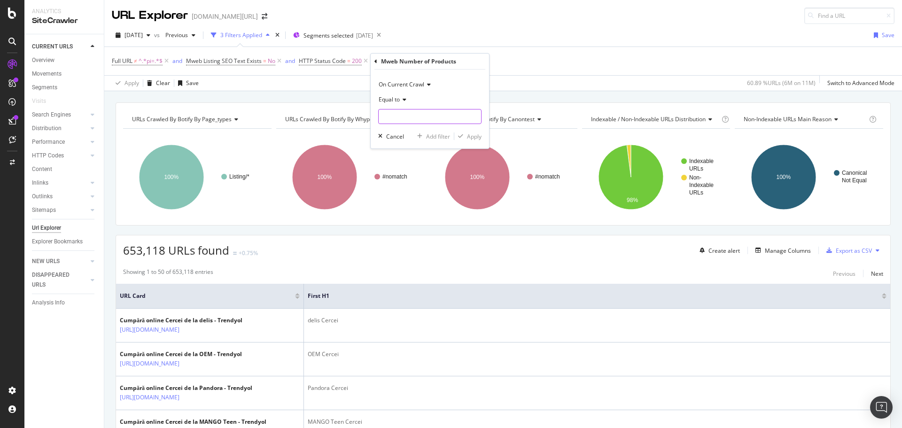
click at [407, 114] on input "text" at bounding box center [430, 116] width 102 height 15
click at [402, 100] on icon at bounding box center [403, 100] width 7 height 6
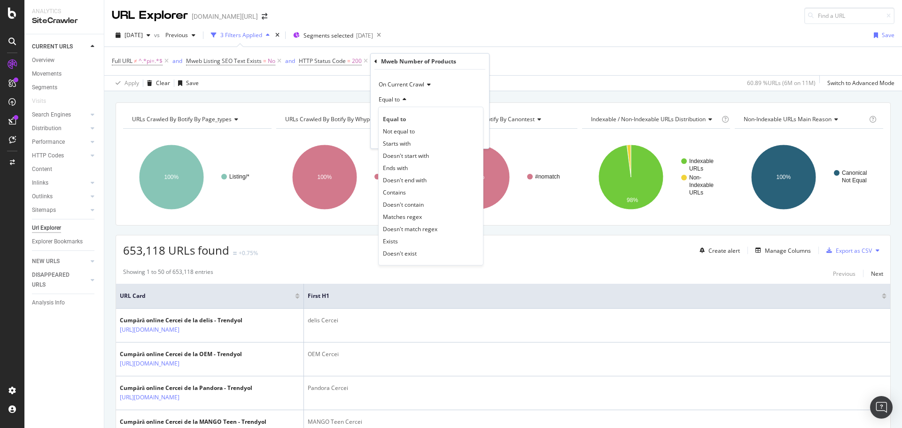
click at [519, 47] on div "Full URL ≠ ^.*pi=.*$ and Mweb Listing SEO Text Exists = No and HTTP Status Code…" at bounding box center [503, 61] width 783 height 28
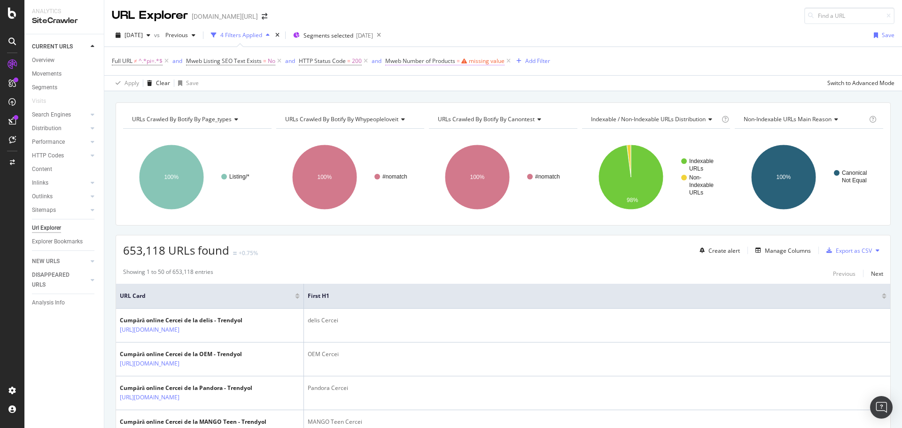
click at [443, 62] on span "Mweb Number of Products" at bounding box center [420, 61] width 70 height 8
click at [429, 116] on input "text" at bounding box center [445, 115] width 102 height 15
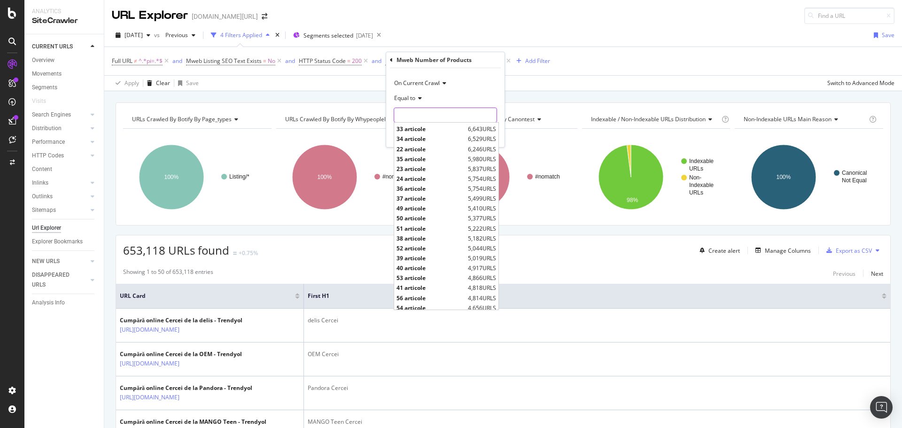
scroll to position [0, 0]
click at [414, 100] on span "Equal to" at bounding box center [404, 98] width 21 height 8
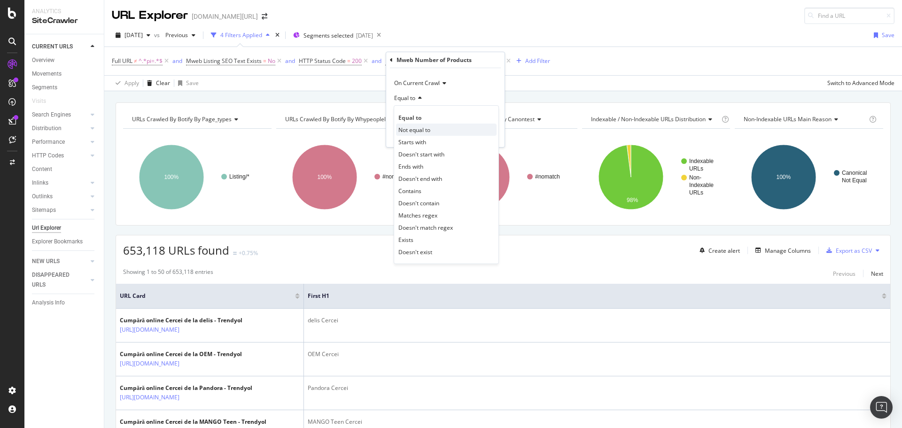
click at [429, 133] on span "Not equal to" at bounding box center [414, 130] width 32 height 8
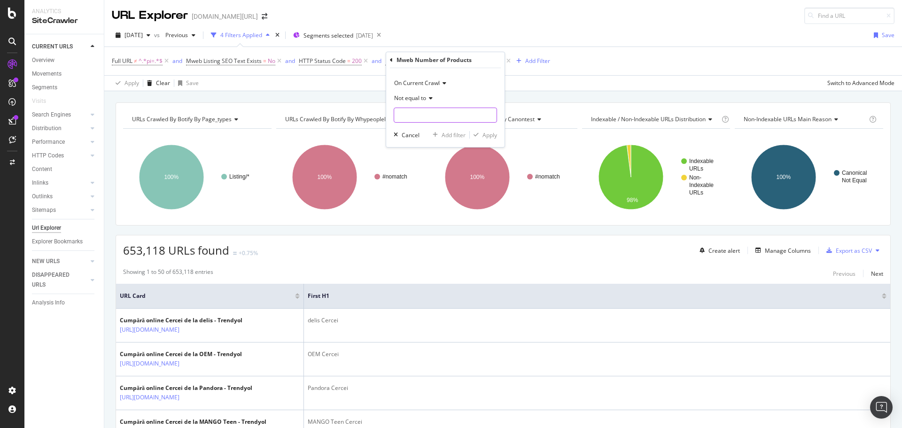
click at [426, 117] on input "text" at bounding box center [445, 115] width 102 height 15
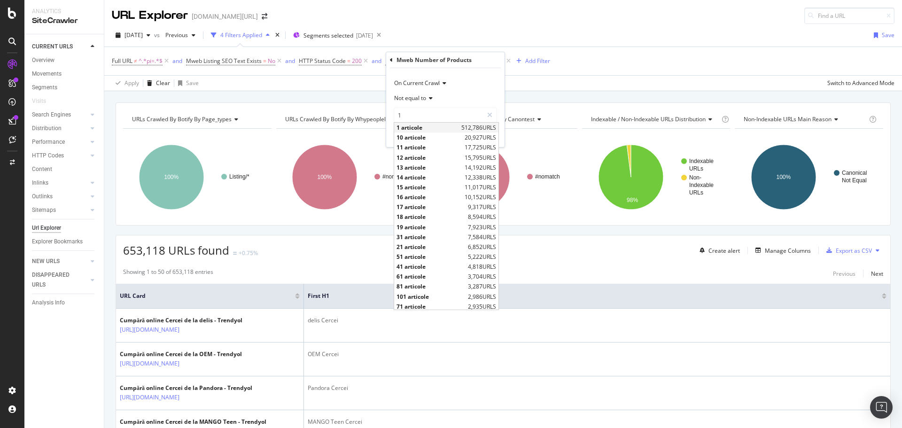
click at [468, 126] on span "512,786 URLS" at bounding box center [478, 128] width 35 height 8
type input "1 articole"
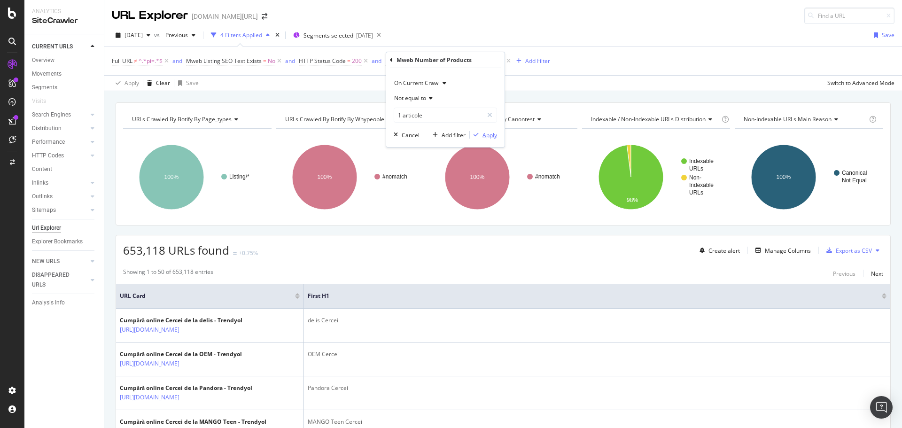
click at [483, 138] on div "Apply" at bounding box center [489, 135] width 15 height 8
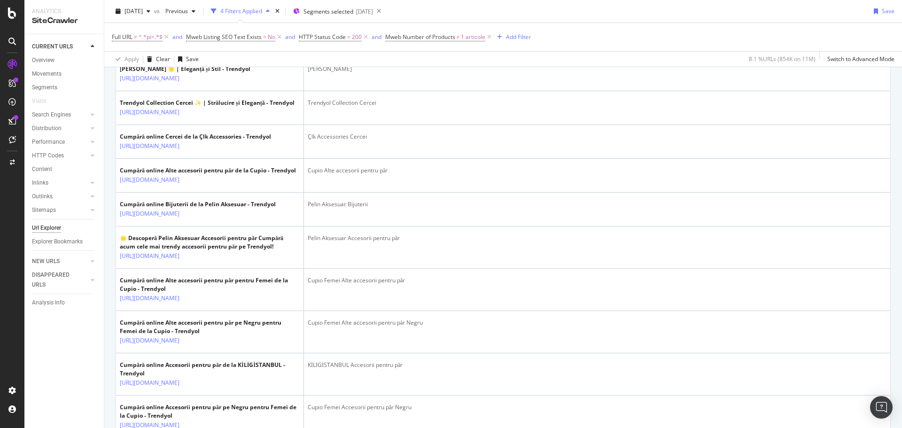
scroll to position [46, 0]
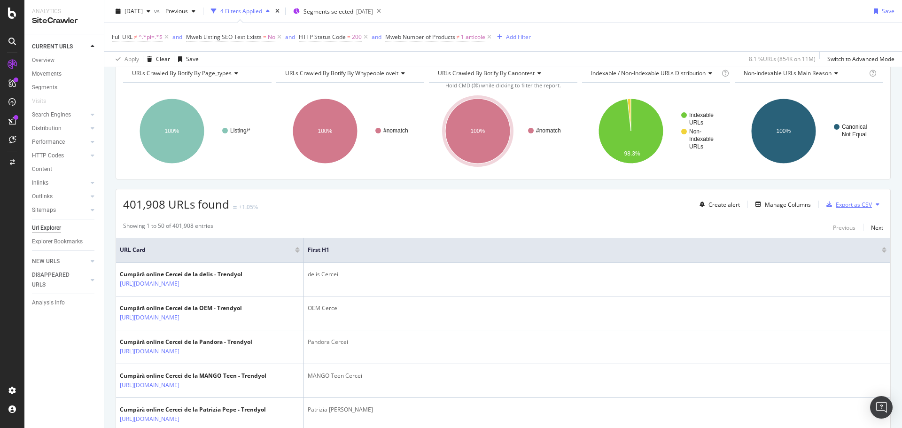
click at [839, 205] on div "Export as CSV" at bounding box center [854, 205] width 36 height 8
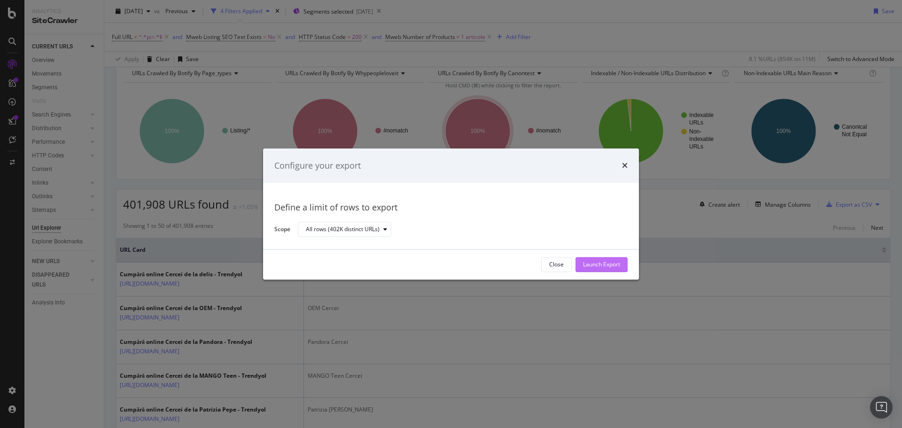
click at [609, 267] on div "Launch Export" at bounding box center [601, 265] width 37 height 8
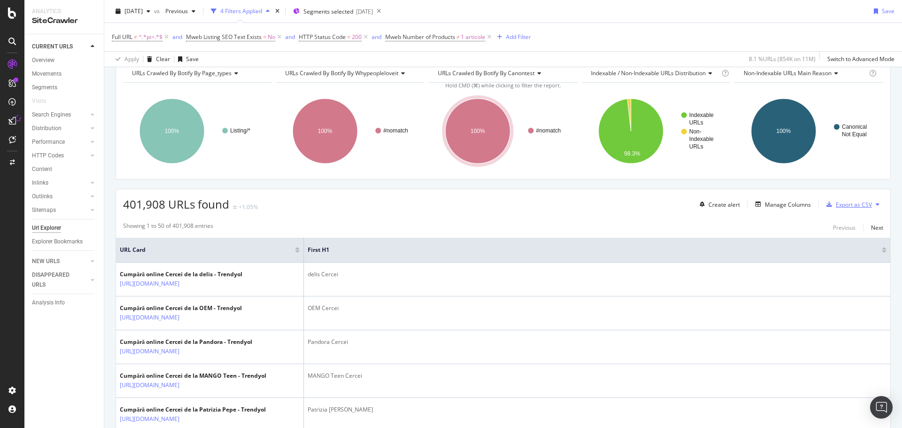
scroll to position [0, 0]
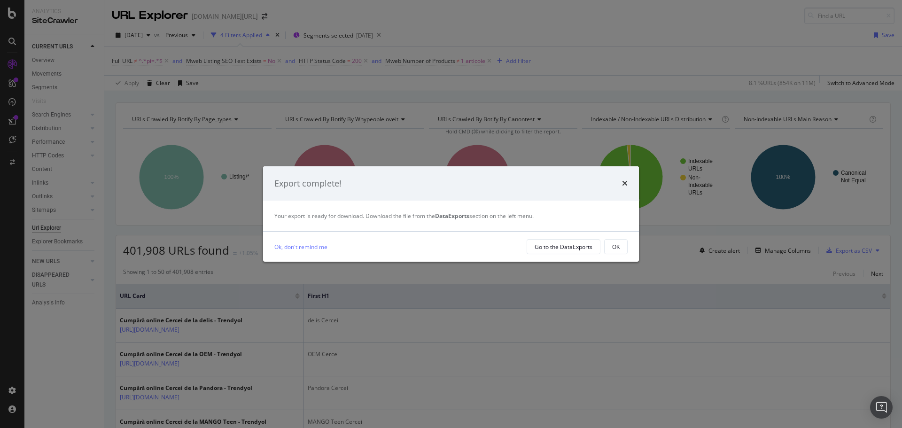
click at [577, 46] on div "Export complete! Your export is ready for download. Download the file from the …" at bounding box center [451, 214] width 902 height 428
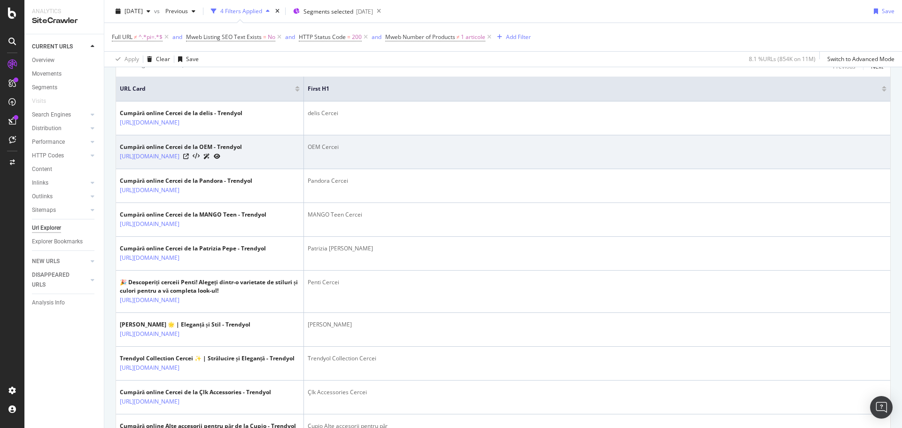
scroll to position [208, 0]
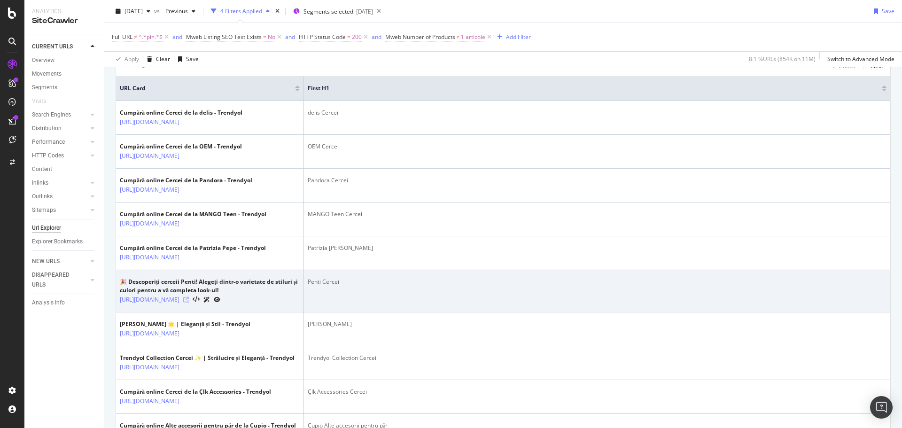
click at [189, 302] on icon at bounding box center [186, 300] width 6 height 6
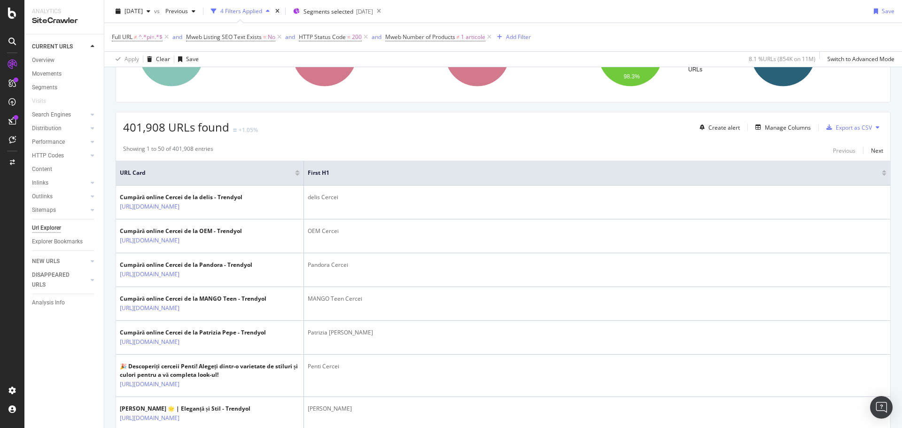
scroll to position [0, 0]
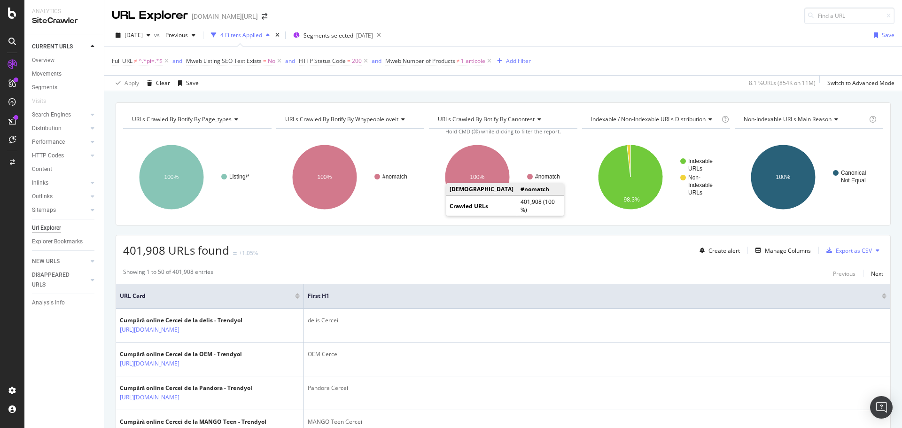
click at [525, 44] on div "2025 Sep. 10th vs Previous 4 Filters Applied Segments selected 2025-08-28 Save" at bounding box center [503, 37] width 798 height 19
click at [596, 90] on div "Apply Clear Save 8.1 % URLs ( 854K on 11M ) Switch to Advanced Mode" at bounding box center [503, 83] width 798 height 16
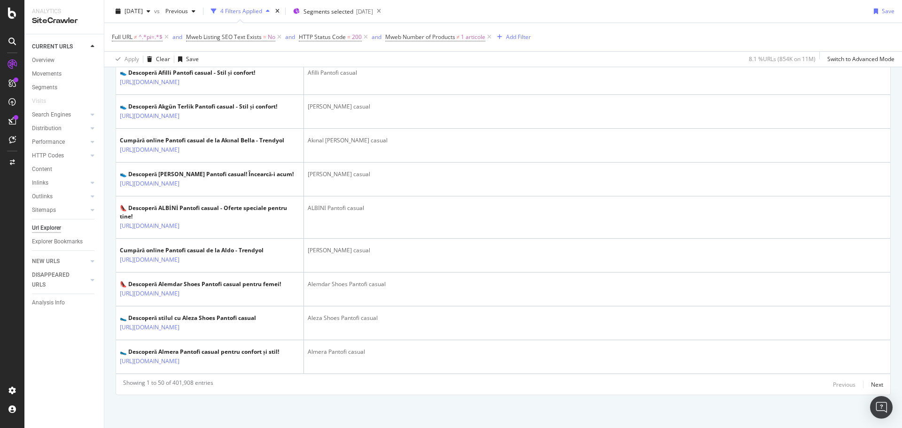
scroll to position [1758, 0]
click at [521, 40] on div "Add Filter" at bounding box center [518, 37] width 25 height 8
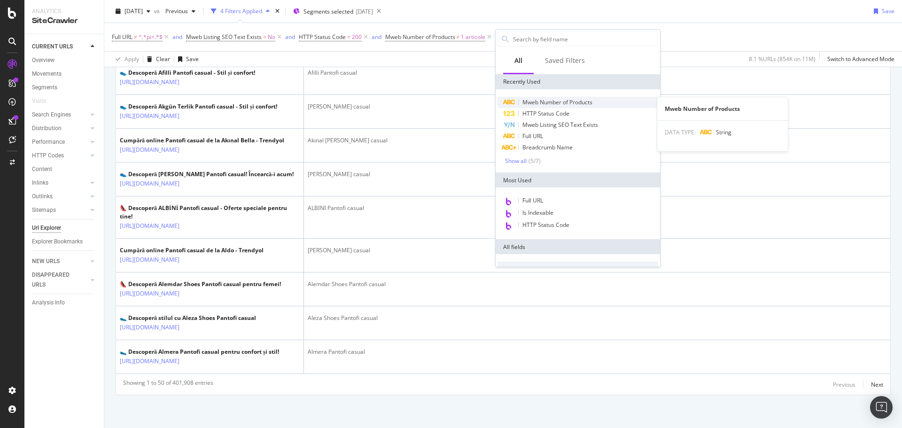
click at [556, 103] on span "Mweb Number of Products" at bounding box center [557, 102] width 70 height 8
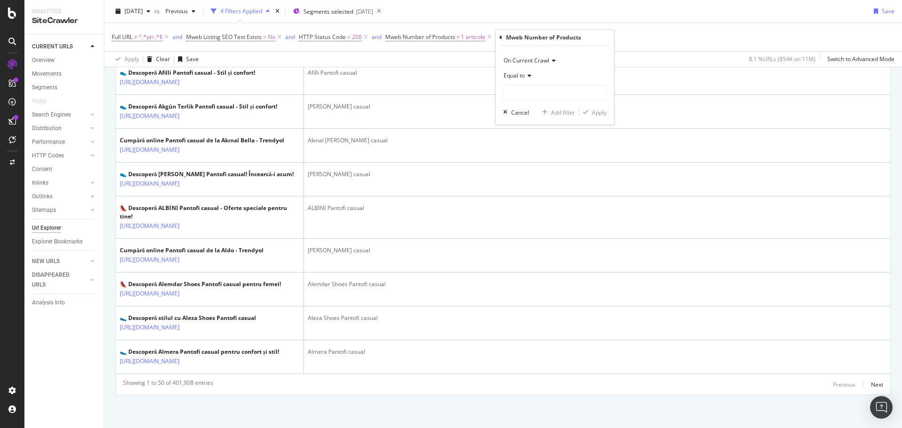
click at [519, 76] on span "Equal to" at bounding box center [514, 75] width 21 height 8
click at [525, 106] on span "Not equal to" at bounding box center [524, 107] width 32 height 8
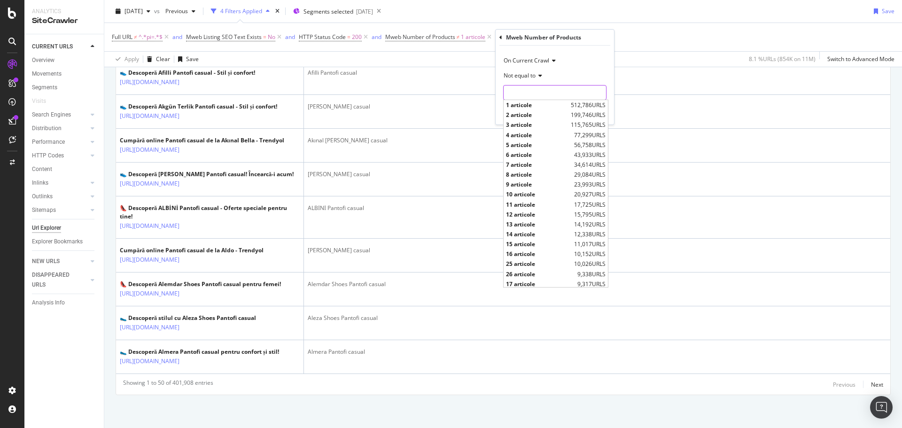
click at [535, 97] on input "text" at bounding box center [555, 92] width 102 height 15
click at [543, 115] on span "2 articole" at bounding box center [537, 115] width 62 height 8
type input "2 articole"
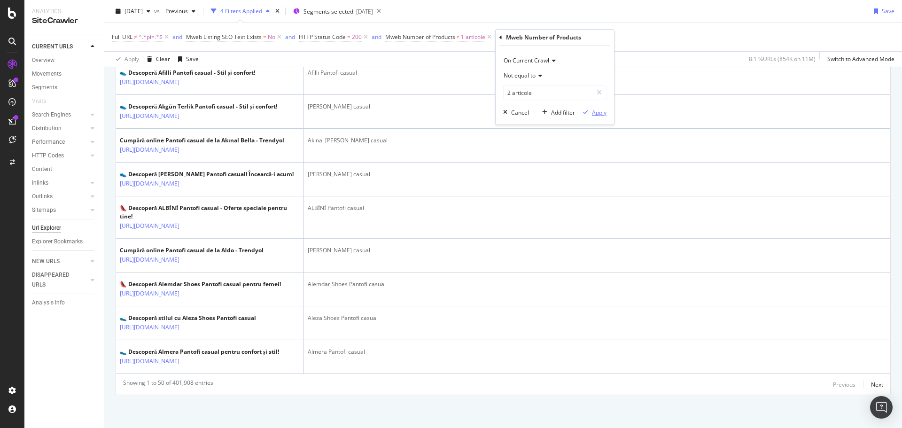
click at [589, 111] on div "button" at bounding box center [585, 112] width 13 height 6
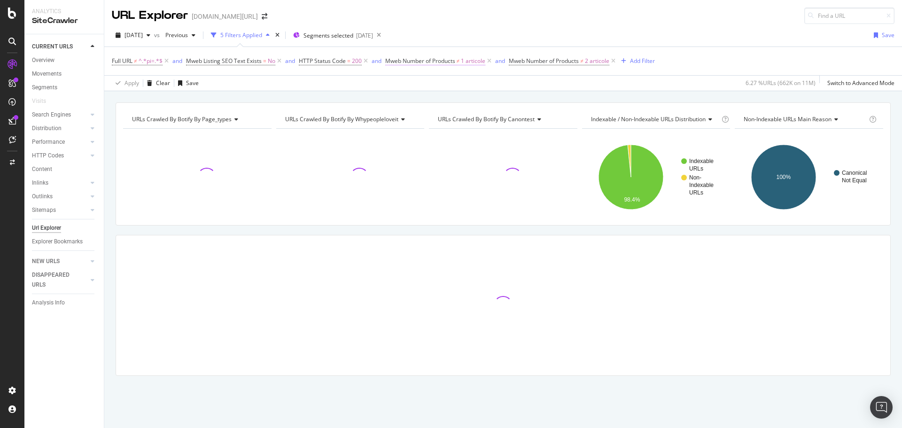
click at [447, 63] on span "Mweb Number of Products" at bounding box center [420, 61] width 70 height 8
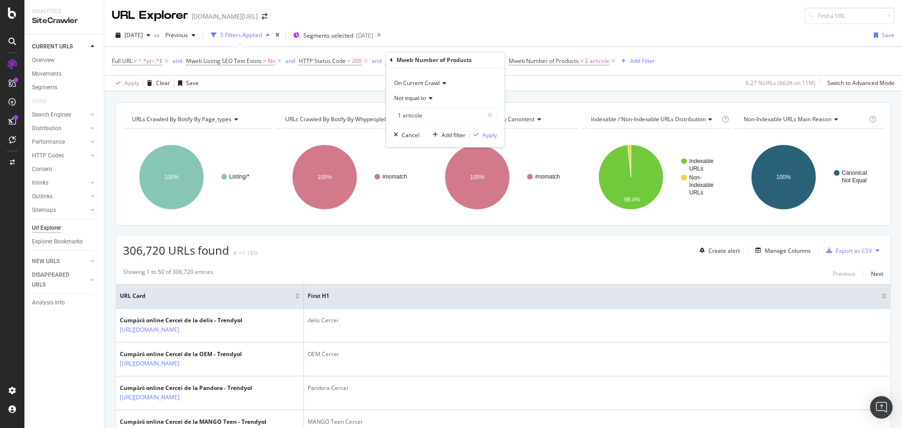
click at [504, 24] on div "2025 Sep. 10th vs Previous 5 Filters Applied Segments selected 2025-08-28 Save …" at bounding box center [503, 57] width 798 height 67
click at [637, 61] on div "Add Filter" at bounding box center [642, 61] width 25 height 8
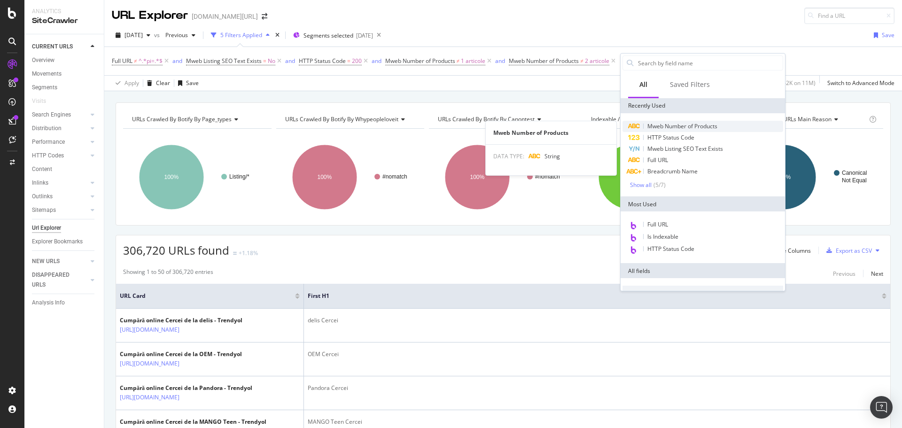
click at [665, 125] on span "Mweb Number of Products" at bounding box center [682, 126] width 70 height 8
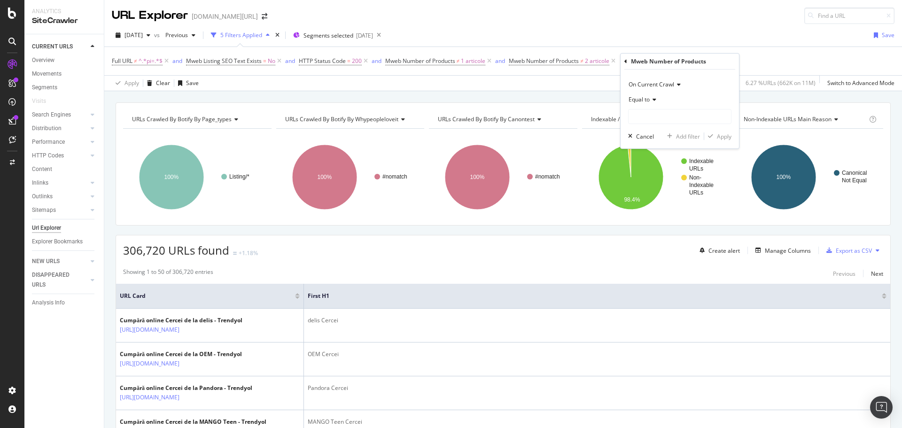
click at [656, 102] on icon at bounding box center [653, 100] width 7 height 6
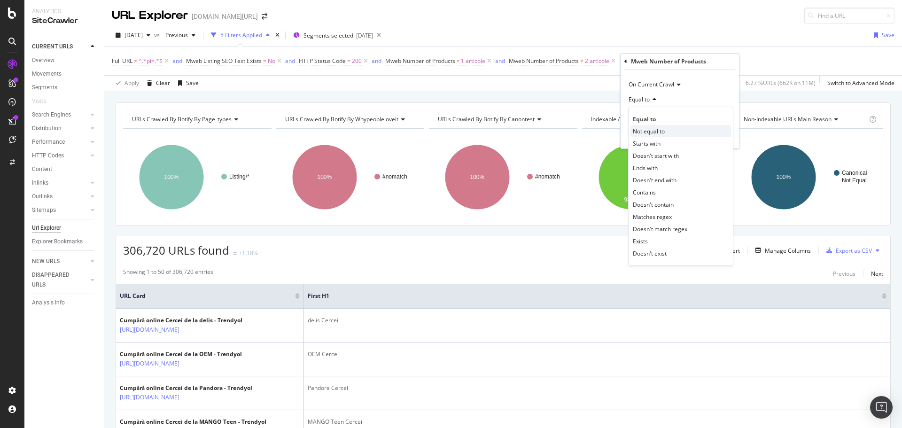
click at [652, 132] on span "Not equal to" at bounding box center [649, 131] width 32 height 8
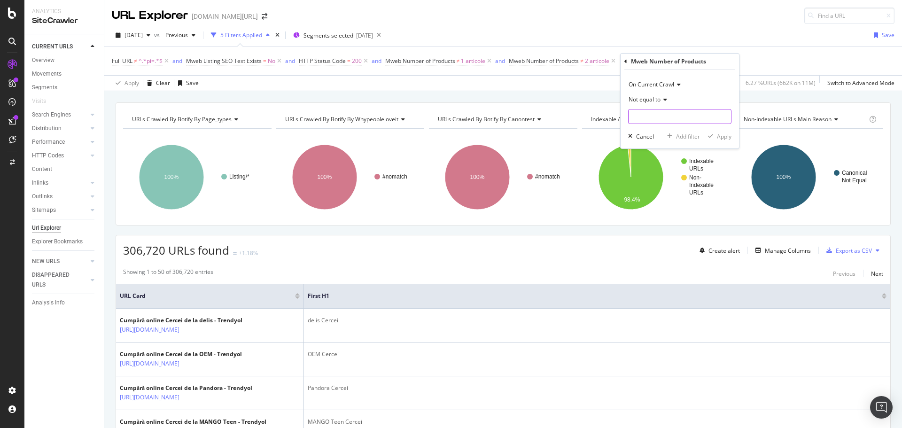
click at [656, 115] on input "text" at bounding box center [679, 116] width 102 height 15
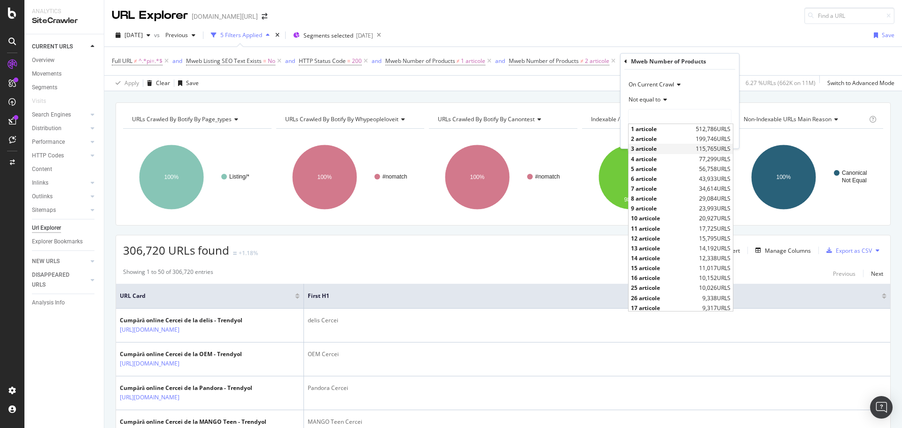
click at [662, 146] on span "3 articole" at bounding box center [662, 149] width 62 height 8
type input "3 articole"
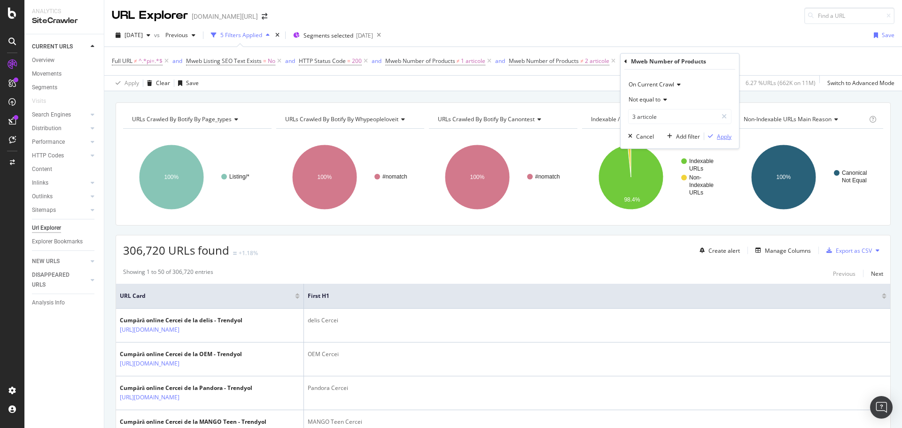
click at [723, 138] on div "Apply" at bounding box center [724, 136] width 15 height 8
click at [770, 59] on div "Add Filter" at bounding box center [765, 61] width 25 height 8
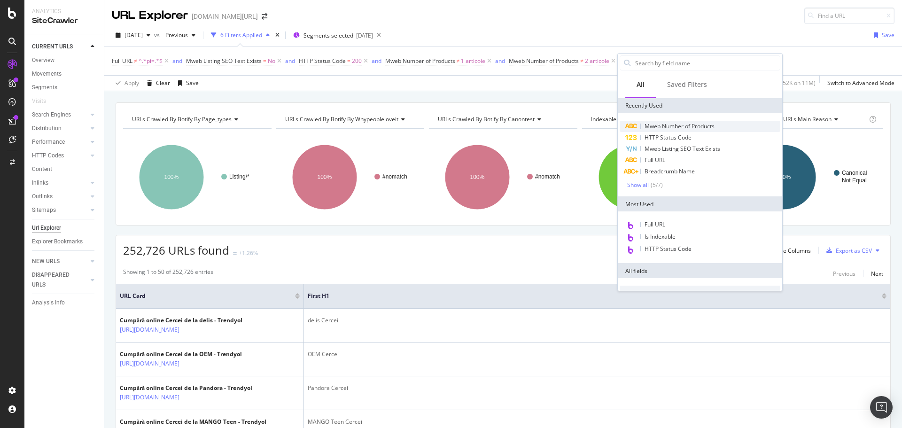
click at [670, 125] on span "Mweb Number of Products" at bounding box center [679, 126] width 70 height 8
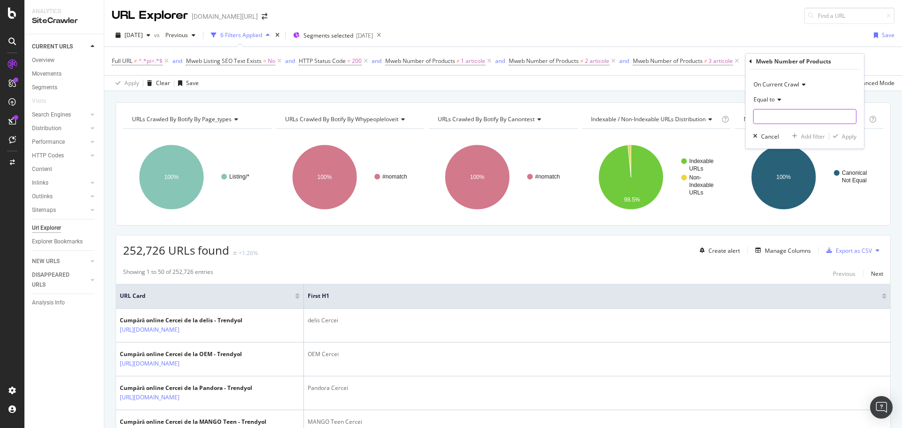
click at [771, 113] on input "text" at bounding box center [804, 116] width 102 height 15
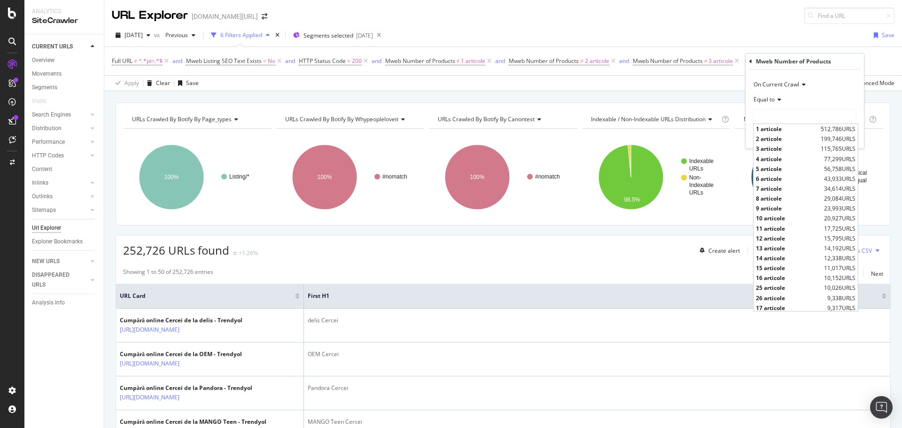
drag, startPoint x: 785, startPoint y: 159, endPoint x: 775, endPoint y: 137, distance: 24.2
click at [785, 159] on span "4 articole" at bounding box center [789, 159] width 66 height 8
type input "4 articole"
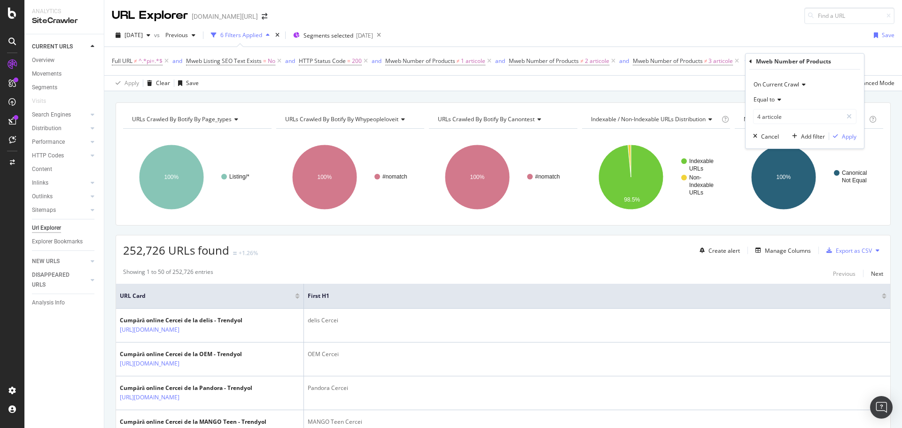
click at [775, 101] on span "Equal to" at bounding box center [763, 99] width 21 height 8
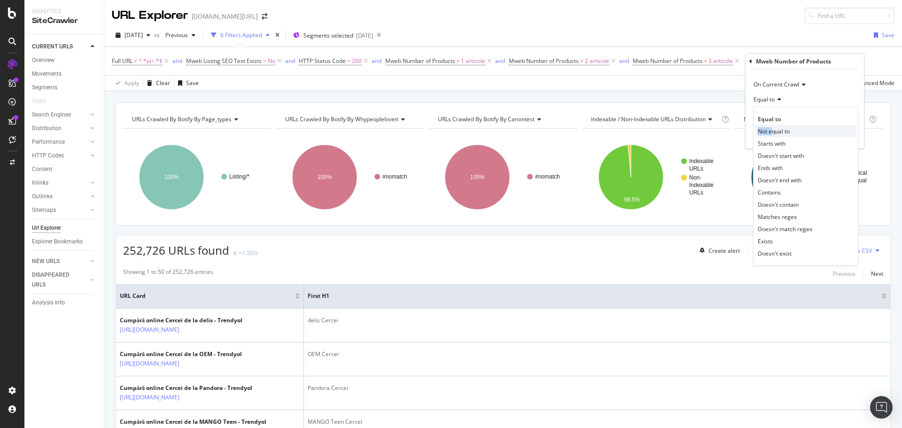
click at [773, 127] on span "Not equal to" at bounding box center [774, 131] width 32 height 8
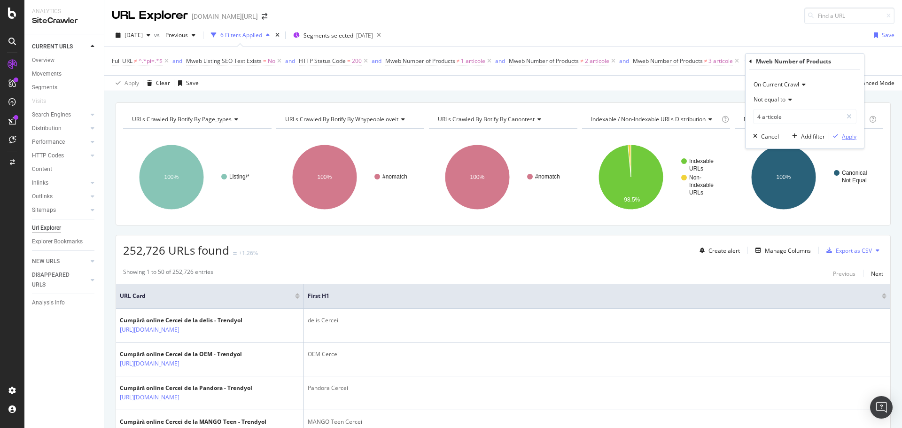
click at [838, 136] on div "button" at bounding box center [835, 136] width 13 height 6
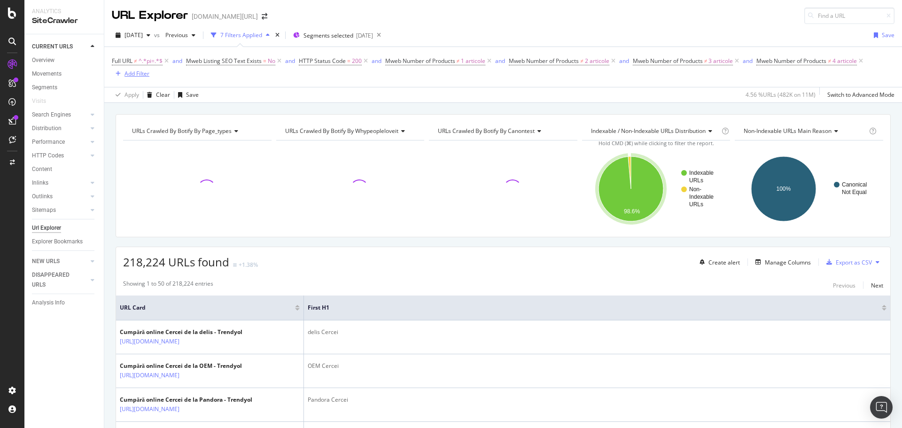
click at [126, 78] on div "Add Filter" at bounding box center [136, 74] width 25 height 8
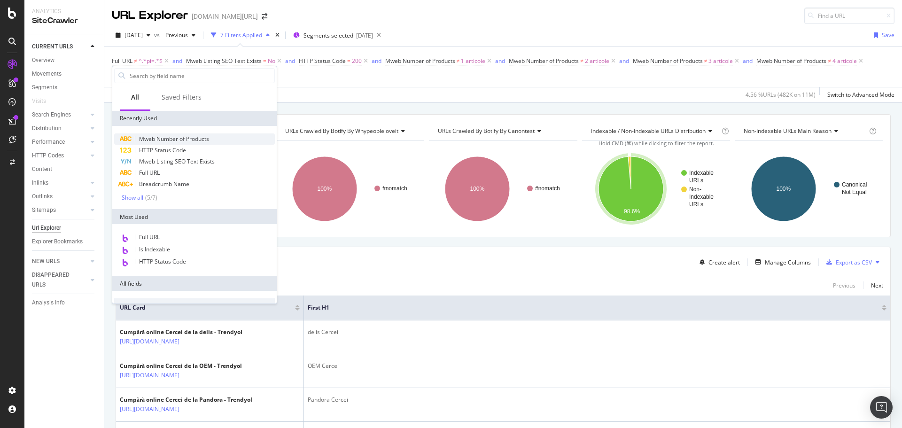
click at [163, 139] on span "Mweb Number of Products" at bounding box center [174, 139] width 70 height 8
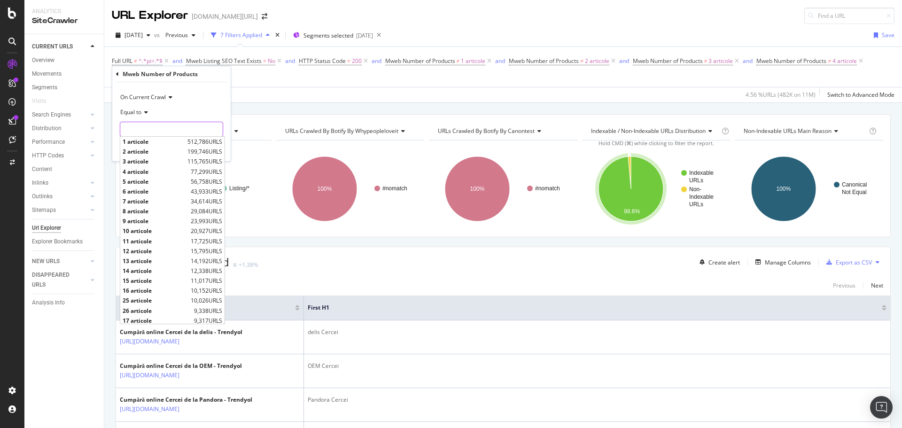
click at [158, 130] on input "text" at bounding box center [171, 129] width 102 height 15
click at [142, 183] on span "5 articole" at bounding box center [156, 182] width 66 height 8
type input "5 articole"
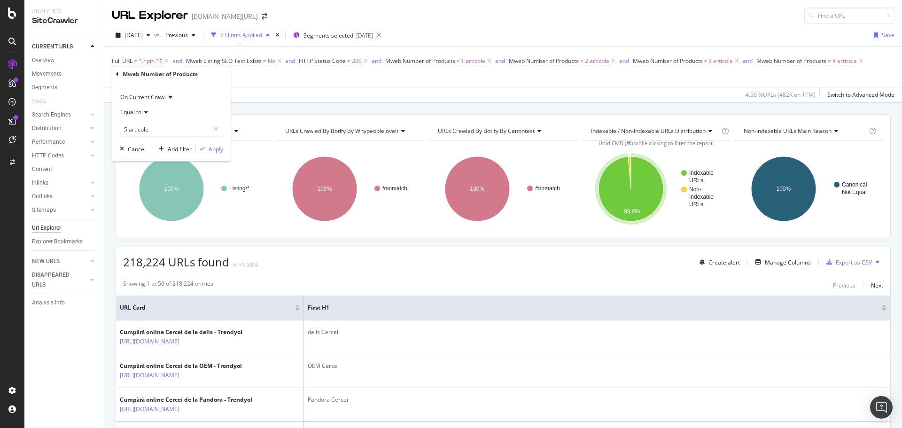
click at [140, 115] on span "Equal to" at bounding box center [130, 112] width 21 height 8
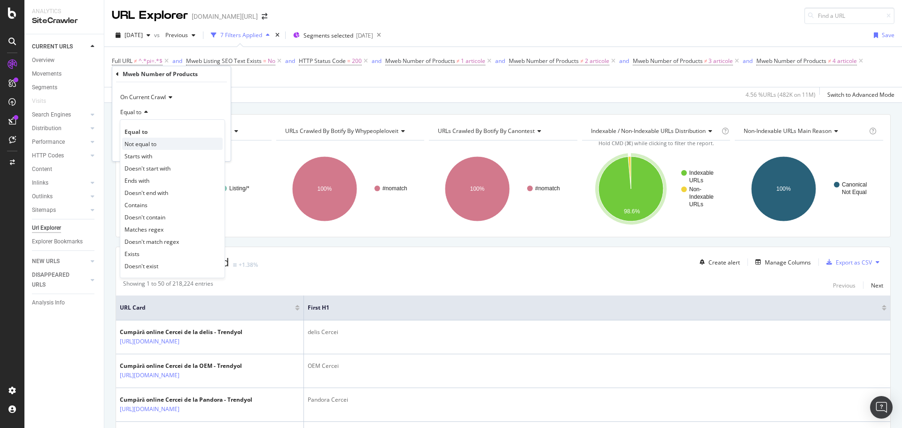
click at [137, 140] on span "Not equal to" at bounding box center [140, 144] width 32 height 8
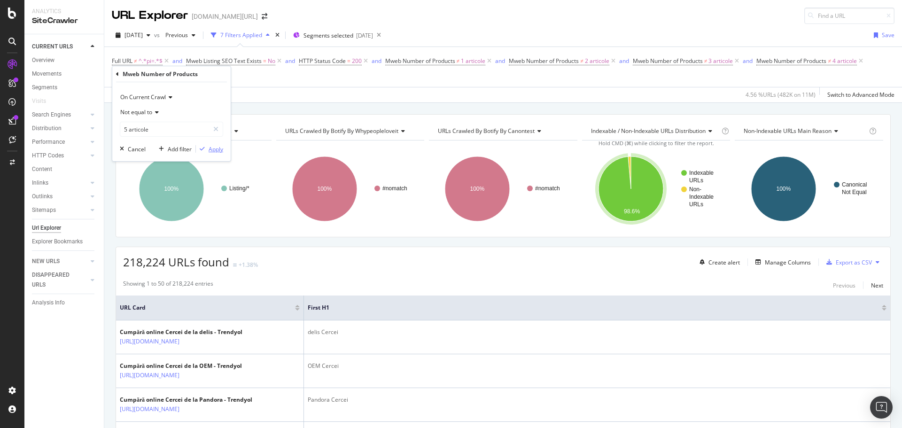
click at [215, 148] on div "Apply" at bounding box center [216, 149] width 15 height 8
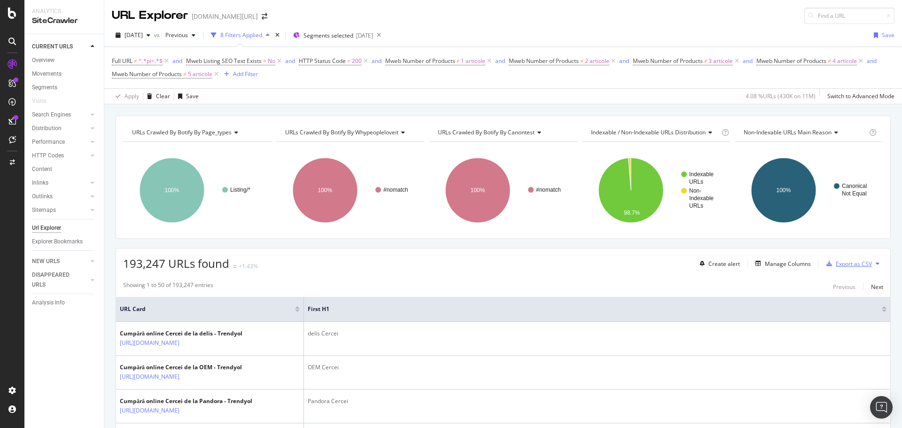
click at [837, 265] on div "Export as CSV" at bounding box center [854, 264] width 36 height 8
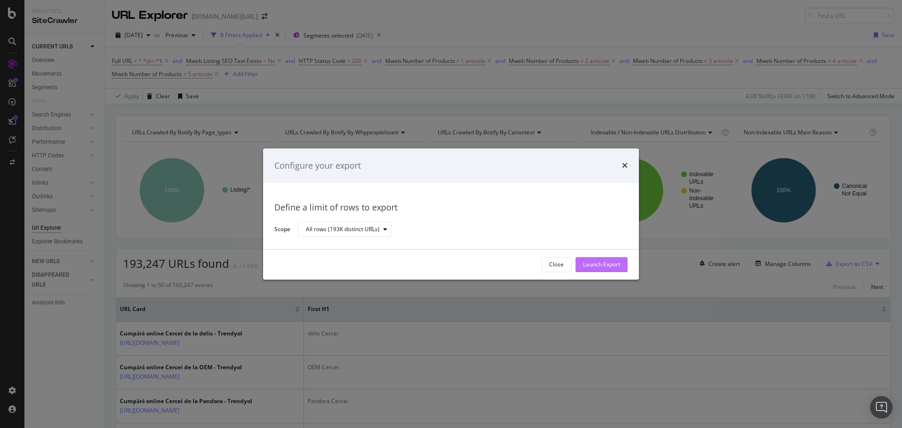
click at [603, 264] on div "Launch Export" at bounding box center [601, 265] width 37 height 8
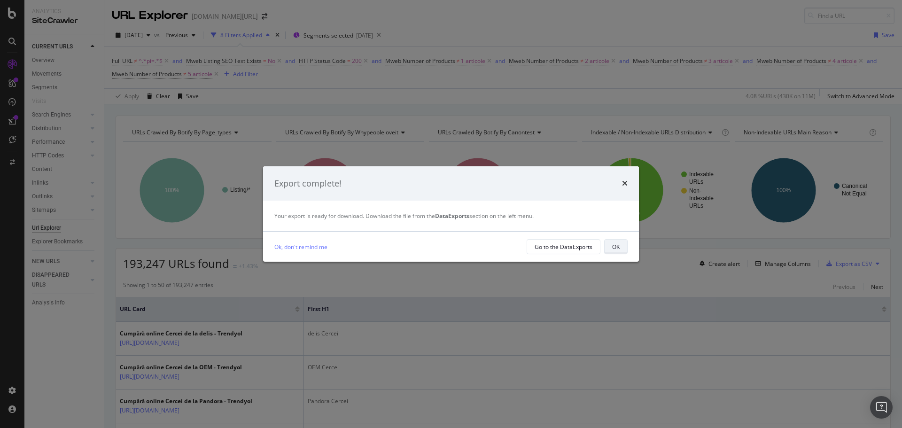
click at [617, 241] on div "Ok, don't remind me Go to the DataExports OK" at bounding box center [451, 247] width 376 height 30
click at [618, 242] on div "OK" at bounding box center [616, 246] width 8 height 13
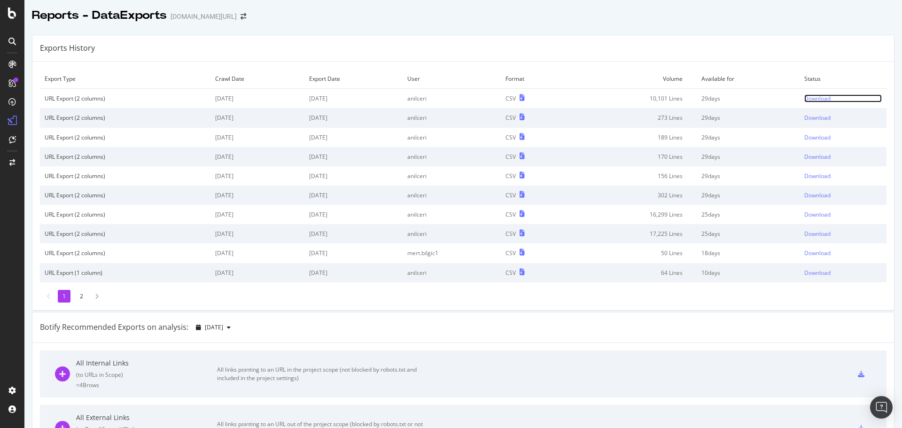
click at [816, 100] on div "Download" at bounding box center [817, 98] width 26 height 8
click at [805, 97] on div "Download" at bounding box center [818, 98] width 26 height 8
click at [500, 16] on div "Reports - DataExports [DOMAIN_NAME][URL]" at bounding box center [462, 11] width 877 height 23
click at [806, 100] on div "Download" at bounding box center [815, 98] width 26 height 8
